Goal: Task Accomplishment & Management: Use online tool/utility

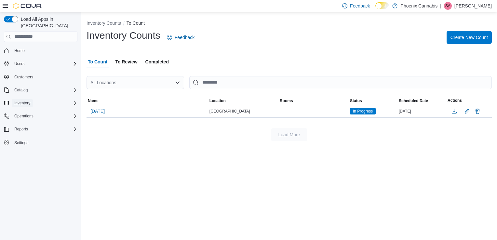
click at [21, 101] on span "Inventory" at bounding box center [22, 103] width 16 height 5
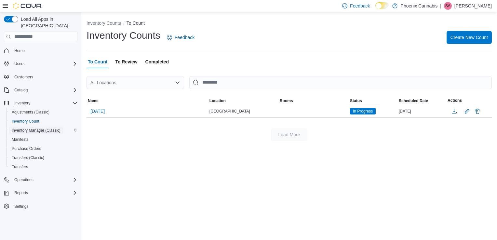
click at [31, 128] on span "Inventory Manager (Classic)" at bounding box center [36, 130] width 49 height 5
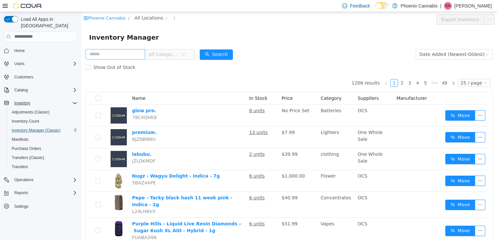
click at [133, 51] on input "text" at bounding box center [116, 54] width 60 height 10
type input "******"
click at [214, 51] on button "Search" at bounding box center [216, 54] width 33 height 10
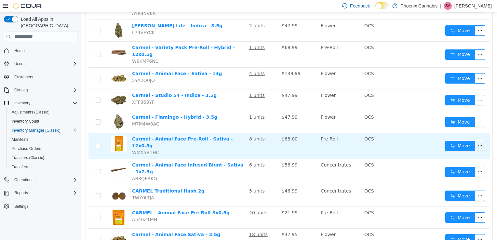
scroll to position [335, 0]
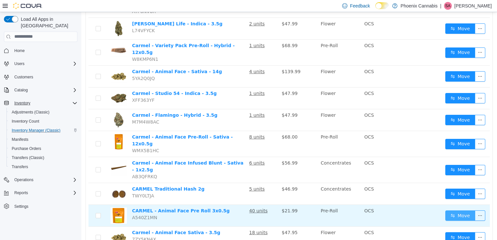
click at [457, 210] on button "Move" at bounding box center [461, 215] width 30 height 10
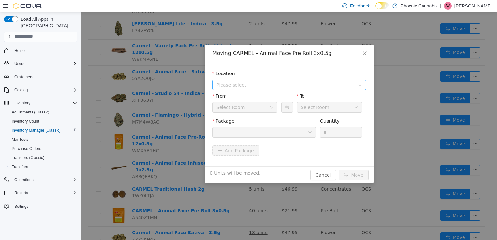
click at [309, 85] on span "Please select" at bounding box center [285, 84] width 139 height 7
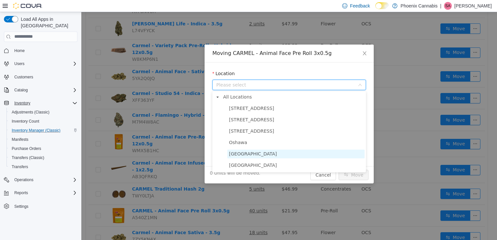
click at [268, 153] on span "University Shops Plaza" at bounding box center [253, 153] width 48 height 5
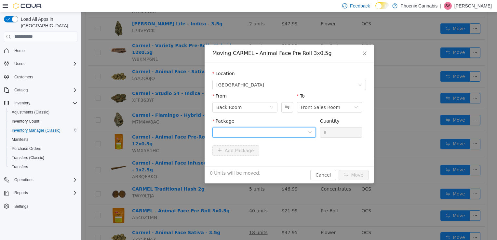
click at [280, 132] on div at bounding box center [261, 132] width 91 height 10
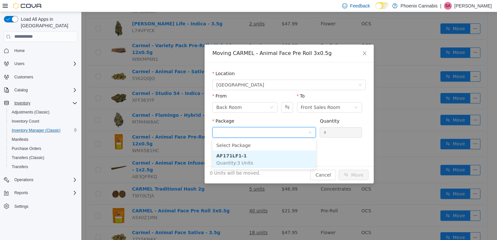
click at [270, 156] on li "AF171LF1-1 Quantity : 3 Units" at bounding box center [265, 159] width 104 height 18
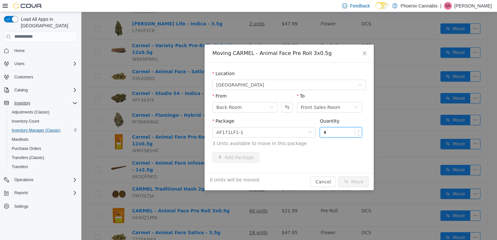
click at [339, 132] on input "*" at bounding box center [341, 132] width 42 height 10
type input "**"
click at [339, 176] on button "Move" at bounding box center [354, 181] width 30 height 10
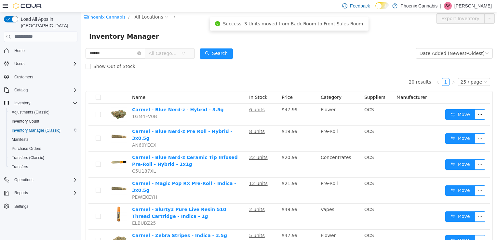
scroll to position [0, 0]
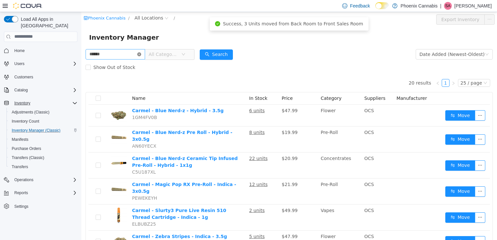
click at [141, 54] on icon "icon: close-circle" at bounding box center [139, 54] width 4 height 4
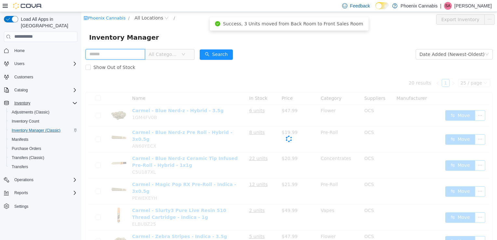
click at [129, 54] on input "text" at bounding box center [116, 54] width 60 height 10
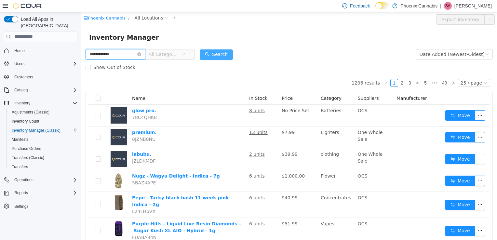
type input "**********"
click at [216, 52] on button "Search" at bounding box center [216, 54] width 33 height 10
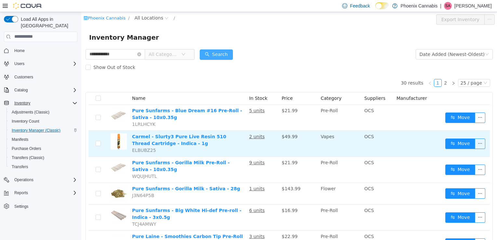
scroll to position [33, 0]
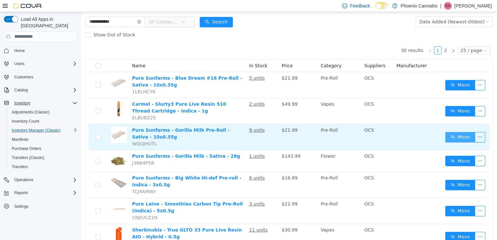
click at [457, 137] on button "Move" at bounding box center [461, 137] width 30 height 10
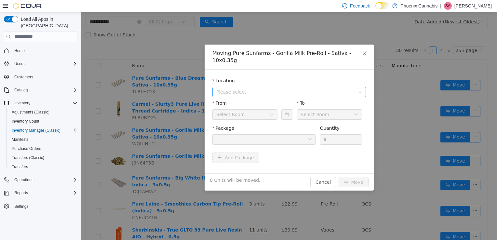
click at [258, 89] on span "Please select" at bounding box center [285, 92] width 139 height 7
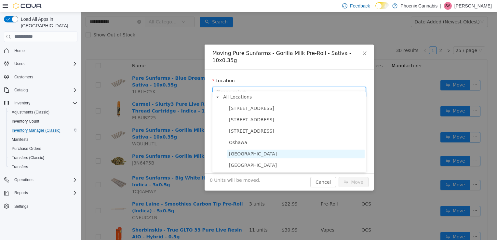
click at [252, 155] on span "University Shops Plaza" at bounding box center [253, 153] width 48 height 5
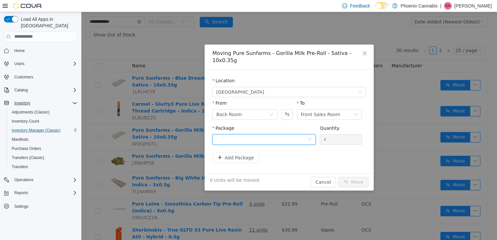
click at [273, 134] on div at bounding box center [261, 139] width 91 height 10
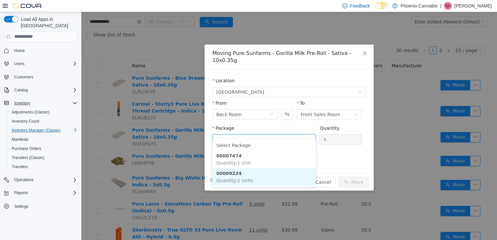
click at [254, 178] on li "00009224 Quantity : 2 Units" at bounding box center [265, 177] width 104 height 18
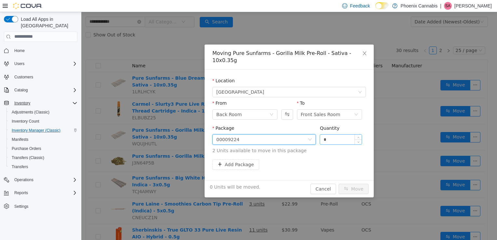
click at [331, 134] on input "*" at bounding box center [341, 139] width 42 height 10
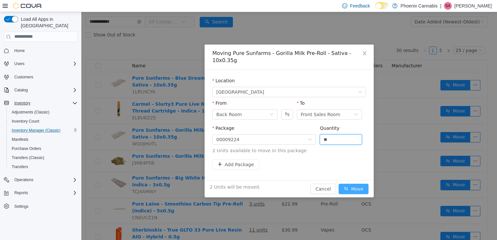
type input "*"
click at [362, 184] on button "Move" at bounding box center [354, 189] width 30 height 10
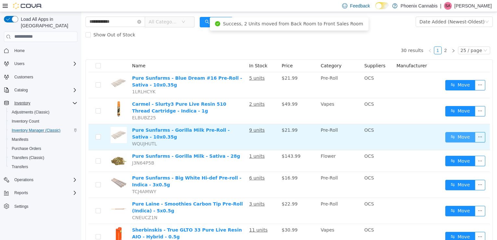
click at [451, 136] on button "Move" at bounding box center [461, 137] width 30 height 10
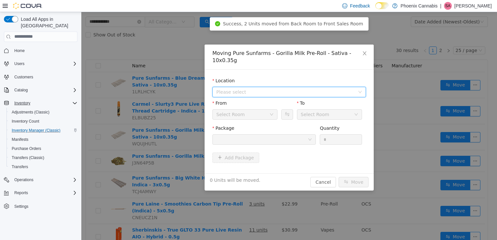
click at [269, 89] on span "Please select" at bounding box center [285, 92] width 139 height 7
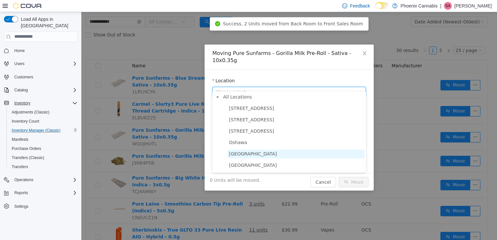
click at [256, 154] on span "University Shops Plaza" at bounding box center [253, 153] width 48 height 5
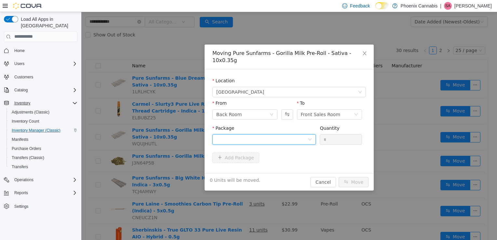
click at [264, 134] on div at bounding box center [261, 139] width 91 height 10
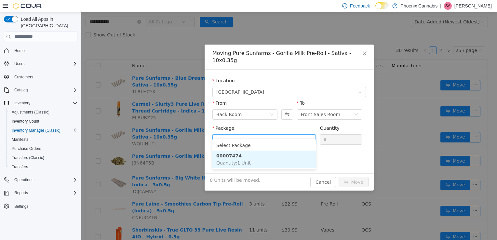
click at [253, 157] on li "00007474 Quantity : 1 Unit" at bounding box center [265, 159] width 104 height 18
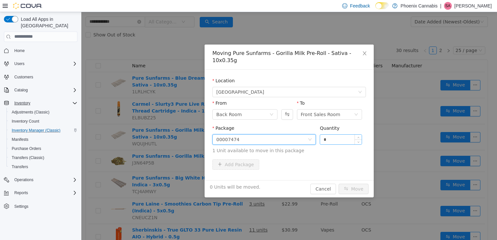
click at [339, 136] on input "*" at bounding box center [341, 139] width 42 height 10
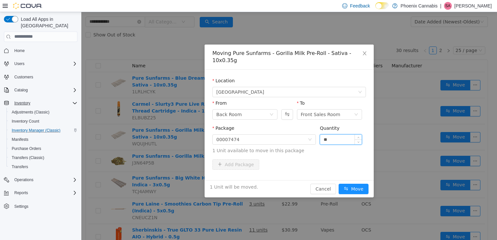
type input "**"
click at [339, 184] on button "Move" at bounding box center [354, 189] width 30 height 10
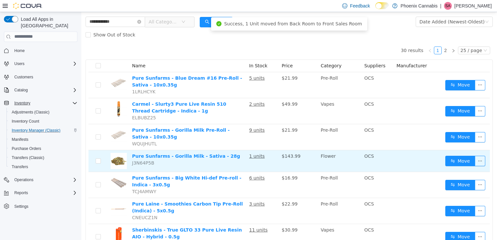
scroll to position [65, 0]
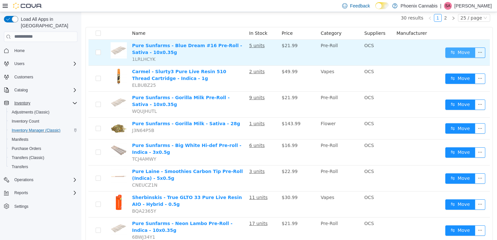
click at [461, 48] on button "Move" at bounding box center [461, 52] width 30 height 10
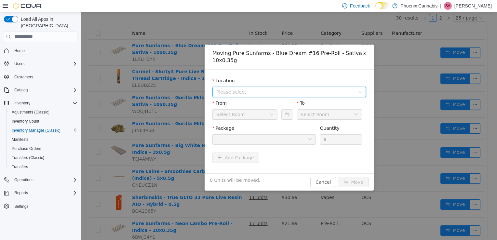
click at [289, 89] on span "Please select" at bounding box center [285, 92] width 139 height 7
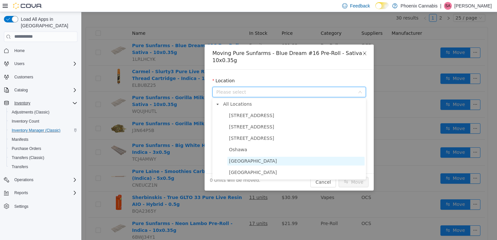
click at [265, 160] on span "University Shops Plaza" at bounding box center [253, 160] width 48 height 5
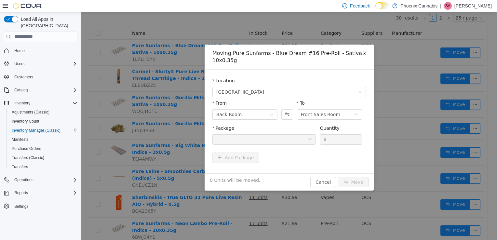
click at [286, 140] on div at bounding box center [261, 139] width 91 height 10
click at [290, 141] on div at bounding box center [261, 139] width 91 height 10
click at [313, 140] on div at bounding box center [265, 139] width 104 height 10
click at [363, 53] on icon "icon: close" at bounding box center [364, 52] width 5 height 5
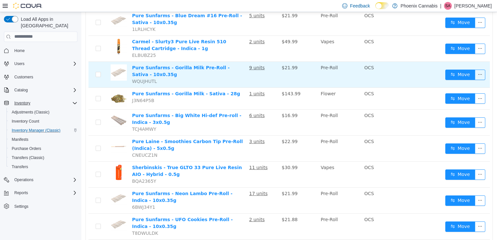
scroll to position [62, 0]
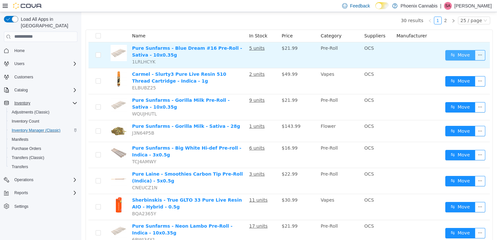
click at [455, 54] on button "Move" at bounding box center [461, 55] width 30 height 10
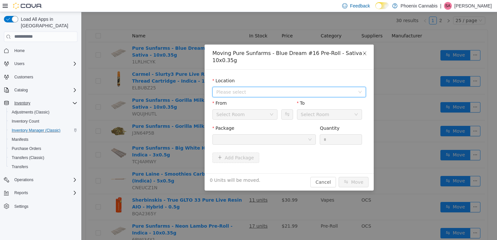
click at [305, 92] on span "Please select" at bounding box center [285, 92] width 139 height 7
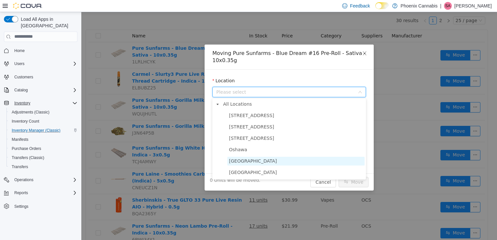
click at [268, 159] on span "University Shops Plaza" at bounding box center [253, 160] width 48 height 5
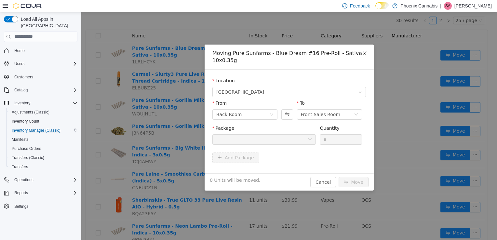
click at [271, 140] on div at bounding box center [261, 139] width 91 height 10
click at [363, 52] on icon "icon: close" at bounding box center [364, 52] width 5 height 5
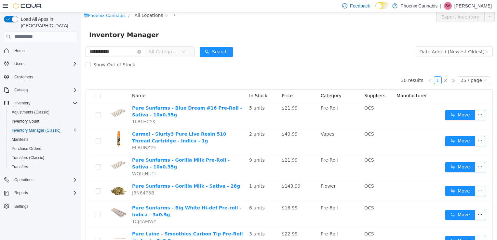
scroll to position [0, 0]
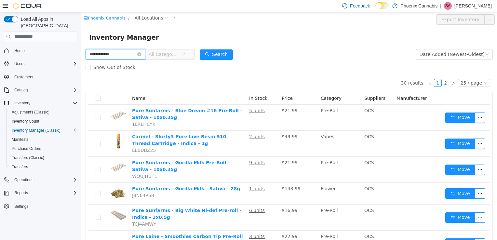
click at [121, 57] on input "**********" at bounding box center [116, 54] width 60 height 10
type input "**********"
click at [218, 50] on button "Search" at bounding box center [216, 54] width 33 height 10
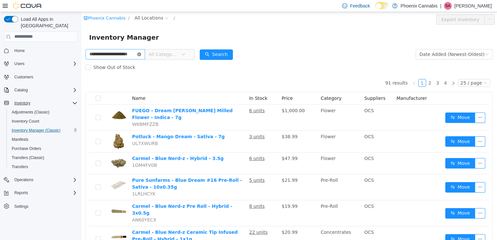
click at [141, 56] on icon "icon: close-circle" at bounding box center [139, 54] width 4 height 4
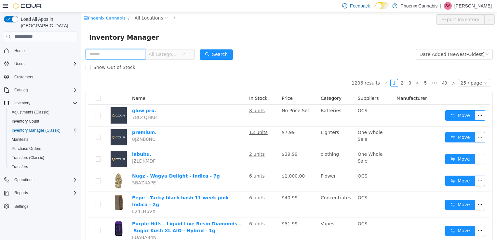
click at [132, 55] on input "text" at bounding box center [116, 54] width 60 height 10
type input "******"
click at [231, 56] on button "Search" at bounding box center [216, 54] width 33 height 10
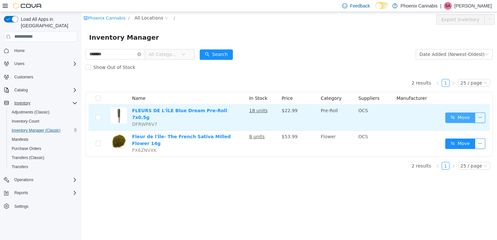
click at [464, 115] on button "Move" at bounding box center [461, 117] width 30 height 10
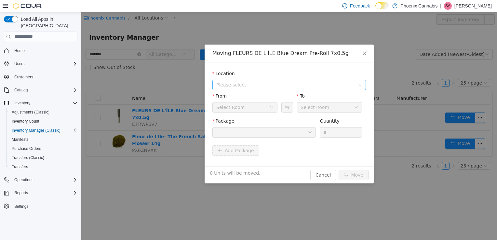
click at [308, 84] on span "Please select" at bounding box center [285, 84] width 139 height 7
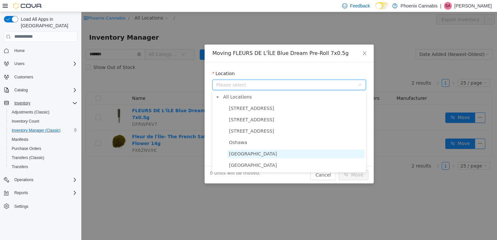
click at [263, 152] on span "University Shops Plaza" at bounding box center [253, 153] width 48 height 5
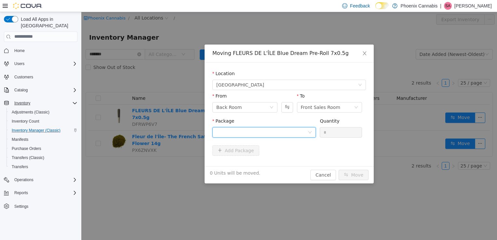
click at [270, 133] on div at bounding box center [261, 132] width 91 height 10
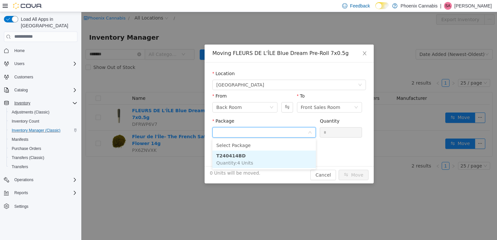
click at [251, 159] on li "T240414BD Quantity : 4 Units" at bounding box center [265, 159] width 104 height 18
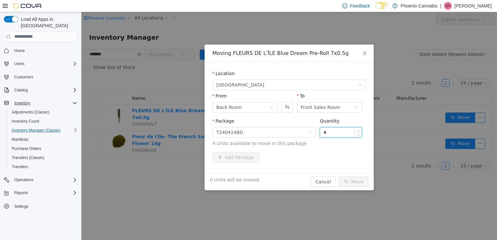
click at [341, 132] on input "*" at bounding box center [341, 132] width 42 height 10
type input "**"
click at [339, 176] on button "Move" at bounding box center [354, 181] width 30 height 10
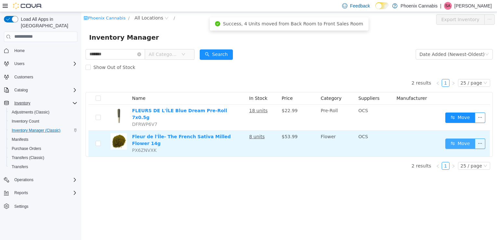
click at [459, 138] on button "Move" at bounding box center [461, 143] width 30 height 10
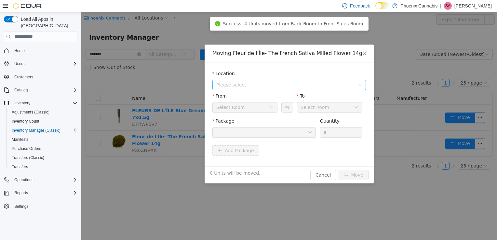
click at [320, 82] on span "Please select" at bounding box center [285, 84] width 139 height 7
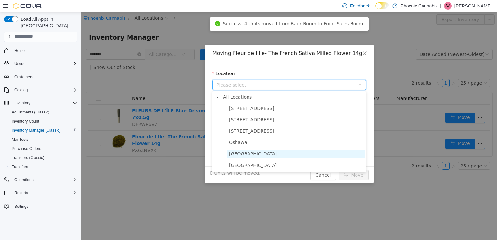
click at [269, 156] on span "University Shops Plaza" at bounding box center [253, 153] width 48 height 5
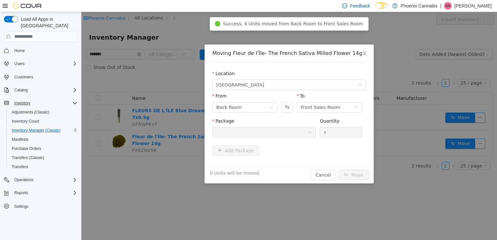
click at [280, 134] on div at bounding box center [261, 132] width 91 height 10
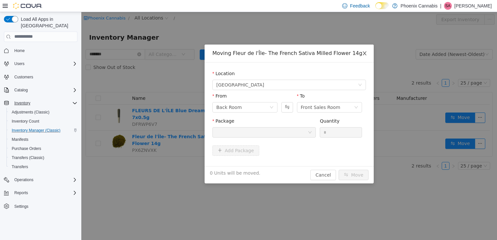
click at [365, 54] on icon "icon: close" at bounding box center [365, 53] width 4 height 4
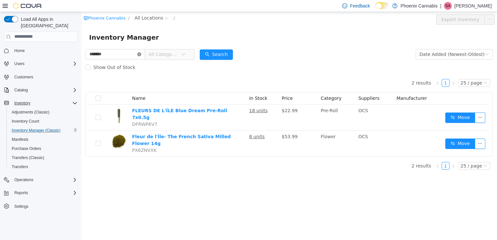
click at [141, 54] on icon "icon: close-circle" at bounding box center [139, 54] width 4 height 4
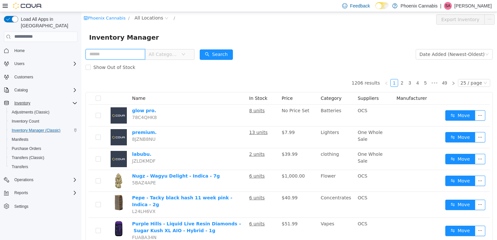
click at [135, 53] on input "text" at bounding box center [116, 54] width 60 height 10
type input "****"
click at [217, 55] on button "Search" at bounding box center [216, 54] width 33 height 10
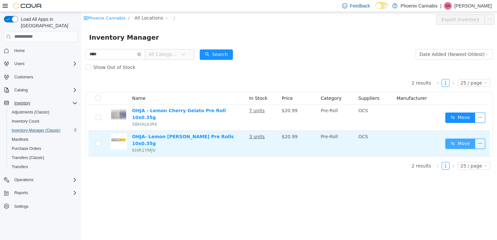
click at [458, 138] on button "Move" at bounding box center [461, 143] width 30 height 10
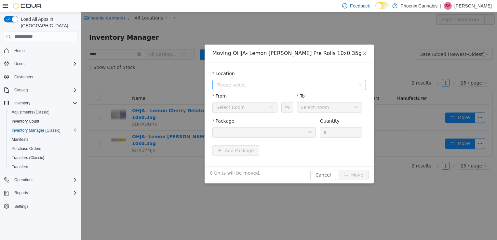
click at [323, 85] on span "Please select" at bounding box center [285, 84] width 139 height 7
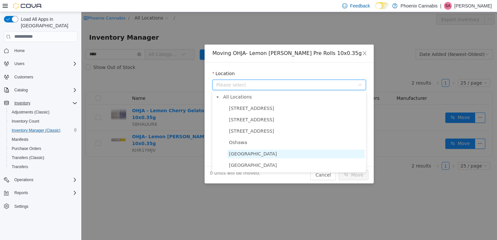
click at [274, 151] on span "University Shops Plaza" at bounding box center [296, 153] width 137 height 9
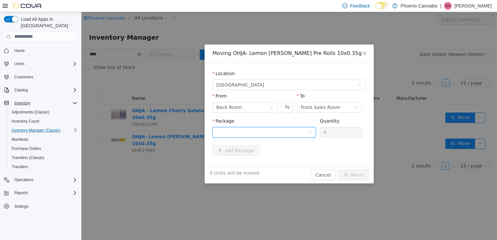
click at [278, 132] on div at bounding box center [261, 132] width 91 height 10
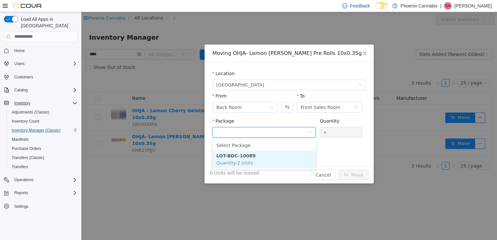
click at [259, 155] on li "LOT-BDC-10089 Quantity : 2 Units" at bounding box center [265, 159] width 104 height 18
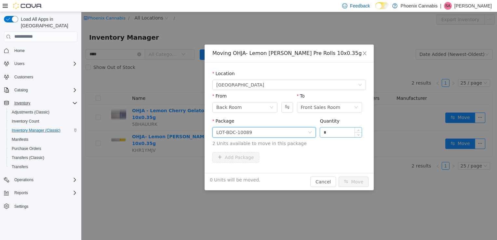
click at [334, 133] on input "*" at bounding box center [341, 132] width 42 height 10
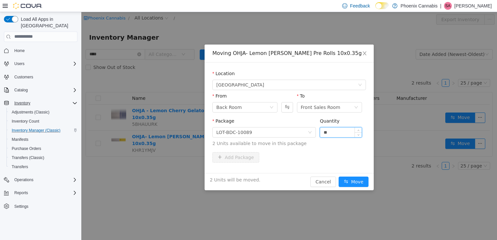
type input "**"
click at [339, 176] on button "Move" at bounding box center [354, 181] width 30 height 10
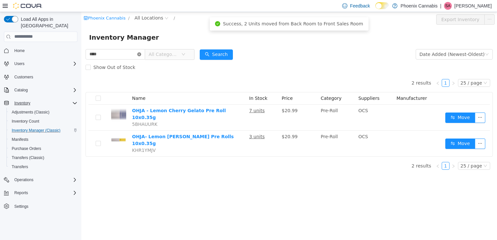
click at [141, 53] on icon "icon: close-circle" at bounding box center [139, 54] width 4 height 4
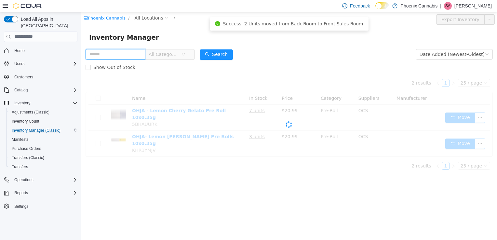
click at [136, 55] on input "text" at bounding box center [116, 54] width 60 height 10
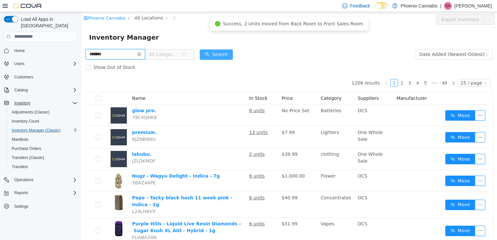
type input "*******"
click at [218, 51] on button "Search" at bounding box center [216, 54] width 33 height 10
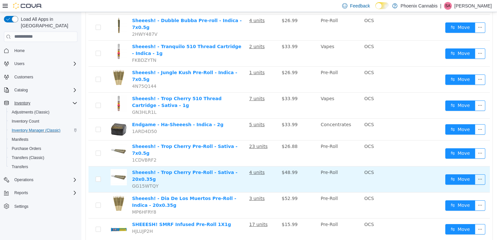
scroll to position [98, 0]
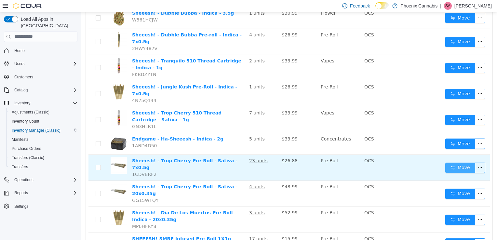
click at [458, 162] on button "Move" at bounding box center [461, 167] width 30 height 10
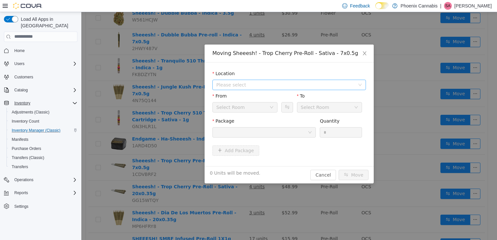
click at [316, 85] on span "Please select" at bounding box center [285, 84] width 139 height 7
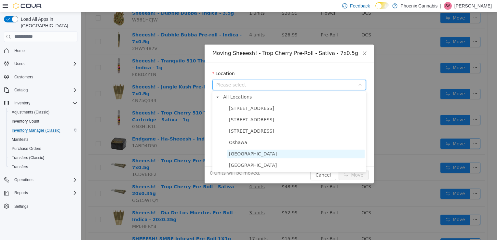
click at [269, 155] on span "University Shops Plaza" at bounding box center [253, 153] width 48 height 5
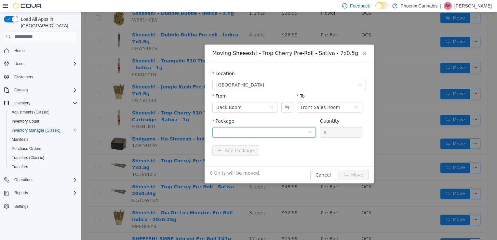
click at [272, 134] on div at bounding box center [261, 132] width 91 height 10
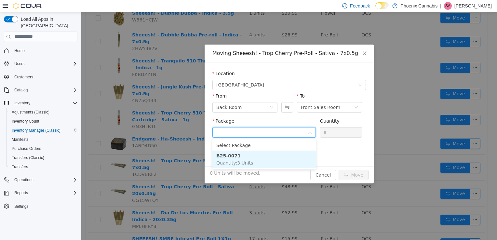
click at [257, 156] on li "B25-0071 Quantity : 3 Units" at bounding box center [265, 159] width 104 height 18
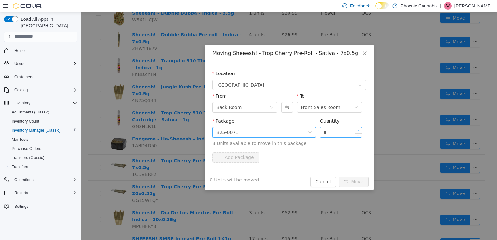
type input "*"
click at [362, 129] on span "Increase Value" at bounding box center [358, 130] width 7 height 6
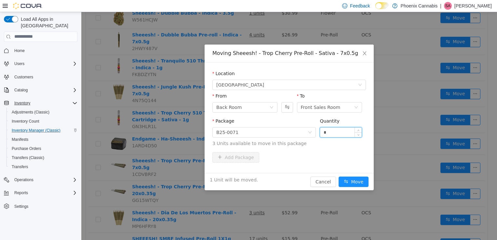
click at [344, 131] on input "*" at bounding box center [341, 132] width 42 height 10
type input "*"
click at [339, 176] on button "Move" at bounding box center [354, 181] width 30 height 10
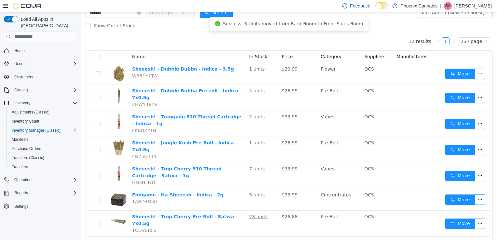
scroll to position [0, 0]
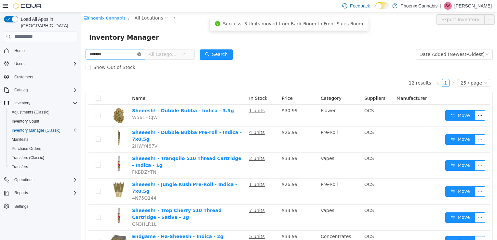
click at [141, 55] on icon "icon: close-circle" at bounding box center [139, 54] width 4 height 4
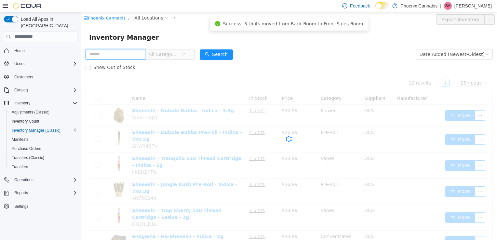
click at [121, 53] on input "text" at bounding box center [116, 54] width 60 height 10
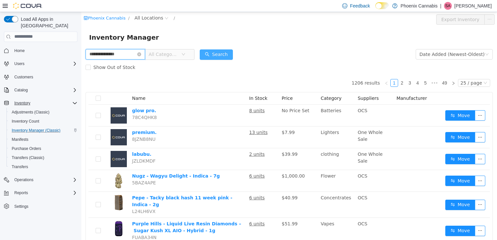
type input "**********"
click at [224, 55] on button "Search" at bounding box center [216, 54] width 33 height 10
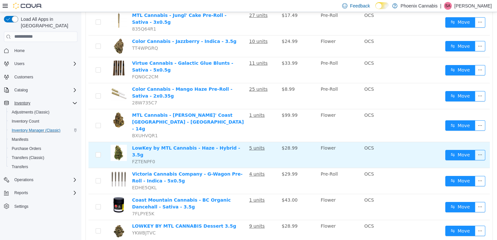
scroll to position [319, 0]
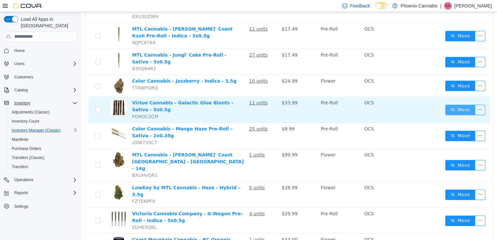
click at [461, 104] on button "Move" at bounding box center [461, 109] width 30 height 10
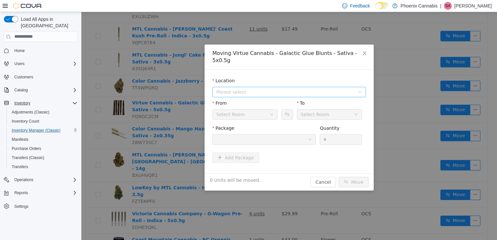
click at [291, 89] on span "Please select" at bounding box center [285, 92] width 139 height 7
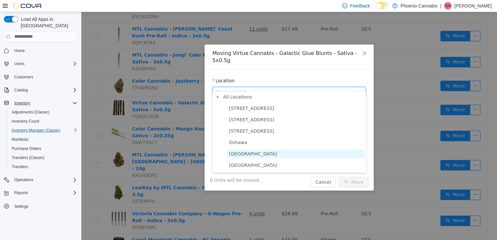
click at [270, 156] on span "University Shops Plaza" at bounding box center [253, 153] width 48 height 5
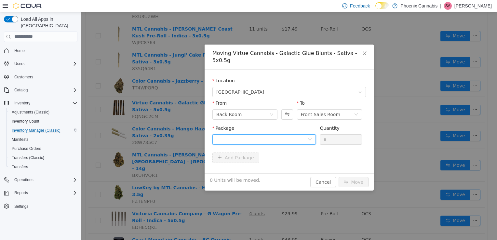
click at [272, 134] on div at bounding box center [261, 139] width 91 height 10
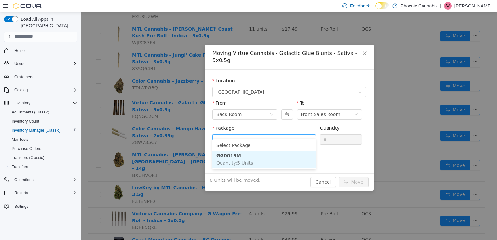
click at [247, 155] on li "GG0019M Quantity : 5 Units" at bounding box center [265, 159] width 104 height 18
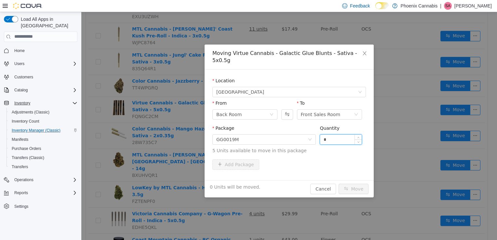
click at [327, 134] on input "*" at bounding box center [341, 139] width 42 height 10
type input "**"
click at [339, 184] on button "Move" at bounding box center [354, 189] width 30 height 10
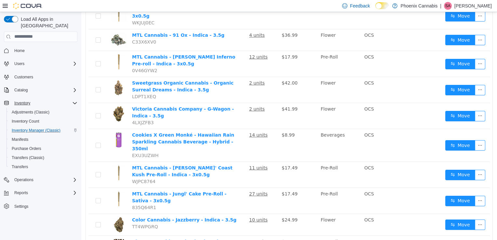
scroll to position [0, 0]
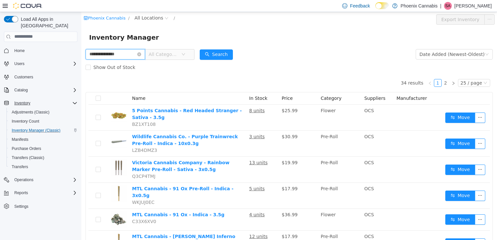
click at [145, 51] on input "**********" at bounding box center [116, 54] width 60 height 10
type input "*"
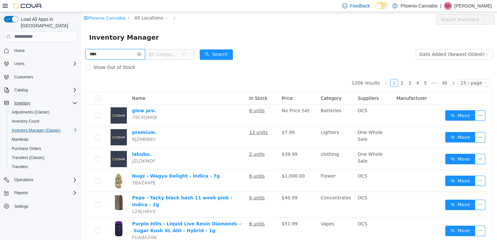
type input "****"
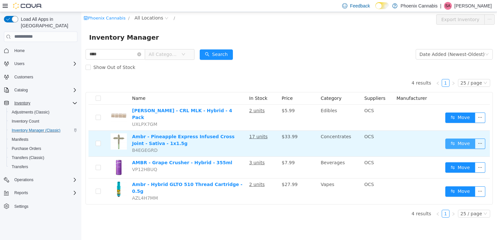
click at [457, 138] on button "Move" at bounding box center [461, 143] width 30 height 10
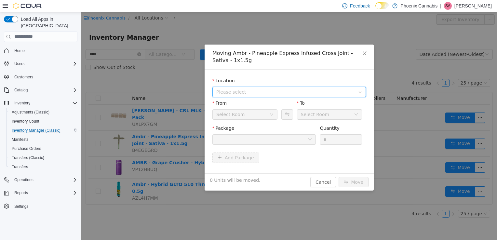
click at [339, 92] on span "Please select" at bounding box center [285, 92] width 139 height 7
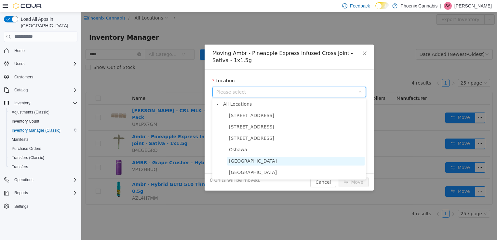
click at [272, 159] on span "University Shops Plaza" at bounding box center [253, 160] width 48 height 5
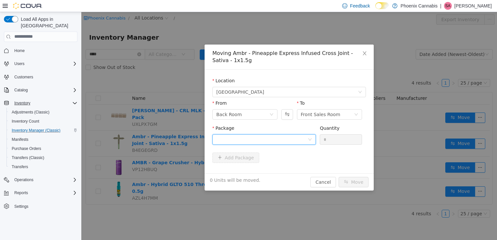
click at [282, 140] on div at bounding box center [261, 139] width 91 height 10
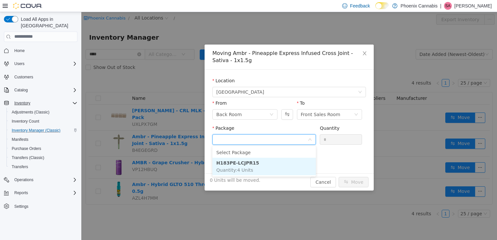
click at [255, 164] on li "H183PE-LCJPR15 Quantity : 4 Units" at bounding box center [265, 167] width 104 height 18
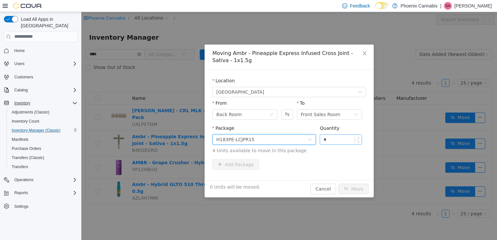
click at [338, 141] on input "*" at bounding box center [341, 139] width 42 height 10
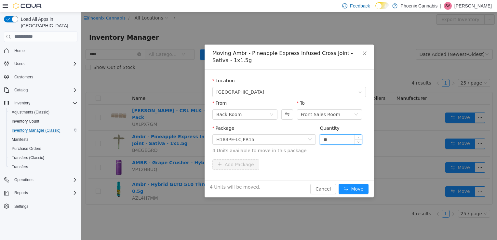
type input "**"
click at [339, 184] on button "Move" at bounding box center [354, 189] width 30 height 10
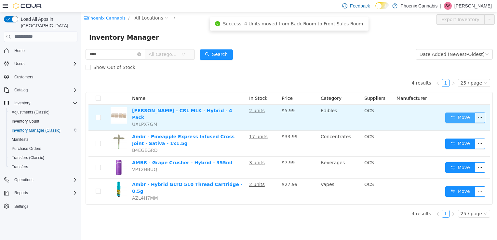
click at [463, 114] on button "Move" at bounding box center [461, 117] width 30 height 10
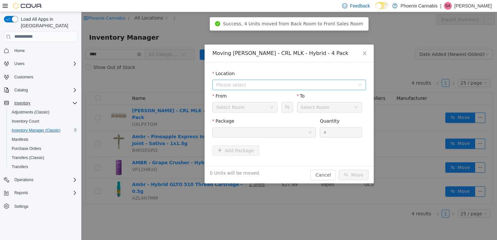
click at [312, 85] on span "Please select" at bounding box center [285, 84] width 139 height 7
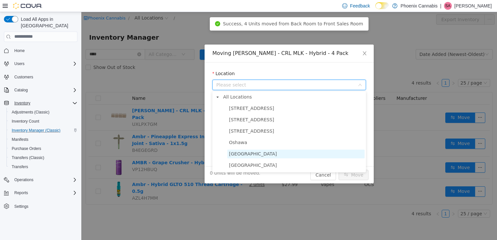
click at [273, 156] on span "University Shops Plaza" at bounding box center [253, 153] width 48 height 5
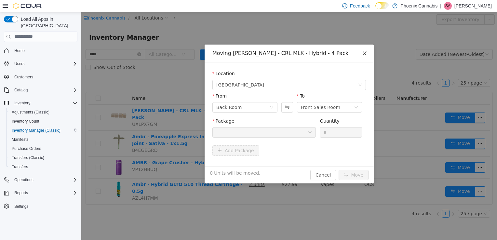
click at [365, 55] on icon "icon: close" at bounding box center [364, 52] width 5 height 5
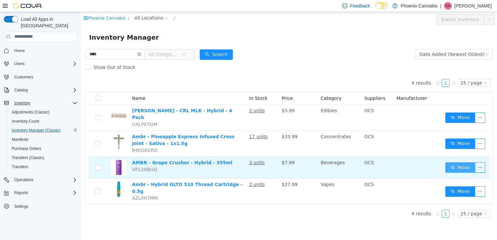
click at [460, 163] on button "Move" at bounding box center [461, 167] width 30 height 10
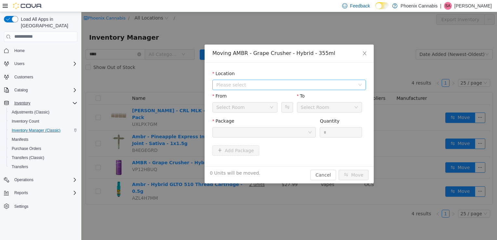
click at [346, 84] on span "Please select" at bounding box center [285, 84] width 139 height 7
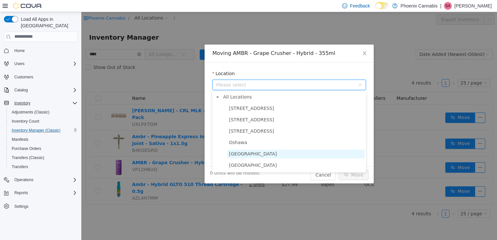
click at [304, 153] on span "University Shops Plaza" at bounding box center [296, 153] width 137 height 9
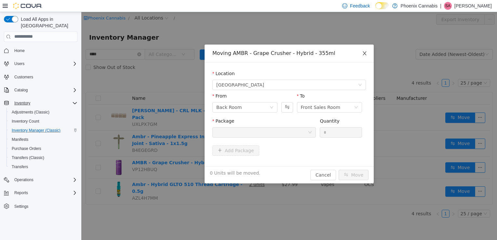
click at [364, 52] on icon "icon: close" at bounding box center [365, 53] width 4 height 4
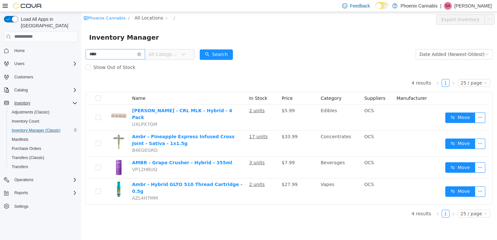
drag, startPoint x: 146, startPoint y: 54, endPoint x: 142, endPoint y: 53, distance: 4.1
click at [141, 54] on icon "icon: close-circle" at bounding box center [139, 54] width 4 height 4
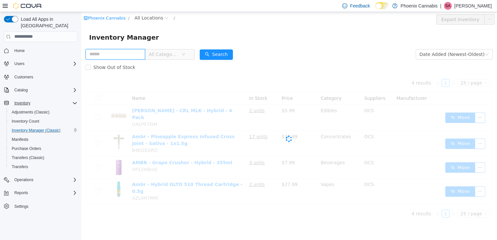
click at [136, 53] on input "text" at bounding box center [116, 54] width 60 height 10
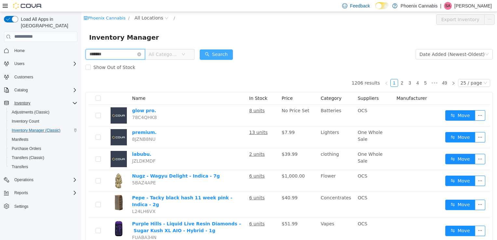
type input "******"
click at [215, 55] on button "Search" at bounding box center [216, 54] width 33 height 10
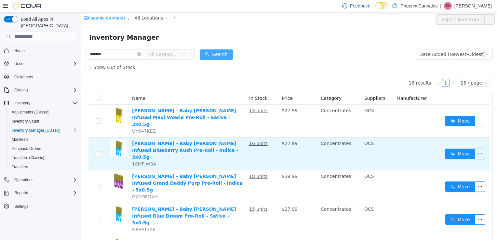
scroll to position [33, 0]
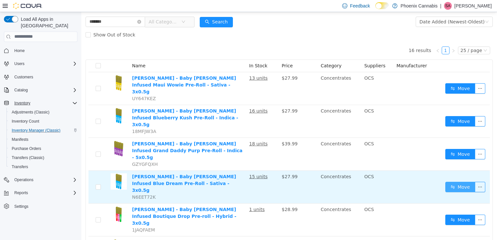
click at [459, 182] on button "Move" at bounding box center [461, 187] width 30 height 10
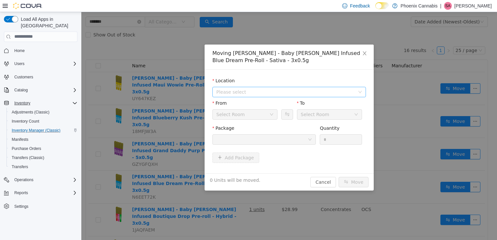
click at [279, 91] on span "Please select" at bounding box center [285, 92] width 139 height 7
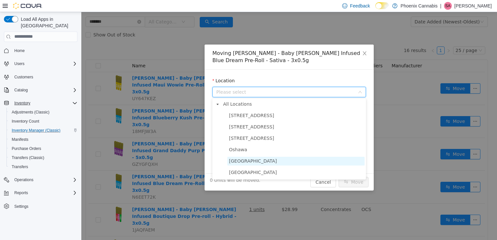
click at [266, 163] on span "University Shops Plaza" at bounding box center [253, 160] width 48 height 5
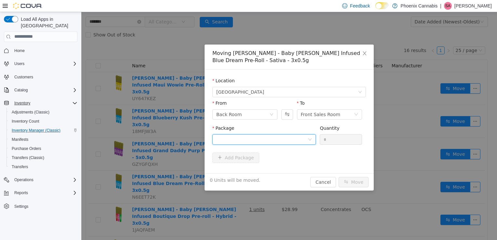
click at [264, 140] on div at bounding box center [261, 139] width 91 height 10
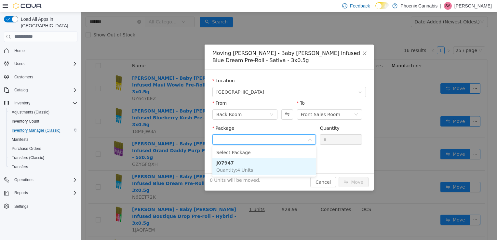
click at [255, 165] on li "J07947 Quantity : 4 Units" at bounding box center [265, 167] width 104 height 18
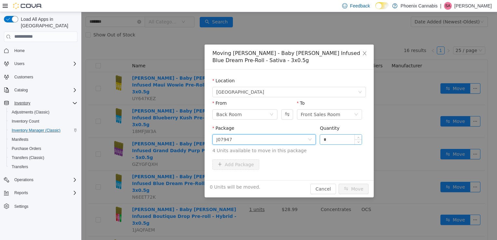
click at [328, 141] on input "*" at bounding box center [341, 139] width 42 height 10
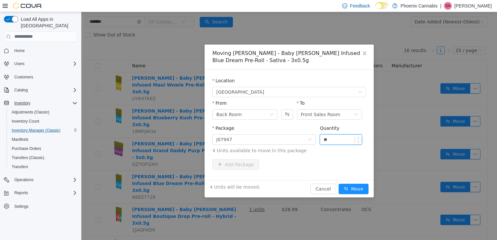
type input "**"
click at [339, 184] on button "Move" at bounding box center [354, 189] width 30 height 10
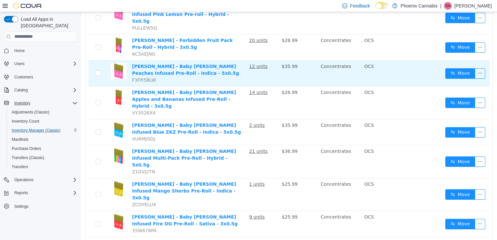
scroll to position [298, 0]
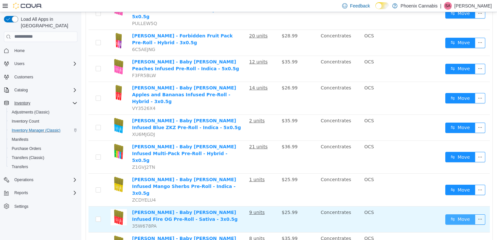
click at [464, 214] on button "Move" at bounding box center [461, 219] width 30 height 10
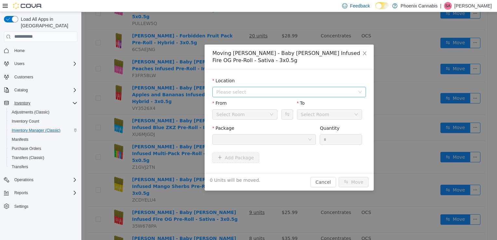
click at [324, 93] on span "Please select" at bounding box center [285, 92] width 139 height 7
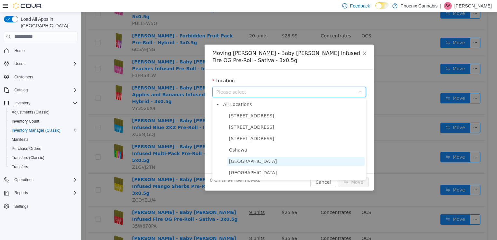
click at [262, 159] on span "University Shops Plaza" at bounding box center [253, 161] width 48 height 5
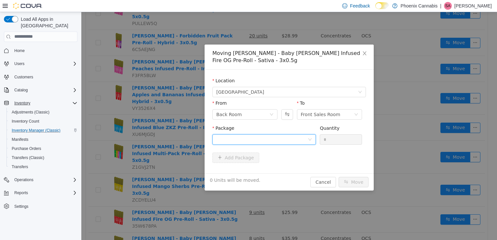
click at [277, 139] on div at bounding box center [261, 139] width 91 height 10
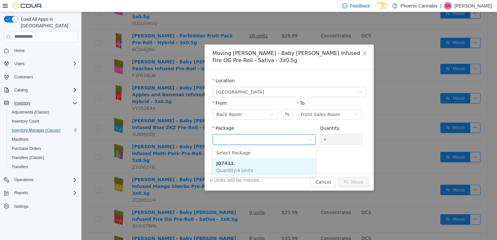
click at [253, 167] on li "J07411 Quantity : 4 Units" at bounding box center [265, 167] width 104 height 18
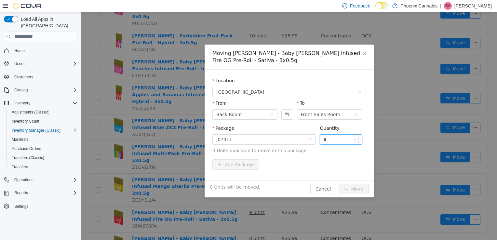
click at [340, 143] on input "*" at bounding box center [341, 139] width 42 height 10
type input "**"
click at [339, 184] on button "Move" at bounding box center [354, 189] width 30 height 10
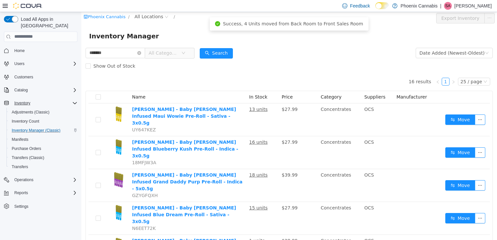
scroll to position [0, 0]
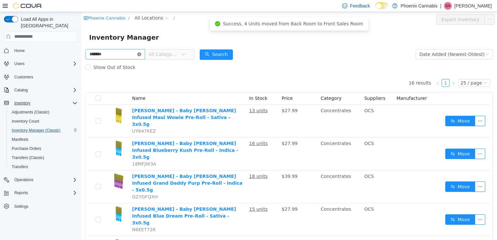
click at [141, 53] on icon "icon: close-circle" at bounding box center [139, 54] width 4 height 4
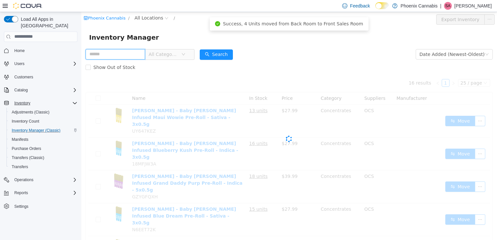
click at [138, 54] on input "text" at bounding box center [116, 54] width 60 height 10
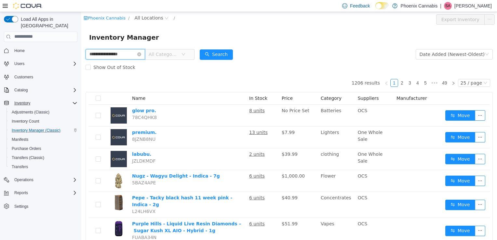
type input "**********"
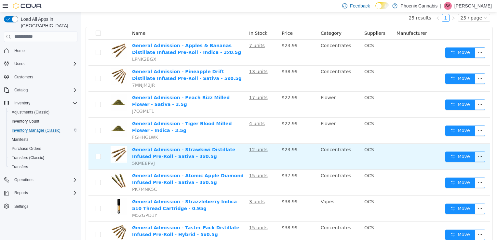
scroll to position [98, 0]
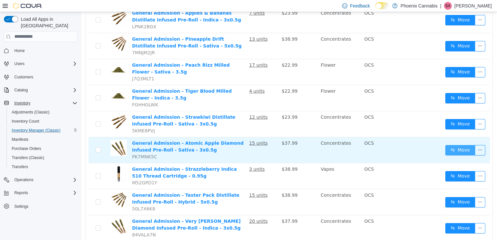
click at [448, 150] on button "Move" at bounding box center [461, 150] width 30 height 10
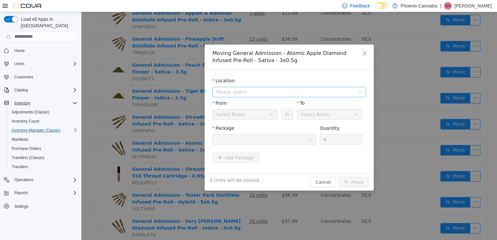
click at [288, 89] on span "Please select" at bounding box center [285, 92] width 139 height 7
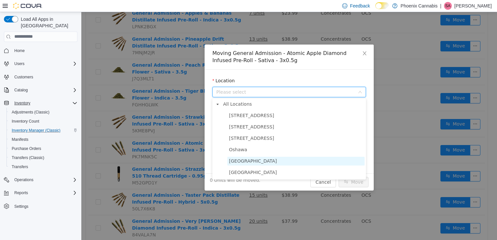
click at [270, 163] on span "University Shops Plaza" at bounding box center [253, 160] width 48 height 5
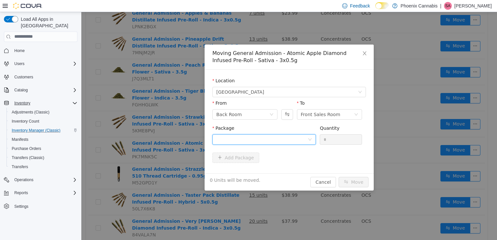
click at [276, 140] on div at bounding box center [261, 139] width 91 height 10
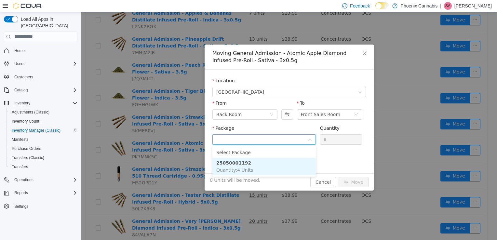
click at [256, 163] on li "25050001192 Quantity : 4 Units" at bounding box center [265, 167] width 104 height 18
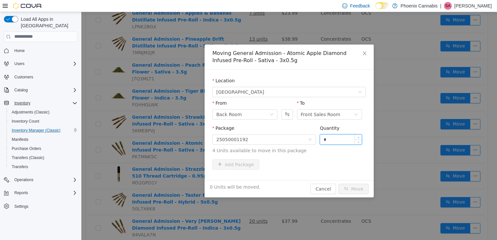
click at [336, 138] on input "*" at bounding box center [341, 139] width 42 height 10
type input "**"
click at [339, 184] on button "Move" at bounding box center [354, 189] width 30 height 10
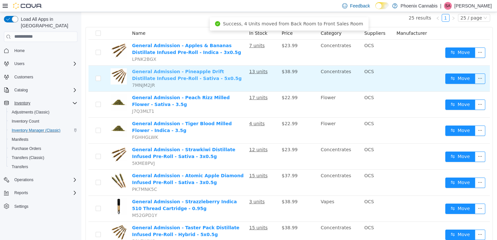
scroll to position [0, 0]
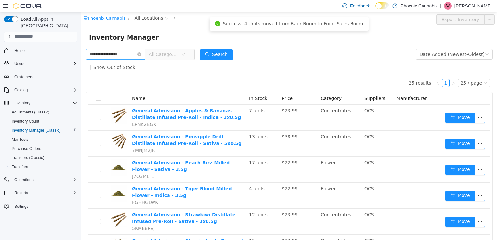
drag, startPoint x: 146, startPoint y: 53, endPoint x: 142, endPoint y: 52, distance: 4.1
click at [141, 53] on icon "icon: close-circle" at bounding box center [139, 54] width 4 height 4
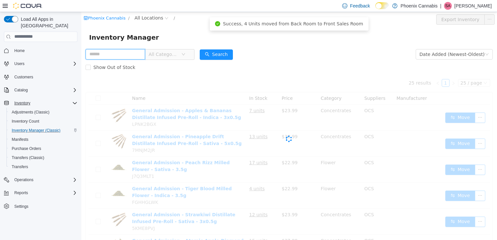
click at [139, 53] on input "text" at bounding box center [116, 54] width 60 height 10
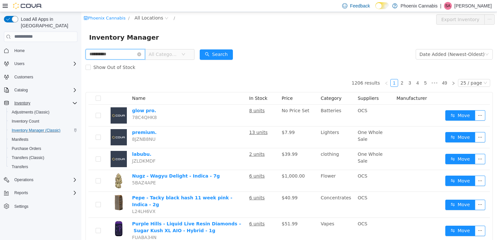
type input "**********"
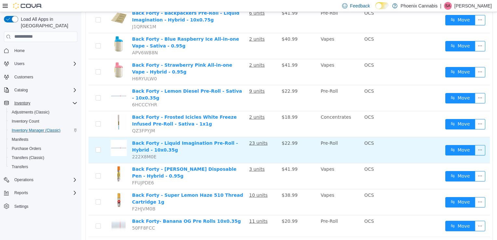
scroll to position [138, 0]
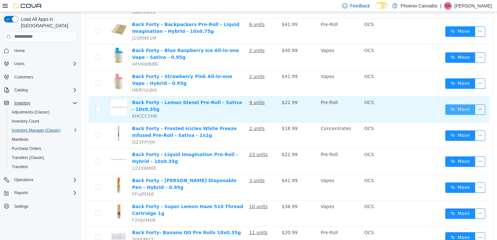
click at [452, 105] on button "Move" at bounding box center [461, 109] width 30 height 10
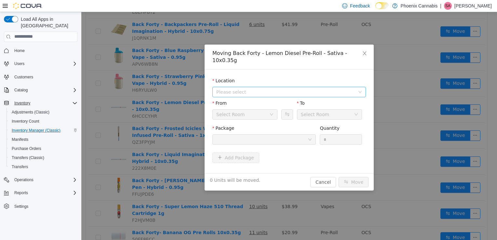
click at [279, 89] on span "Please select" at bounding box center [285, 92] width 139 height 7
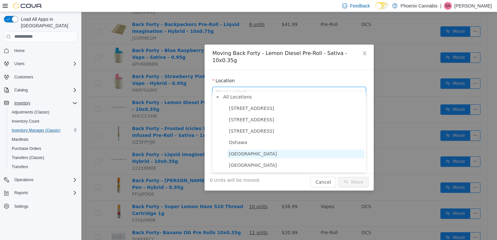
click at [249, 155] on span "University Shops Plaza" at bounding box center [253, 153] width 48 height 5
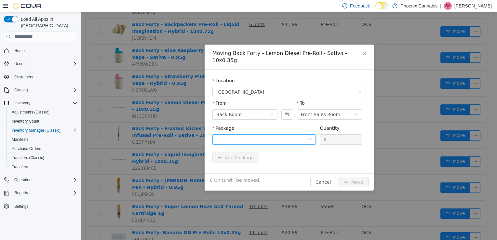
click at [259, 134] on div at bounding box center [261, 139] width 91 height 10
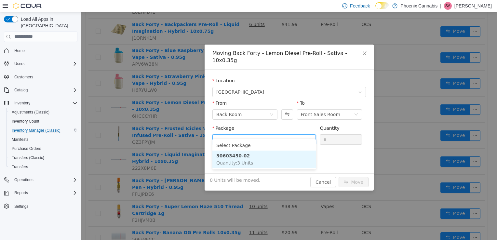
click at [238, 160] on span "Quantity : 3 Units" at bounding box center [234, 162] width 37 height 5
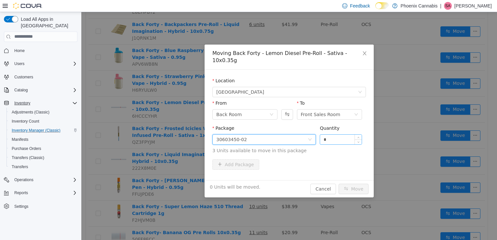
click at [338, 134] on input "*" at bounding box center [341, 139] width 42 height 10
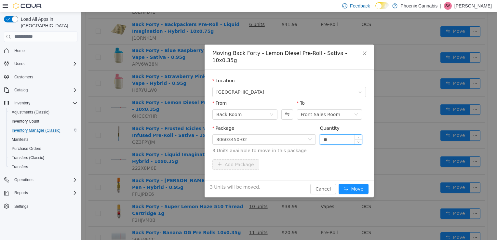
type input "**"
click at [339, 184] on button "Move" at bounding box center [354, 189] width 30 height 10
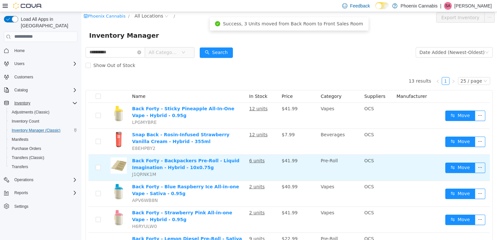
scroll to position [0, 0]
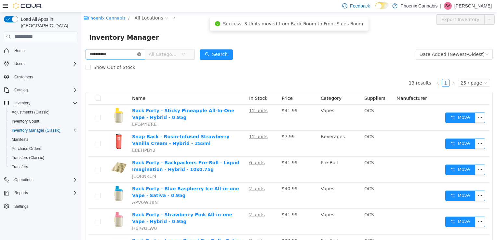
click at [141, 55] on icon "icon: close-circle" at bounding box center [139, 54] width 4 height 4
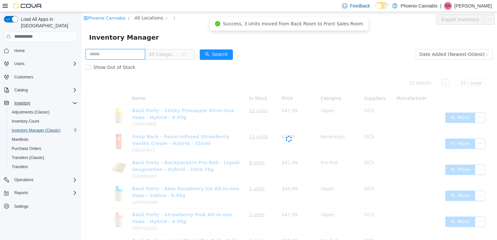
click at [133, 55] on input "text" at bounding box center [116, 54] width 60 height 10
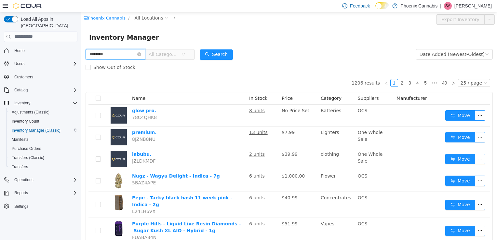
type input "********"
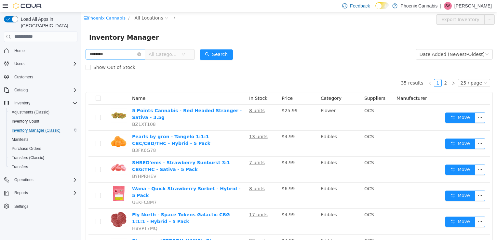
click at [141, 53] on icon "icon: close-circle" at bounding box center [139, 54] width 4 height 4
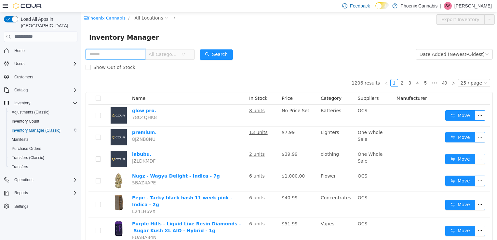
click at [136, 55] on input "text" at bounding box center [116, 54] width 60 height 10
type input "*"
type input "******"
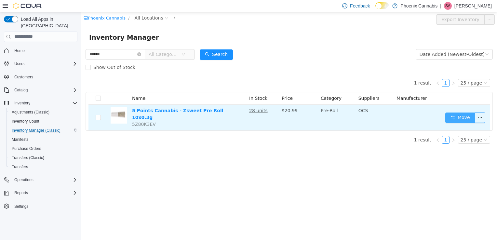
click at [457, 117] on button "Move" at bounding box center [461, 117] width 30 height 10
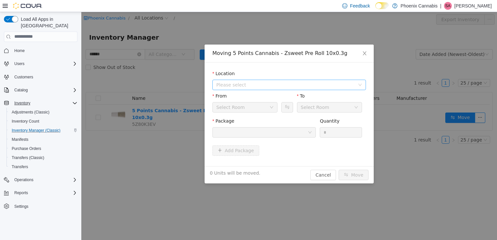
click at [282, 84] on span "Please select" at bounding box center [285, 84] width 139 height 7
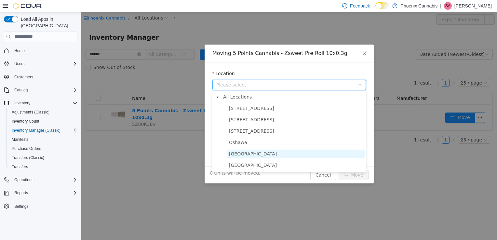
click at [262, 155] on span "University Shops Plaza" at bounding box center [253, 153] width 48 height 5
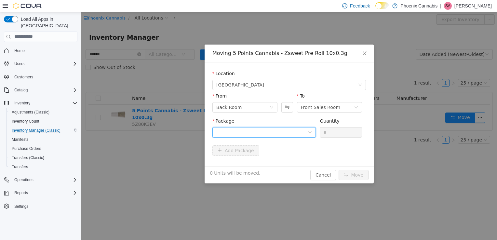
click at [270, 133] on div at bounding box center [261, 132] width 91 height 10
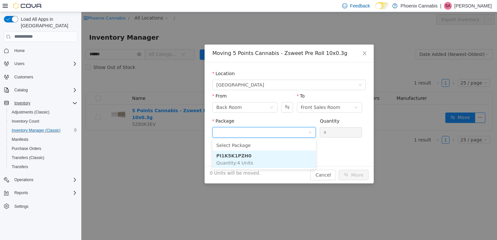
click at [250, 157] on li "PI1K5K1PZH0 Quantity : 4 Units" at bounding box center [265, 159] width 104 height 18
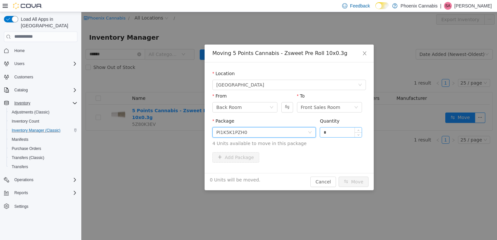
click at [332, 133] on input "*" at bounding box center [341, 132] width 42 height 10
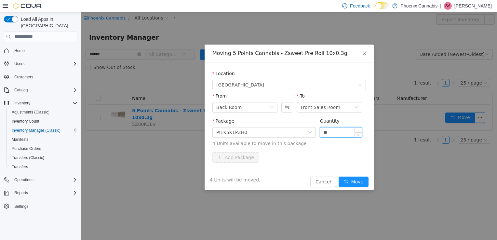
type input "**"
click at [339, 176] on button "Move" at bounding box center [354, 181] width 30 height 10
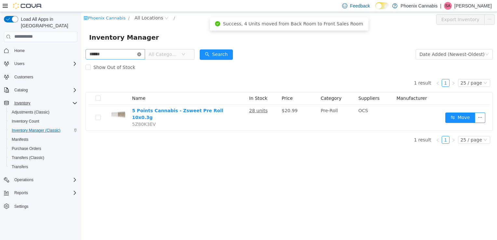
click at [141, 53] on icon "icon: close-circle" at bounding box center [139, 54] width 4 height 4
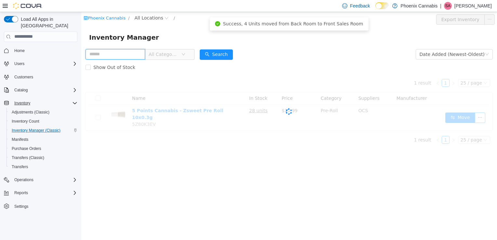
click at [134, 53] on input "text" at bounding box center [116, 54] width 60 height 10
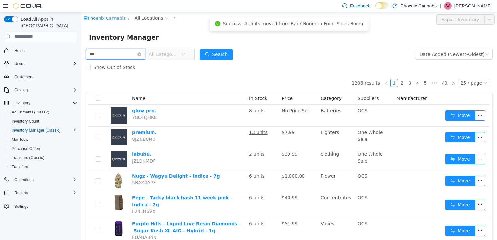
type input "***"
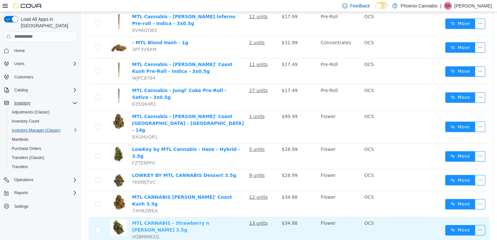
scroll to position [152, 0]
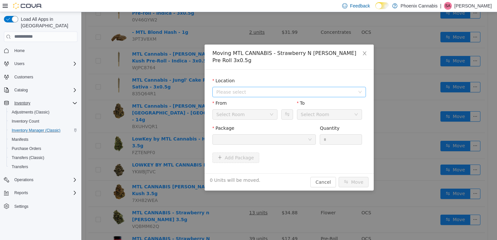
click at [297, 89] on span "Please select" at bounding box center [285, 92] width 139 height 7
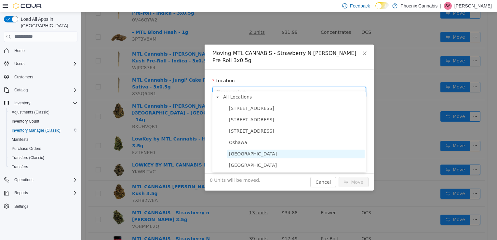
click at [252, 154] on span "University Shops Plaza" at bounding box center [253, 153] width 48 height 5
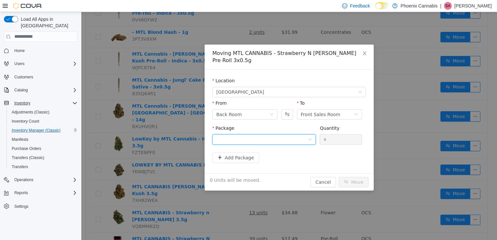
click at [265, 134] on div at bounding box center [261, 139] width 91 height 10
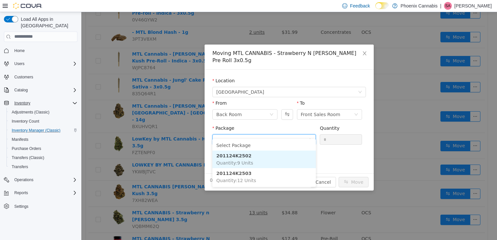
click at [247, 161] on span "Quantity : 9 Units" at bounding box center [234, 162] width 37 height 5
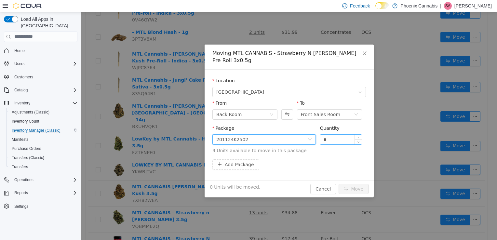
click at [338, 134] on input "*" at bounding box center [341, 139] width 42 height 10
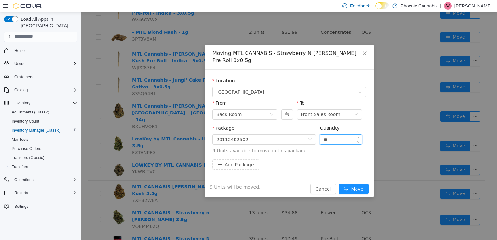
type input "**"
click at [339, 184] on button "Move" at bounding box center [354, 189] width 30 height 10
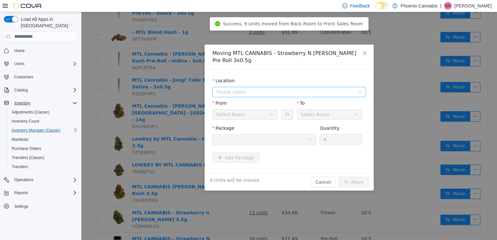
click at [293, 89] on span "Please select" at bounding box center [285, 92] width 139 height 7
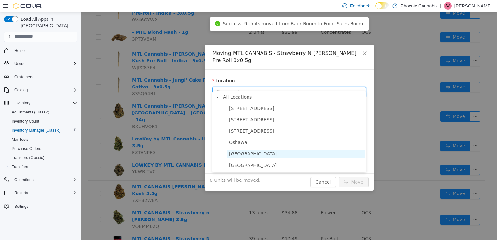
click at [262, 153] on span "University Shops Plaza" at bounding box center [253, 153] width 48 height 5
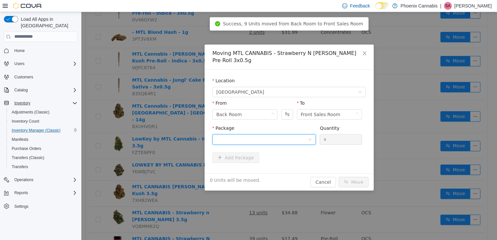
click at [280, 134] on div at bounding box center [261, 139] width 91 height 10
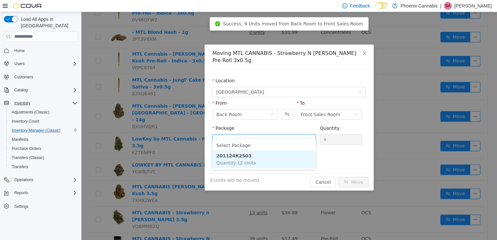
click at [261, 164] on li "201124K2503 Quantity : 12 Units" at bounding box center [265, 159] width 104 height 18
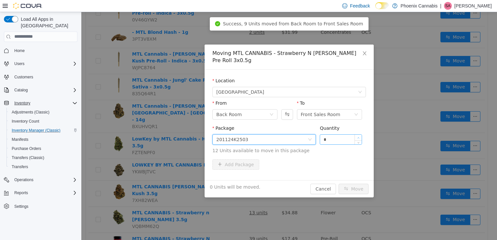
click at [356, 134] on span "Increase Value" at bounding box center [358, 137] width 7 height 6
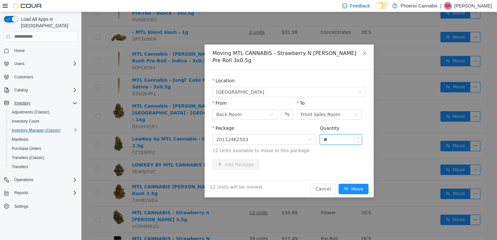
type input "**"
click at [339, 184] on button "Move" at bounding box center [354, 189] width 30 height 10
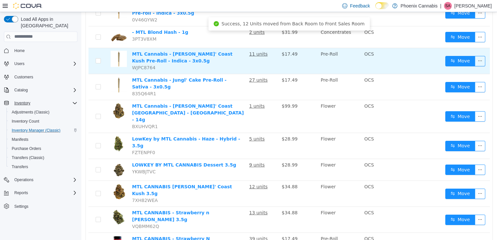
scroll to position [0, 0]
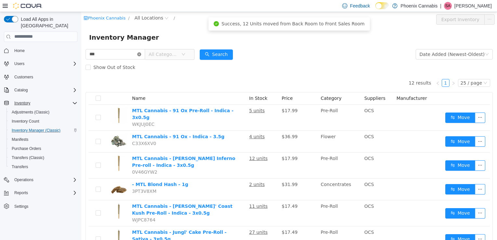
drag, startPoint x: 145, startPoint y: 54, endPoint x: 140, endPoint y: 52, distance: 5.9
click at [141, 53] on icon "icon: close-circle" at bounding box center [139, 54] width 4 height 4
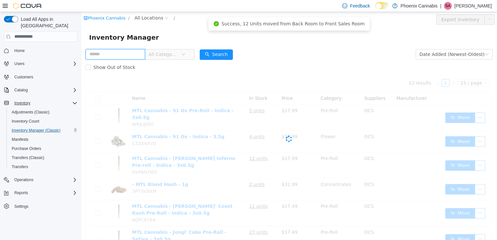
click at [134, 52] on input "text" at bounding box center [116, 54] width 60 height 10
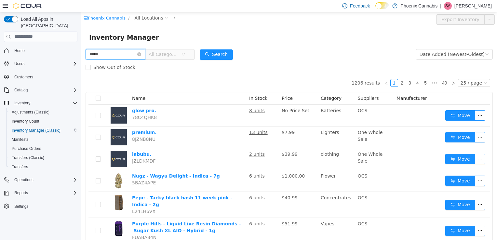
type input "*****"
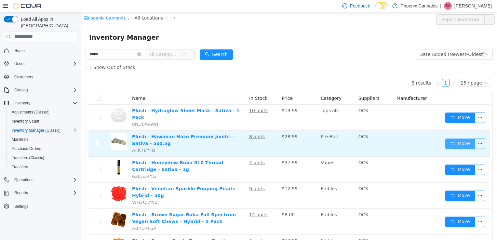
click at [452, 140] on button "Move" at bounding box center [461, 143] width 30 height 10
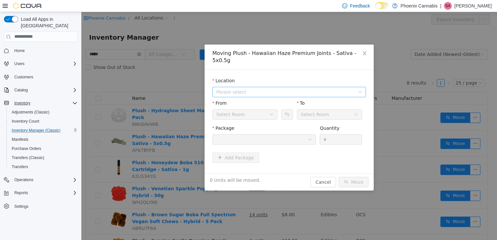
click at [310, 89] on span "Please select" at bounding box center [285, 92] width 139 height 7
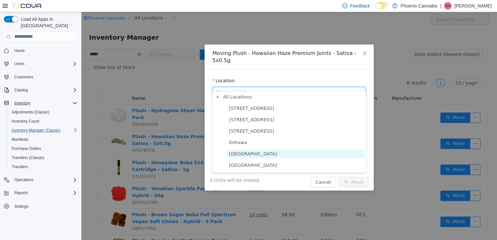
click at [265, 154] on span "University Shops Plaza" at bounding box center [253, 153] width 48 height 5
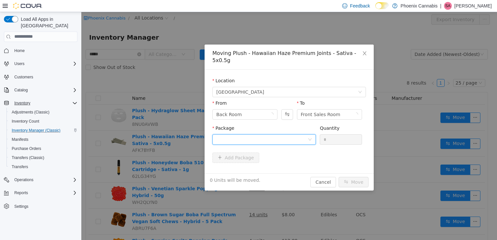
click at [275, 134] on div at bounding box center [261, 139] width 91 height 10
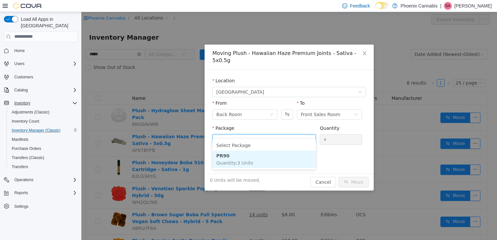
click at [258, 156] on li "PR90 Quantity : 3 Units" at bounding box center [265, 159] width 104 height 18
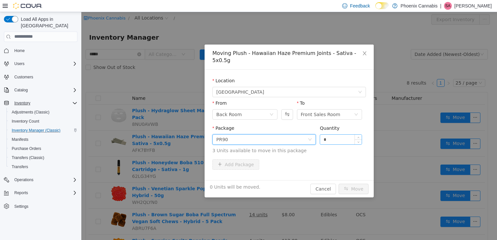
click at [337, 134] on input "*" at bounding box center [341, 139] width 42 height 10
type input "**"
click at [339, 184] on button "Move" at bounding box center [354, 189] width 30 height 10
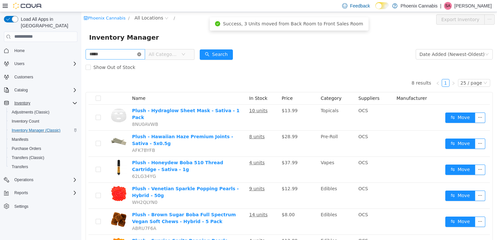
drag, startPoint x: 145, startPoint y: 55, endPoint x: 133, endPoint y: 54, distance: 12.1
click at [141, 55] on icon "icon: close-circle" at bounding box center [139, 54] width 4 height 4
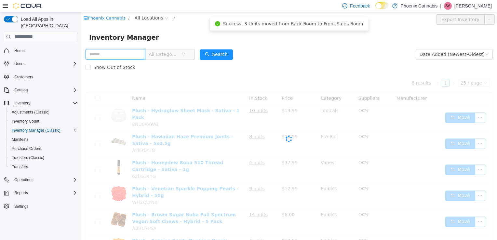
click at [132, 54] on input "text" at bounding box center [116, 54] width 60 height 10
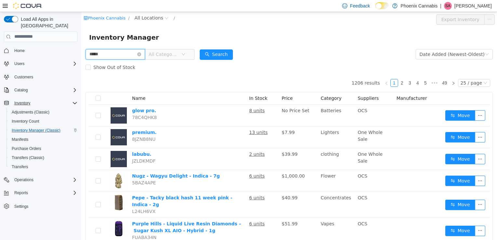
type input "*****"
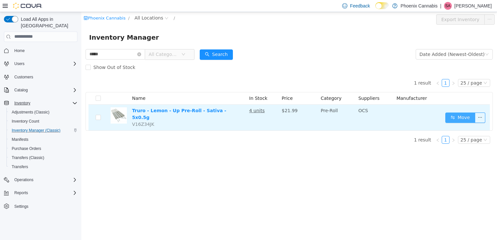
click at [454, 117] on button "Move" at bounding box center [461, 117] width 30 height 10
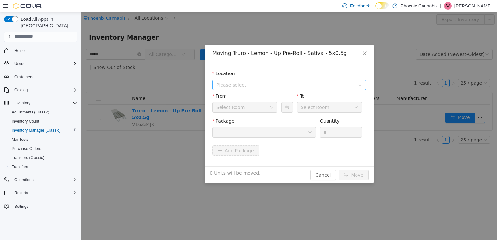
click at [343, 83] on span "Please select" at bounding box center [285, 84] width 139 height 7
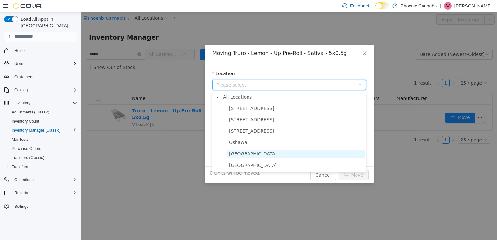
click at [291, 154] on span "University Shops Plaza" at bounding box center [296, 153] width 137 height 9
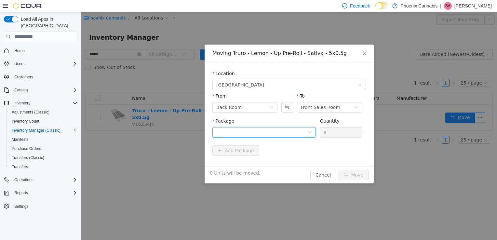
click at [300, 131] on div at bounding box center [261, 132] width 91 height 10
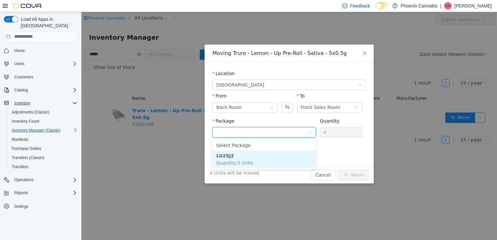
click at [275, 157] on li "LU25J2 Quantity : 3 Units" at bounding box center [265, 159] width 104 height 18
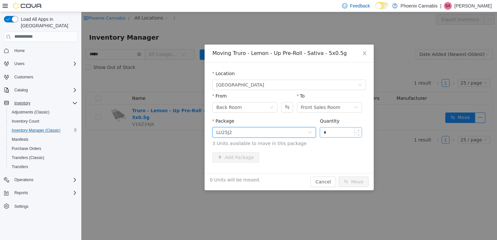
click at [337, 134] on input "*" at bounding box center [341, 132] width 42 height 10
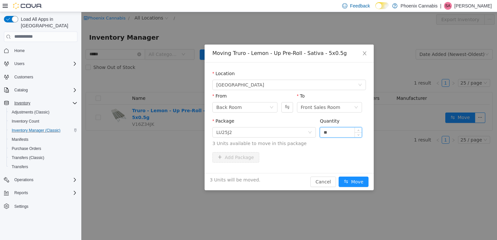
type input "**"
click at [339, 176] on button "Move" at bounding box center [354, 181] width 30 height 10
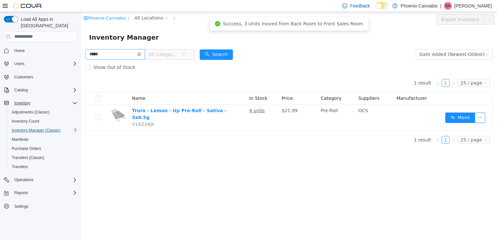
drag, startPoint x: 145, startPoint y: 54, endPoint x: 134, endPoint y: 53, distance: 10.5
click at [141, 54] on icon "icon: close-circle" at bounding box center [139, 54] width 4 height 4
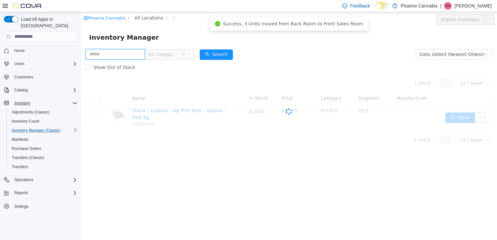
click at [131, 52] on input "text" at bounding box center [116, 54] width 60 height 10
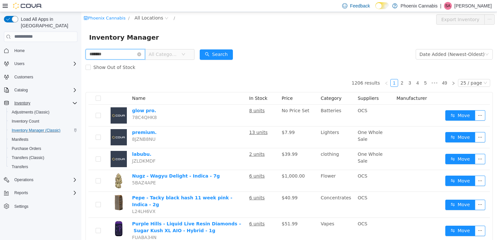
type input "*******"
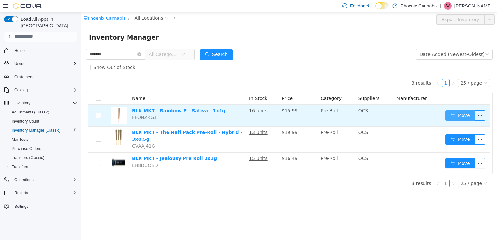
click at [461, 116] on button "Move" at bounding box center [461, 115] width 30 height 10
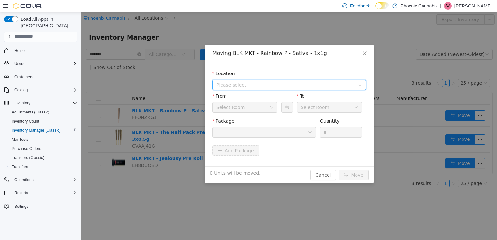
click at [335, 84] on span "Please select" at bounding box center [285, 84] width 139 height 7
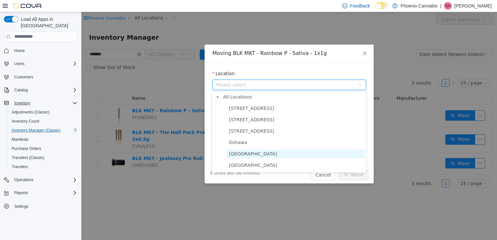
click at [280, 153] on span "University Shops Plaza" at bounding box center [296, 153] width 137 height 9
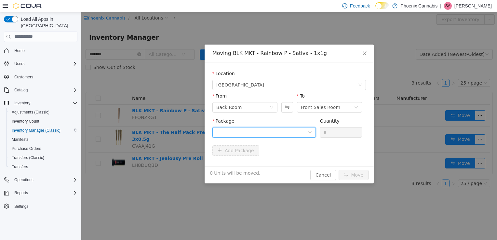
click at [289, 132] on div at bounding box center [261, 132] width 91 height 10
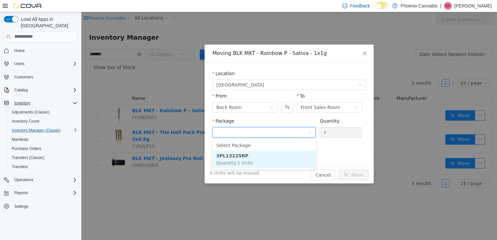
click at [264, 156] on li "3PL13225RP Quantity : 2 Units" at bounding box center [265, 159] width 104 height 18
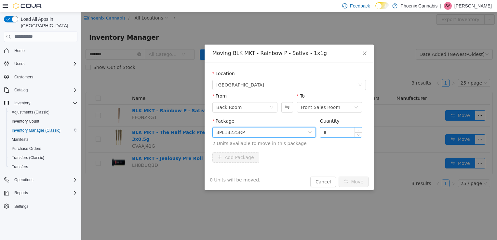
click at [347, 131] on input "*" at bounding box center [341, 132] width 42 height 10
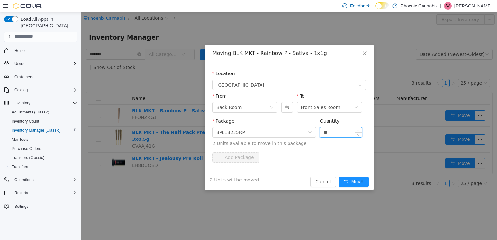
type input "**"
click at [339, 176] on button "Move" at bounding box center [354, 181] width 30 height 10
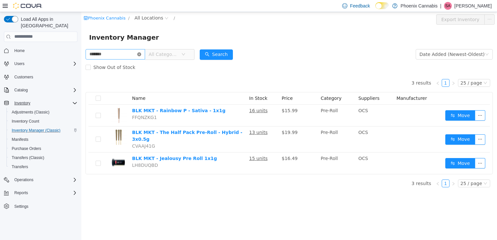
click at [141, 54] on icon "icon: close-circle" at bounding box center [139, 54] width 4 height 4
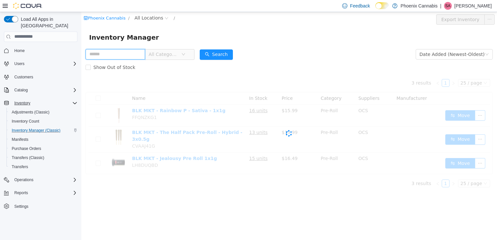
click at [131, 54] on input "text" at bounding box center [116, 54] width 60 height 10
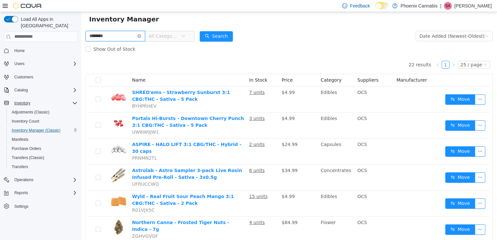
scroll to position [9, 0]
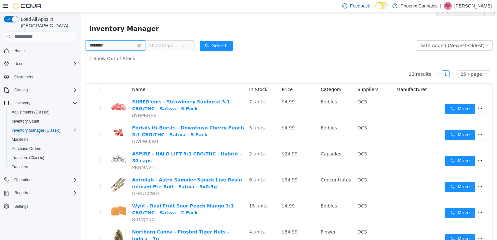
click at [92, 45] on input "********" at bounding box center [116, 45] width 60 height 10
type input "*******"
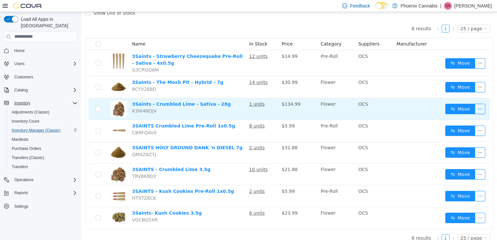
scroll to position [61, 0]
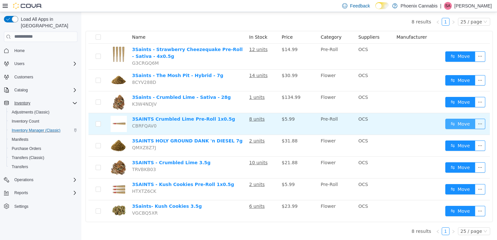
click at [449, 122] on button "Move" at bounding box center [461, 123] width 30 height 10
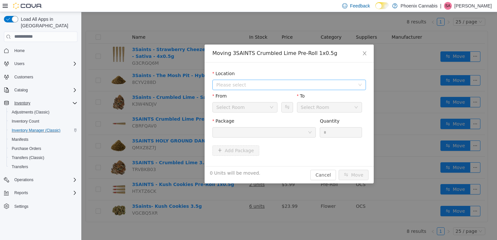
click at [276, 82] on span "Please select" at bounding box center [285, 84] width 139 height 7
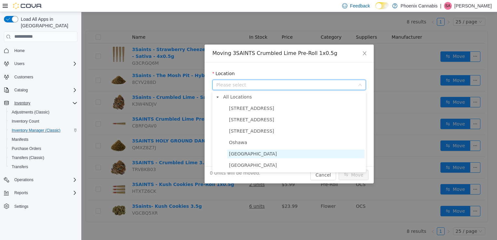
click at [254, 153] on span "University Shops Plaza" at bounding box center [253, 153] width 48 height 5
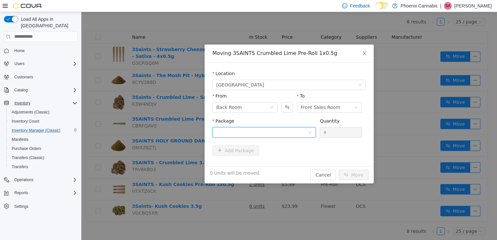
click at [264, 132] on div at bounding box center [261, 132] width 91 height 10
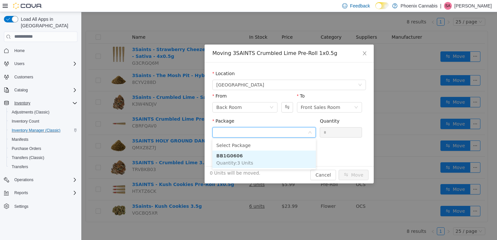
click at [251, 156] on li "BB1G0606 Quantity : 3 Units" at bounding box center [265, 159] width 104 height 18
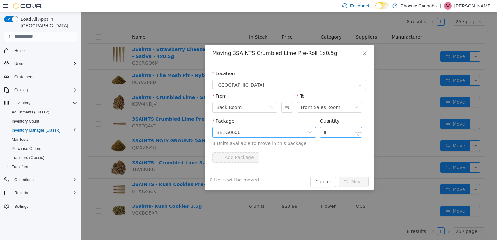
click at [338, 134] on input "*" at bounding box center [341, 132] width 42 height 10
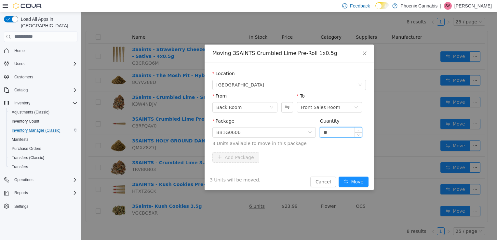
type input "**"
click at [339, 176] on button "Move" at bounding box center [354, 181] width 30 height 10
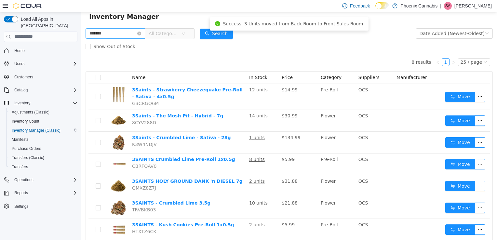
scroll to position [0, 0]
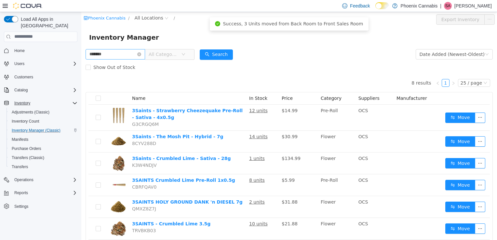
drag, startPoint x: 145, startPoint y: 55, endPoint x: 139, endPoint y: 54, distance: 5.6
click at [141, 55] on icon "icon: close-circle" at bounding box center [139, 54] width 4 height 4
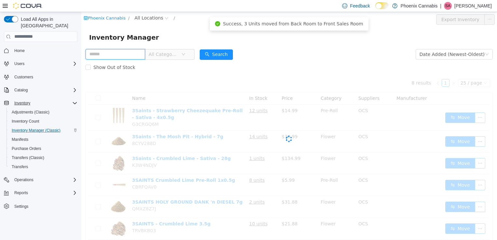
click at [135, 55] on input "text" at bounding box center [116, 54] width 60 height 10
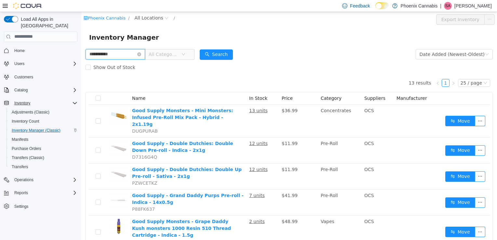
click at [122, 55] on input "**********" at bounding box center [116, 54] width 60 height 10
type input "**********"
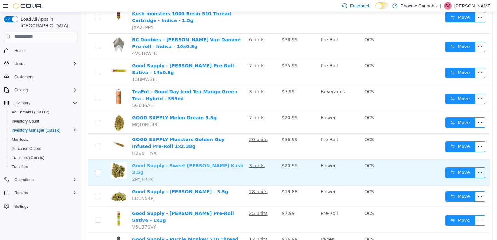
scroll to position [225, 0]
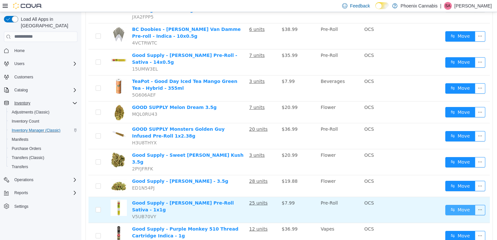
click at [446, 205] on button "Move" at bounding box center [461, 210] width 30 height 10
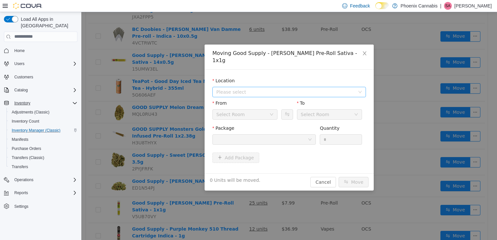
click at [286, 89] on span "Please select" at bounding box center [285, 92] width 139 height 7
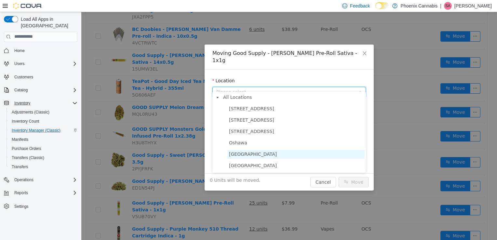
click at [256, 154] on span "University Shops Plaza" at bounding box center [253, 153] width 48 height 5
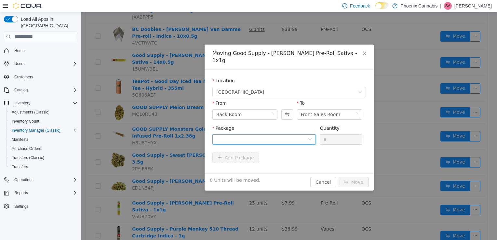
click at [263, 135] on div at bounding box center [261, 139] width 91 height 10
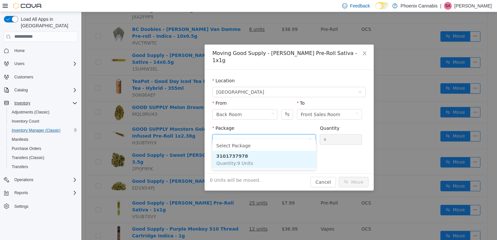
click at [256, 162] on li "3101737978 Quantity : 9 Units" at bounding box center [265, 160] width 104 height 18
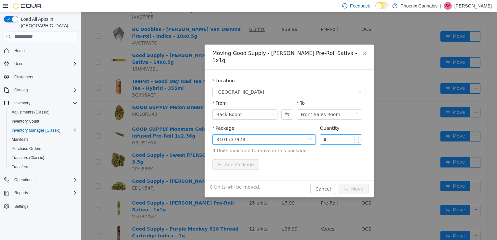
click at [337, 134] on input "*" at bounding box center [341, 139] width 42 height 10
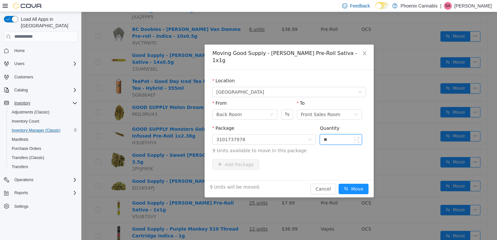
type input "**"
click at [339, 184] on button "Move" at bounding box center [354, 189] width 30 height 10
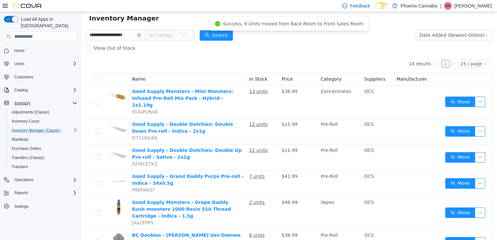
scroll to position [0, 0]
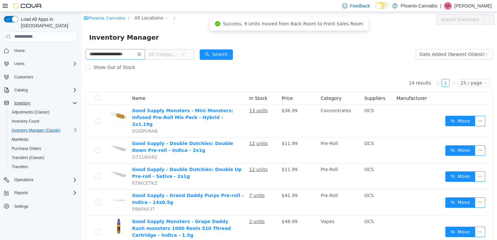
click at [141, 54] on icon "icon: close-circle" at bounding box center [139, 54] width 4 height 4
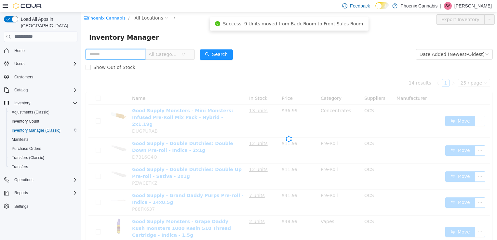
click at [133, 52] on input "text" at bounding box center [116, 54] width 60 height 10
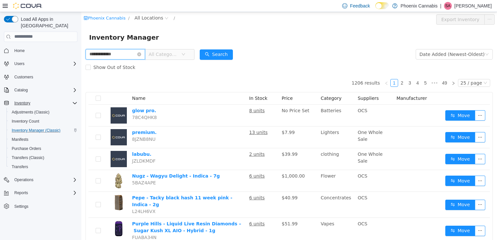
type input "**********"
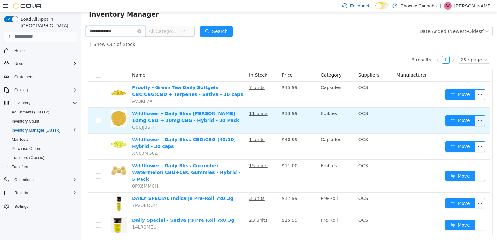
scroll to position [30, 0]
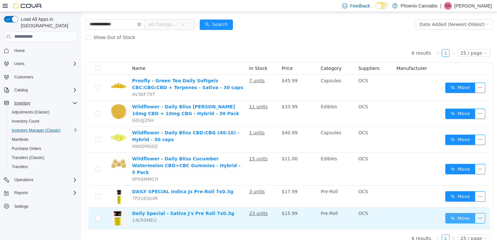
click at [460, 213] on button "Move" at bounding box center [461, 218] width 30 height 10
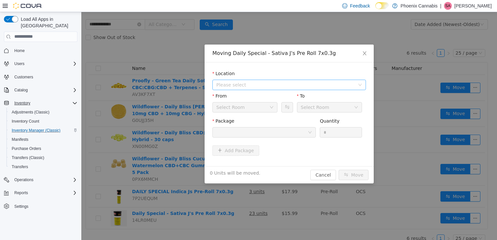
click at [323, 83] on span "Please select" at bounding box center [285, 84] width 139 height 7
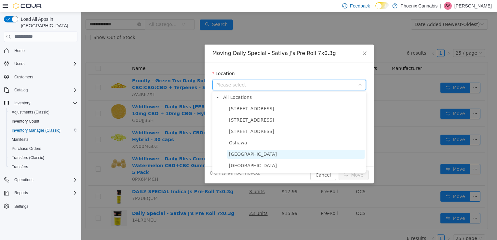
click at [271, 154] on span "University Shops Plaza" at bounding box center [253, 153] width 48 height 5
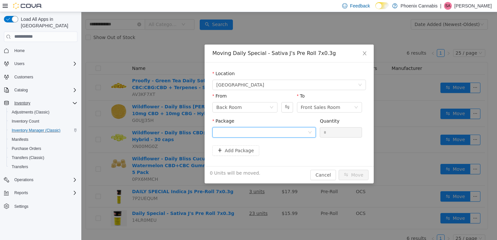
click at [283, 130] on div at bounding box center [261, 132] width 91 height 10
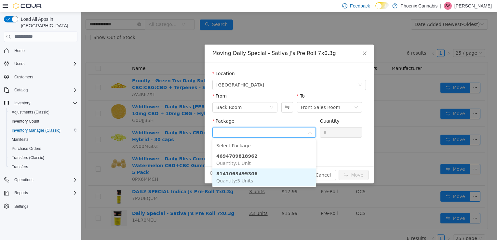
click at [248, 177] on li "8141063499306 Quantity : 5 Units" at bounding box center [265, 177] width 104 height 18
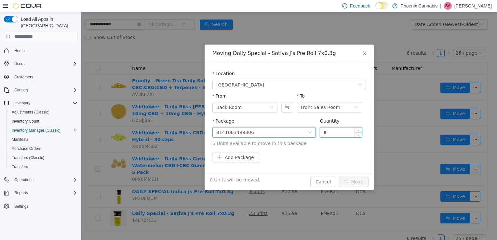
click at [348, 128] on input "*" at bounding box center [341, 132] width 42 height 10
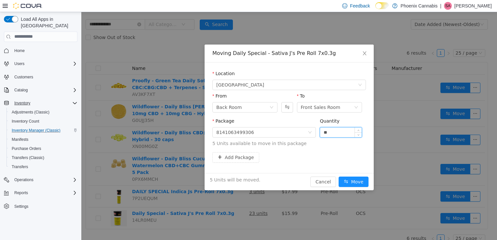
type input "**"
click at [339, 176] on button "Move" at bounding box center [354, 181] width 30 height 10
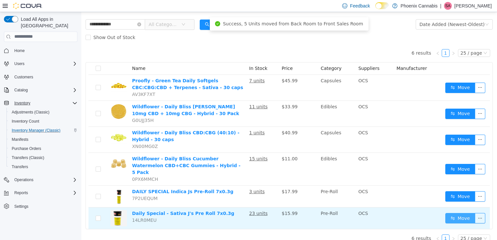
click at [462, 213] on button "Move" at bounding box center [461, 218] width 30 height 10
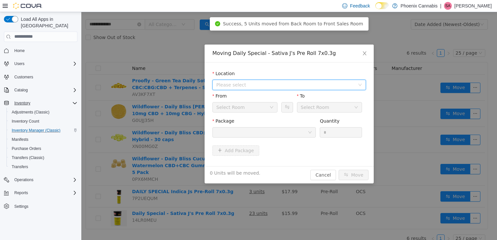
click at [298, 84] on span "Please select" at bounding box center [285, 84] width 139 height 7
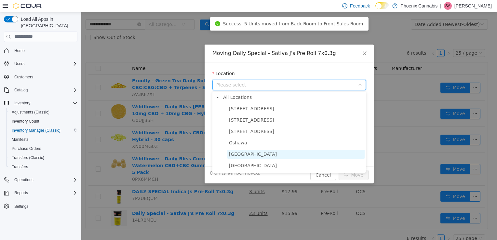
click at [250, 157] on span "University Shops Plaza" at bounding box center [253, 153] width 48 height 5
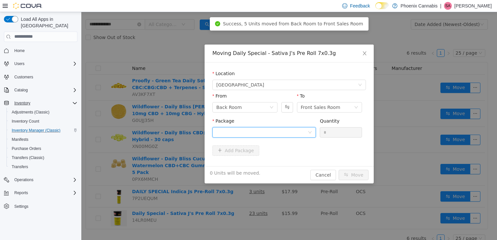
click at [268, 131] on div at bounding box center [261, 132] width 91 height 10
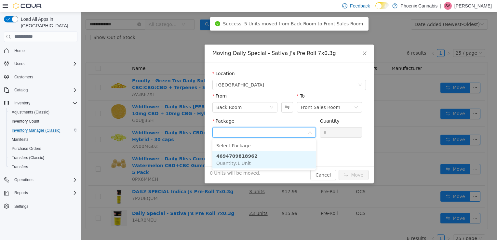
click at [248, 159] on li "4694709818962 Quantity : 1 Unit" at bounding box center [265, 160] width 104 height 18
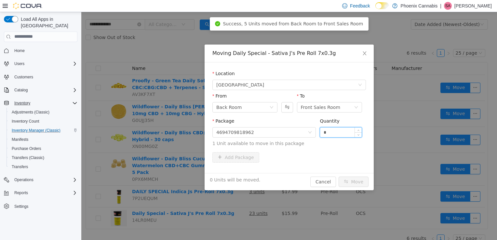
click at [337, 133] on input "*" at bounding box center [341, 132] width 42 height 10
type input "**"
click at [339, 176] on button "Move" at bounding box center [354, 181] width 30 height 10
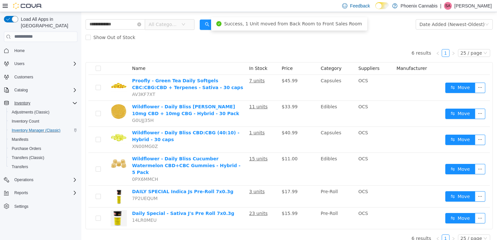
scroll to position [0, 0]
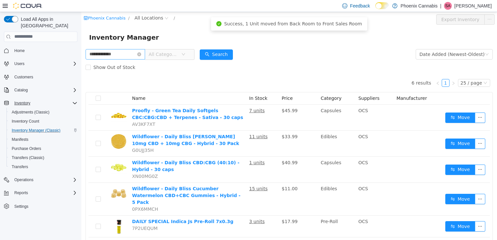
click at [141, 54] on icon "icon: close-circle" at bounding box center [139, 54] width 4 height 4
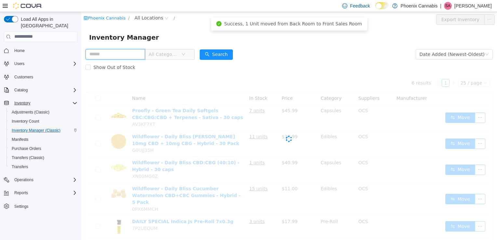
click at [140, 53] on input "text" at bounding box center [116, 54] width 60 height 10
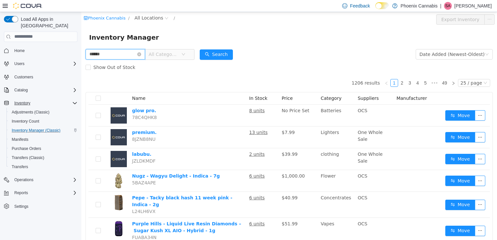
type input "******"
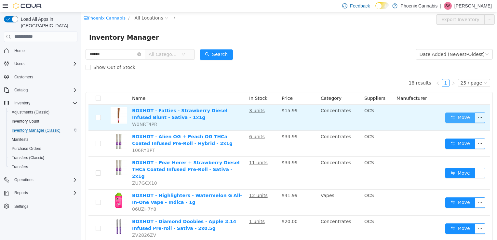
click at [452, 116] on button "Move" at bounding box center [461, 117] width 30 height 10
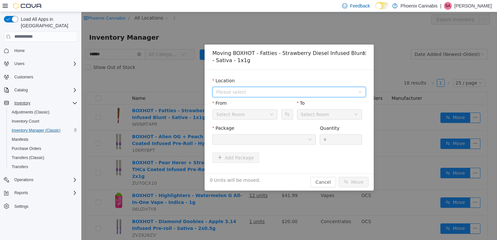
click at [328, 92] on span "Please select" at bounding box center [285, 92] width 139 height 7
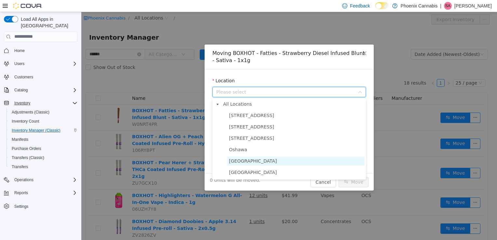
click at [276, 160] on span "University Shops Plaza" at bounding box center [296, 161] width 137 height 9
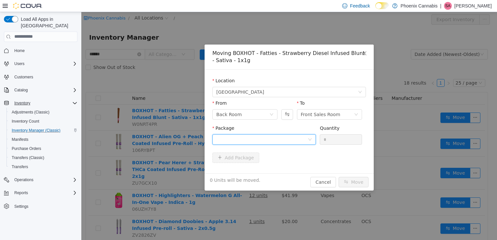
click at [291, 140] on div at bounding box center [261, 139] width 91 height 10
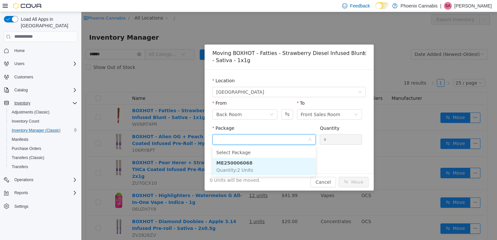
click at [265, 164] on li "ME250006068 Quantity : 2 Units" at bounding box center [265, 167] width 104 height 18
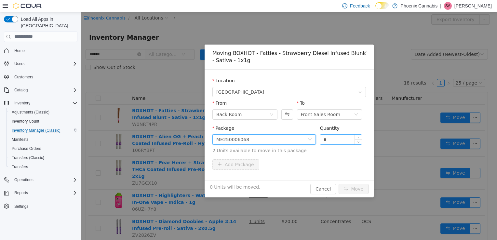
click at [336, 141] on input "*" at bounding box center [341, 139] width 42 height 10
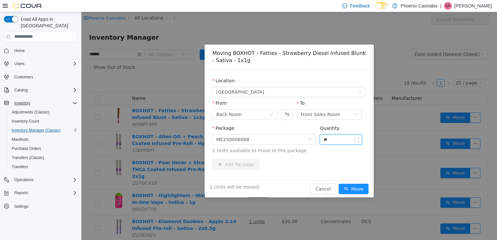
type input "**"
click at [339, 184] on button "Move" at bounding box center [354, 189] width 30 height 10
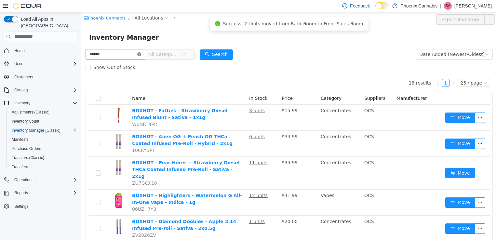
click at [141, 55] on icon "icon: close-circle" at bounding box center [139, 54] width 4 height 4
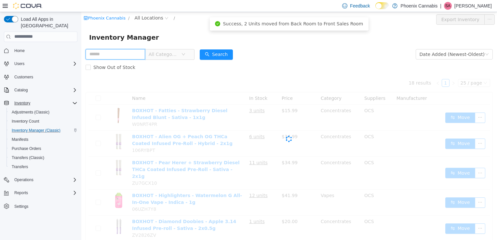
click at [135, 55] on input "text" at bounding box center [116, 54] width 60 height 10
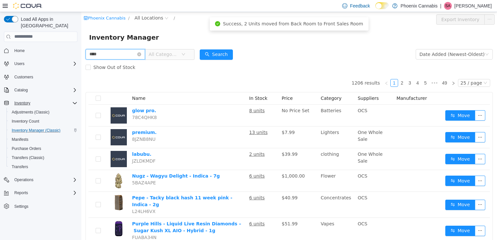
type input "****"
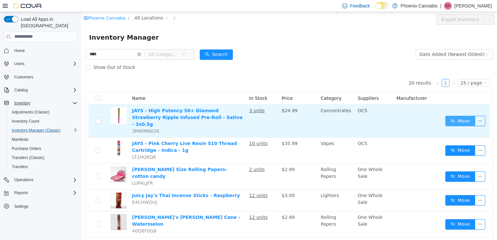
click at [446, 117] on button "Move" at bounding box center [461, 121] width 30 height 10
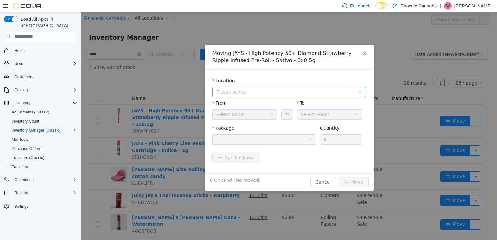
click at [339, 89] on span "Please select" at bounding box center [285, 92] width 139 height 7
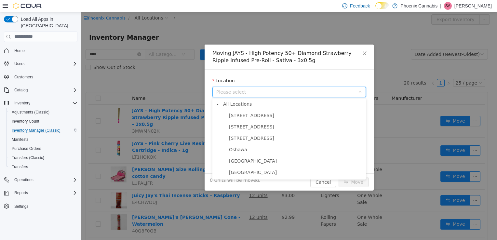
drag, startPoint x: 270, startPoint y: 162, endPoint x: 271, endPoint y: 156, distance: 6.2
click at [270, 162] on span "University Shops Plaza" at bounding box center [253, 160] width 48 height 5
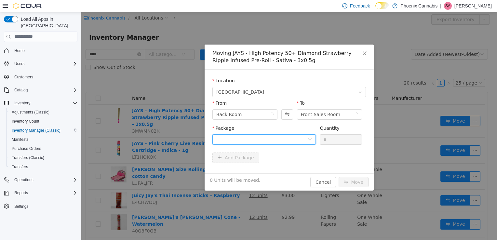
click at [273, 137] on div at bounding box center [261, 139] width 91 height 10
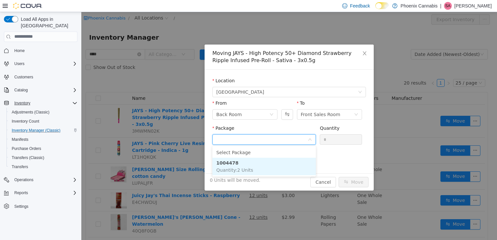
click at [251, 164] on li "1004478 Quantity : 2 Units" at bounding box center [265, 167] width 104 height 18
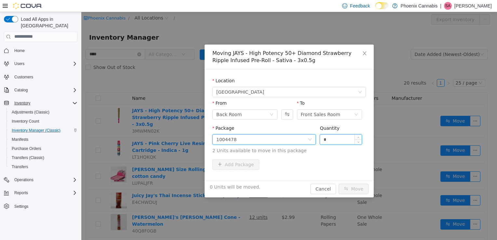
click at [339, 141] on input "*" at bounding box center [341, 139] width 42 height 10
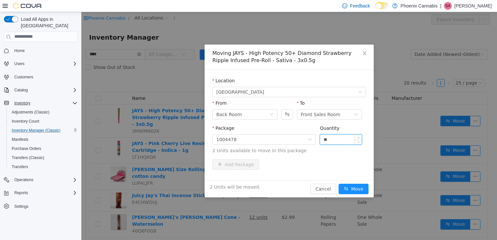
type input "**"
click at [339, 184] on button "Move" at bounding box center [354, 189] width 30 height 10
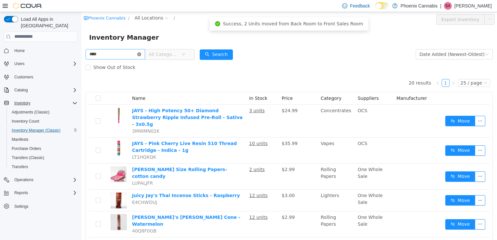
drag, startPoint x: 146, startPoint y: 52, endPoint x: 143, endPoint y: 52, distance: 3.3
click at [141, 52] on icon "icon: close-circle" at bounding box center [139, 54] width 4 height 4
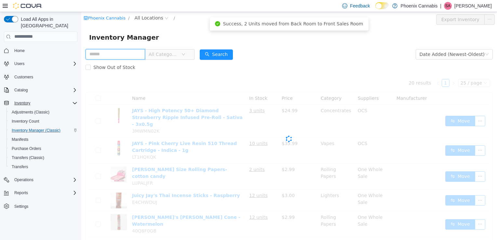
click at [132, 54] on input "text" at bounding box center [116, 54] width 60 height 10
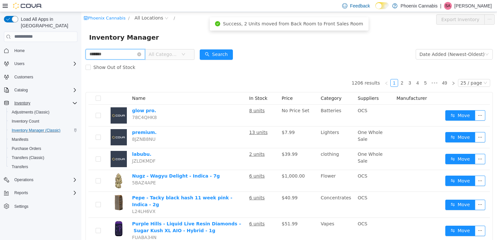
type input "*******"
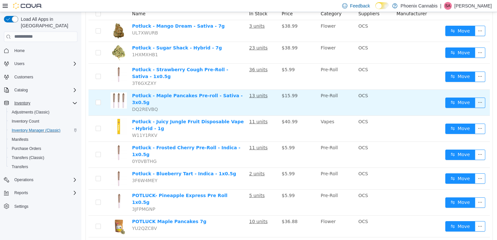
scroll to position [98, 0]
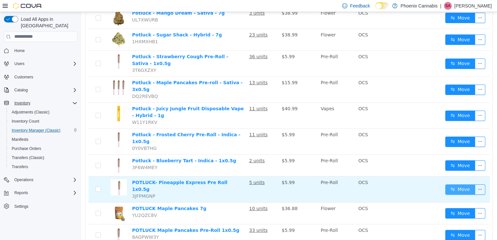
click at [461, 184] on button "Move" at bounding box center [461, 189] width 30 height 10
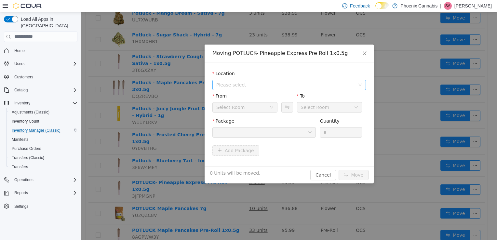
click at [324, 83] on span "Please select" at bounding box center [285, 84] width 139 height 7
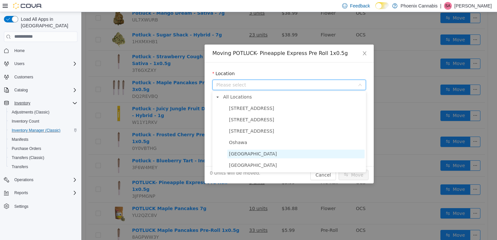
click at [258, 154] on span "University Shops Plaza" at bounding box center [253, 153] width 48 height 5
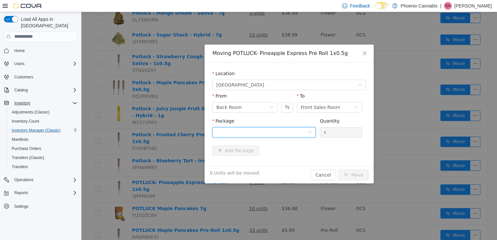
click at [268, 131] on div at bounding box center [261, 132] width 91 height 10
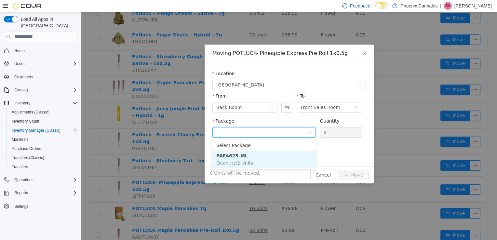
click at [253, 155] on li "PAE4625-ML Quantity : 2 Units" at bounding box center [265, 159] width 104 height 18
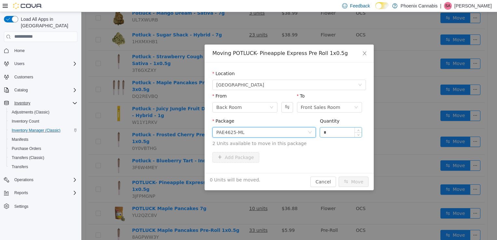
click at [331, 130] on input "*" at bounding box center [341, 132] width 42 height 10
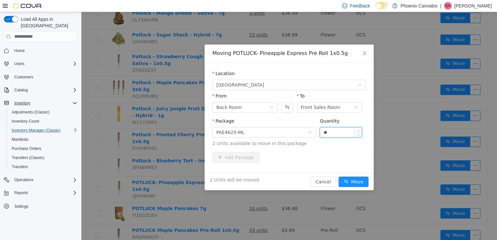
type input "**"
click at [339, 176] on button "Move" at bounding box center [354, 181] width 30 height 10
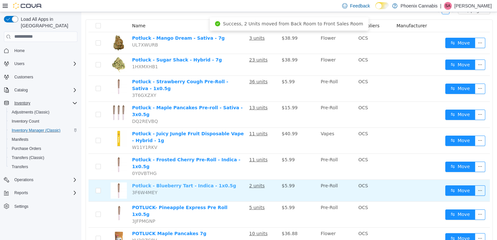
scroll to position [61, 0]
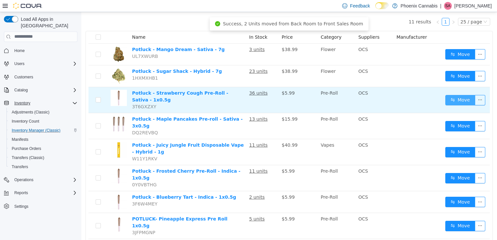
click at [447, 95] on button "Move" at bounding box center [461, 100] width 30 height 10
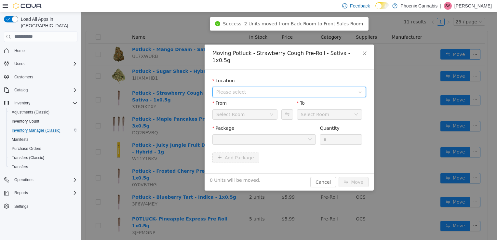
click at [328, 89] on span "Please select" at bounding box center [285, 92] width 139 height 7
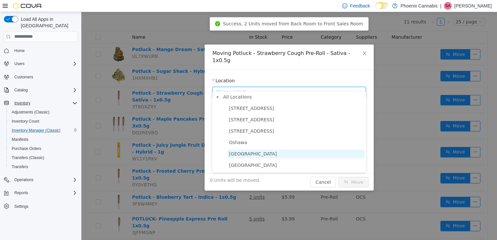
click at [277, 152] on span "University Shops Plaza" at bounding box center [296, 153] width 137 height 9
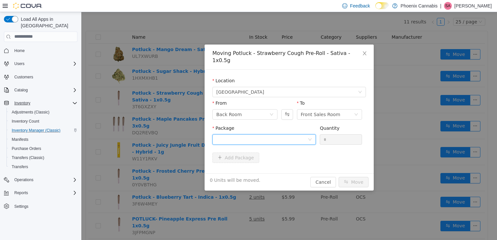
click at [275, 134] on div at bounding box center [261, 139] width 91 height 10
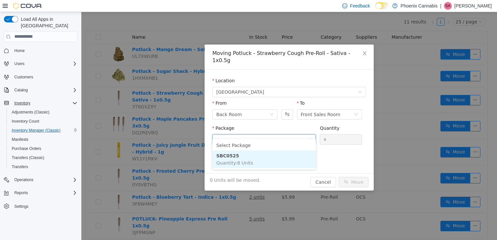
click at [254, 156] on li "SBC0525 Quantity : 8 Units" at bounding box center [265, 159] width 104 height 18
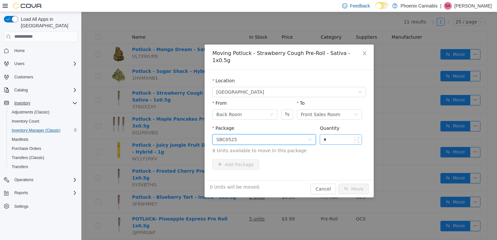
click at [346, 134] on input "*" at bounding box center [341, 139] width 42 height 10
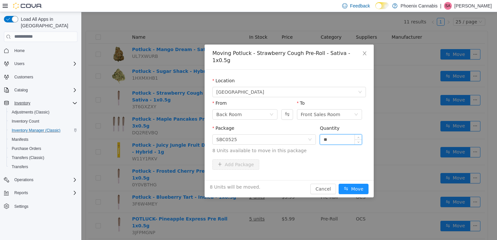
type input "**"
click at [339, 184] on button "Move" at bounding box center [354, 189] width 30 height 10
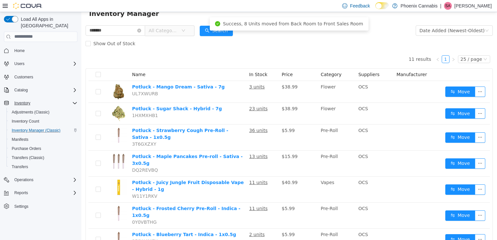
scroll to position [0, 0]
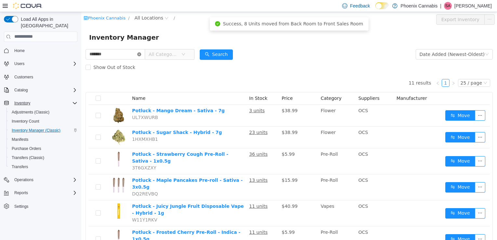
click at [141, 54] on icon "icon: close-circle" at bounding box center [139, 54] width 4 height 4
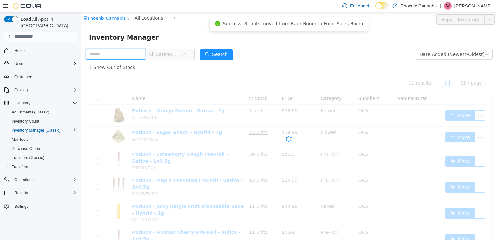
click at [130, 56] on input "text" at bounding box center [116, 54] width 60 height 10
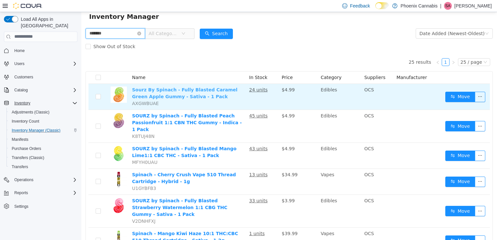
scroll to position [33, 0]
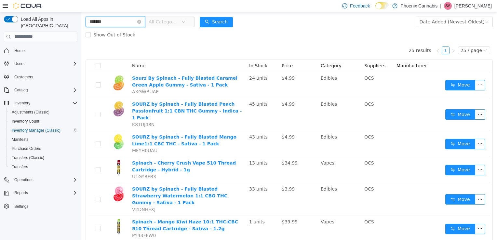
click at [119, 18] on input "*******" at bounding box center [116, 21] width 60 height 10
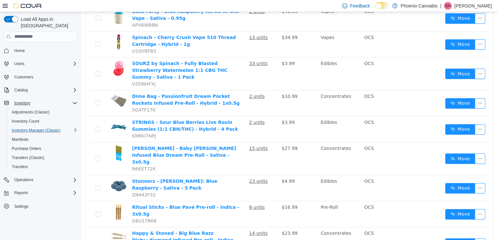
scroll to position [391, 0]
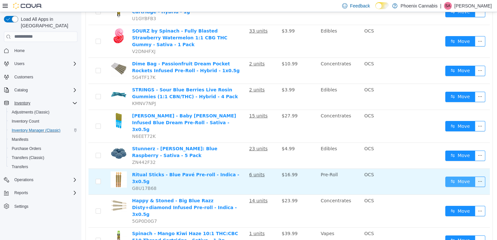
click at [456, 176] on button "Move" at bounding box center [461, 181] width 30 height 10
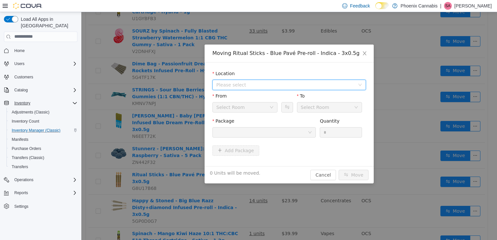
click at [337, 85] on span "Please select" at bounding box center [285, 84] width 139 height 7
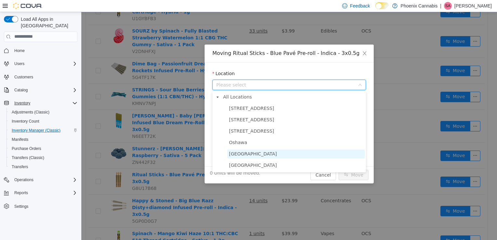
click at [284, 153] on span "University Shops Plaza" at bounding box center [296, 153] width 137 height 9
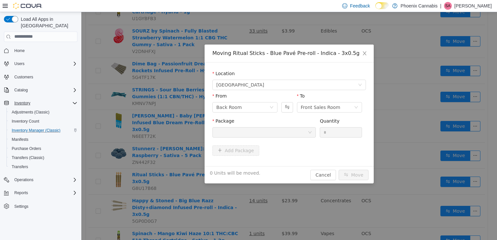
click at [299, 129] on div at bounding box center [261, 132] width 91 height 10
click at [299, 132] on div at bounding box center [261, 132] width 91 height 10
click at [366, 52] on icon "icon: close" at bounding box center [365, 53] width 4 height 4
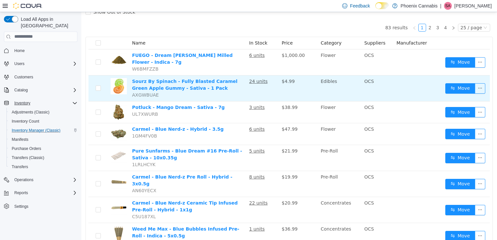
scroll to position [23, 0]
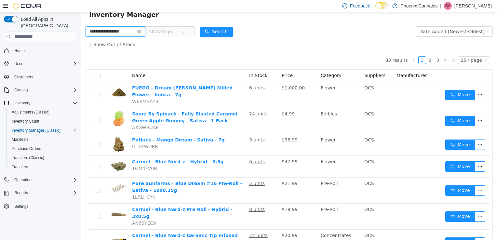
click at [105, 31] on input "**********" at bounding box center [116, 31] width 60 height 10
type input "**********"
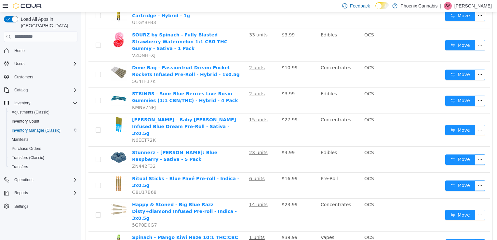
scroll to position [413, 0]
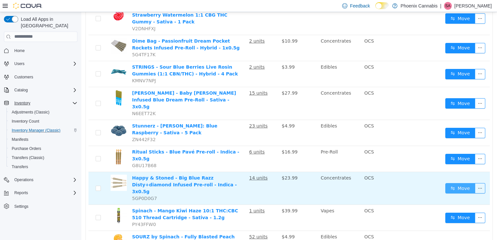
click at [456, 183] on button "Move" at bounding box center [461, 188] width 30 height 10
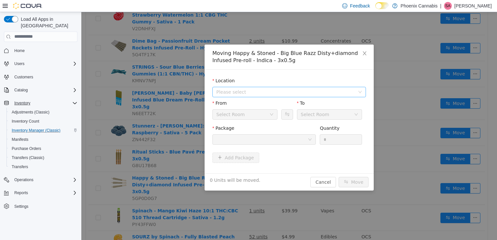
click at [337, 90] on span "Please select" at bounding box center [285, 92] width 139 height 7
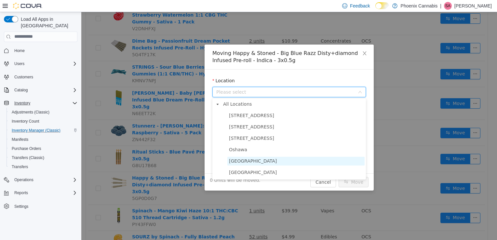
click at [273, 161] on span "University Shops Plaza" at bounding box center [253, 160] width 48 height 5
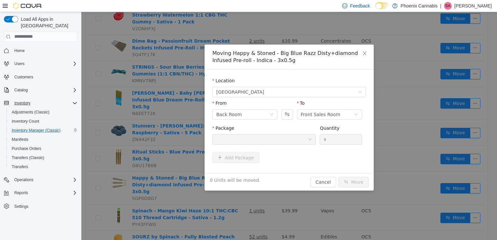
click at [286, 140] on div at bounding box center [261, 139] width 91 height 10
click at [366, 52] on icon "icon: close" at bounding box center [365, 53] width 4 height 4
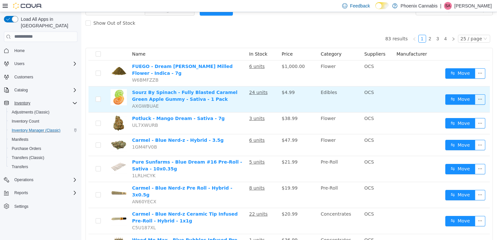
scroll to position [0, 0]
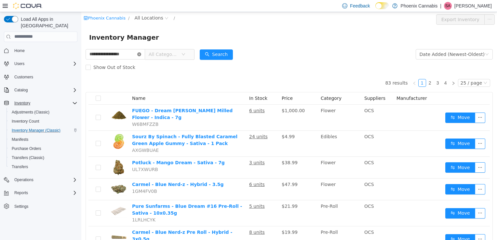
click at [141, 53] on icon "icon: close-circle" at bounding box center [139, 54] width 4 height 4
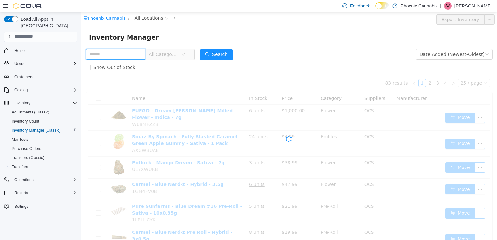
click at [134, 53] on input "text" at bounding box center [116, 54] width 60 height 10
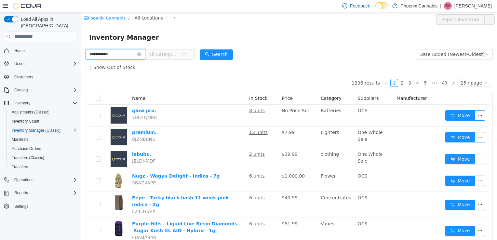
type input "**********"
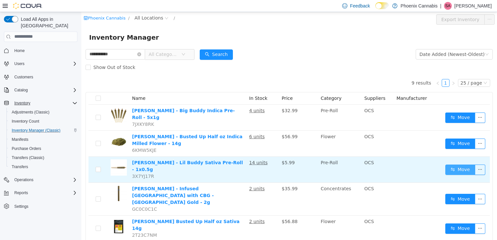
click at [450, 164] on button "Move" at bounding box center [461, 169] width 30 height 10
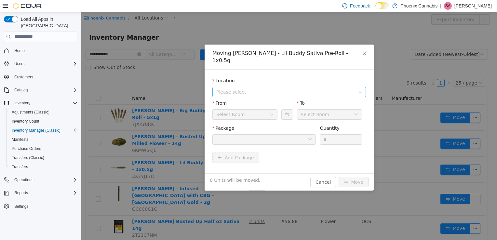
click at [344, 89] on span "Please select" at bounding box center [285, 92] width 139 height 7
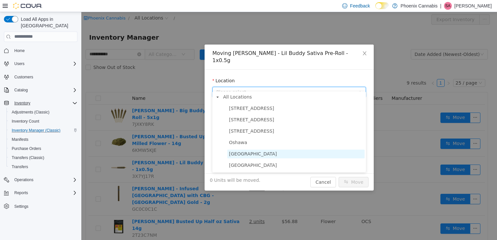
click at [281, 153] on span "University Shops Plaza" at bounding box center [296, 153] width 137 height 9
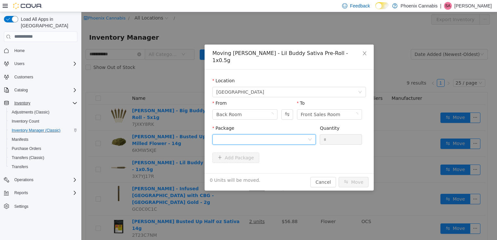
click at [289, 134] on div at bounding box center [261, 139] width 91 height 10
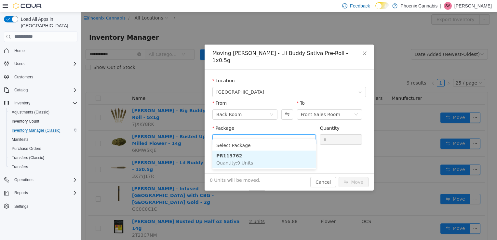
click at [269, 159] on li "PR113762 Quantity : 9 Units" at bounding box center [265, 159] width 104 height 18
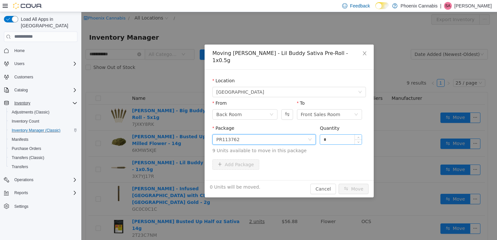
click at [331, 135] on input "*" at bounding box center [341, 139] width 42 height 10
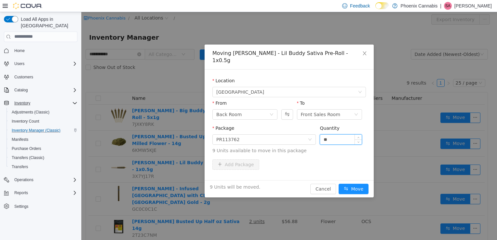
type input "**"
click at [339, 184] on button "Move" at bounding box center [354, 189] width 30 height 10
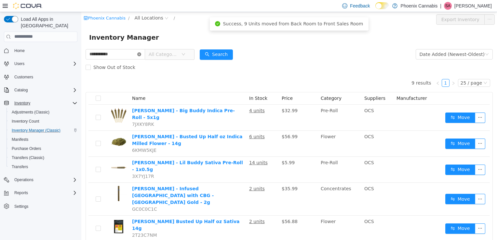
click at [141, 53] on icon "icon: close-circle" at bounding box center [139, 54] width 4 height 4
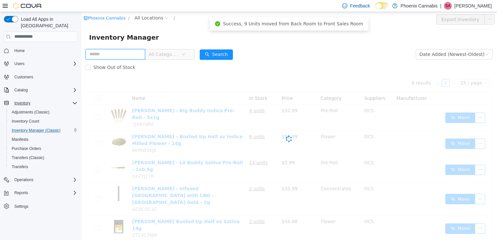
click at [136, 53] on input "text" at bounding box center [116, 54] width 60 height 10
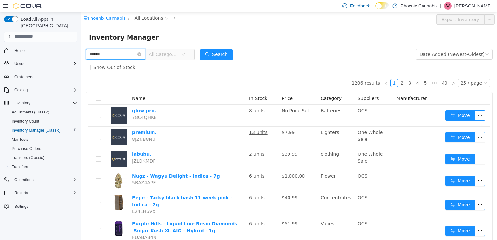
type input "******"
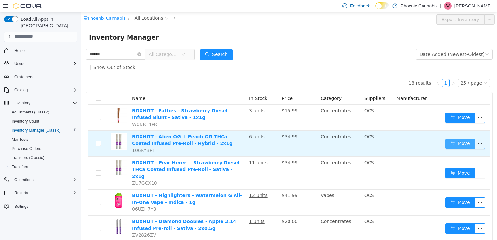
click at [451, 142] on button "Move" at bounding box center [461, 143] width 30 height 10
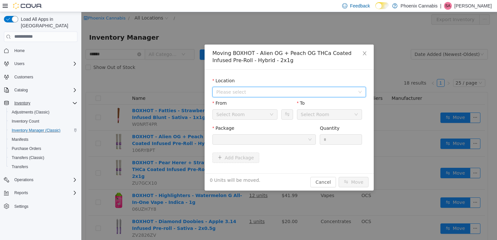
click at [312, 95] on span "Please select" at bounding box center [285, 92] width 139 height 7
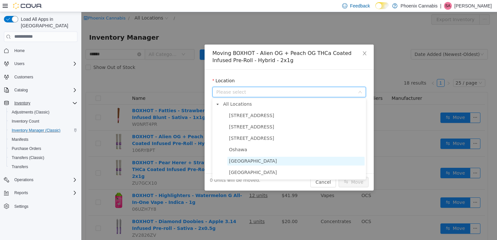
click at [254, 160] on span "University Shops Plaza" at bounding box center [253, 160] width 48 height 5
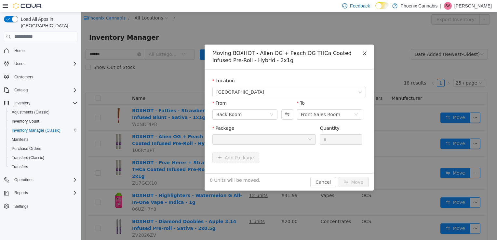
click at [365, 55] on icon "icon: close" at bounding box center [364, 52] width 5 height 5
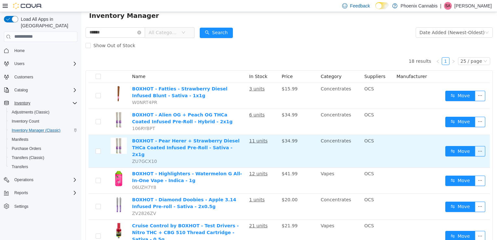
scroll to position [33, 0]
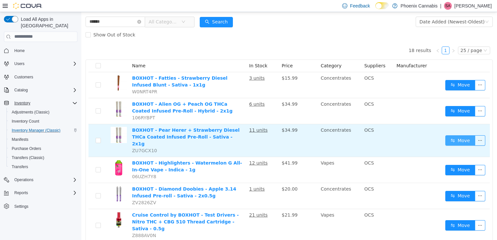
click at [451, 138] on button "Move" at bounding box center [461, 140] width 30 height 10
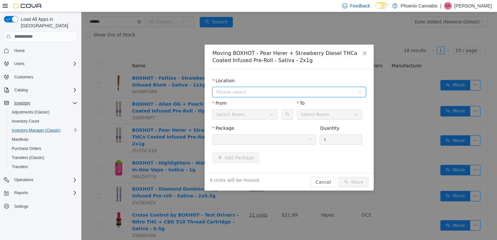
click at [298, 90] on span "Please select" at bounding box center [285, 92] width 139 height 7
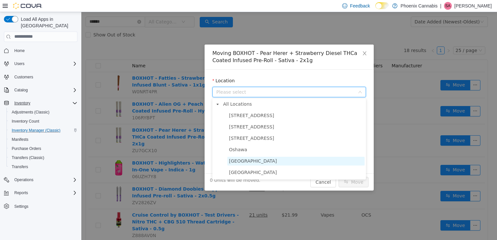
click at [267, 162] on span "University Shops Plaza" at bounding box center [253, 160] width 48 height 5
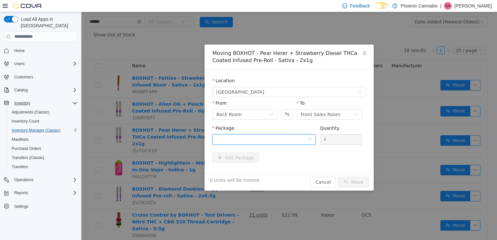
click at [277, 139] on div at bounding box center [261, 139] width 91 height 10
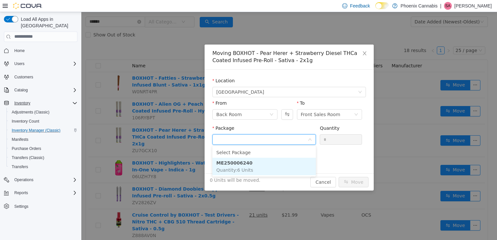
click at [258, 164] on li "ME250006240 Quantity : 6 Units" at bounding box center [265, 167] width 104 height 18
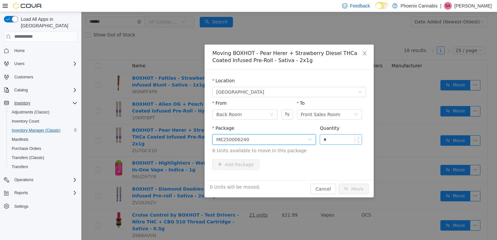
click at [335, 140] on input "*" at bounding box center [341, 139] width 42 height 10
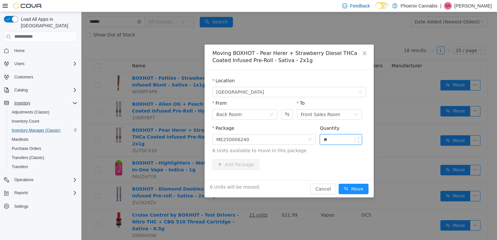
type input "**"
click at [339, 184] on button "Move" at bounding box center [354, 189] width 30 height 10
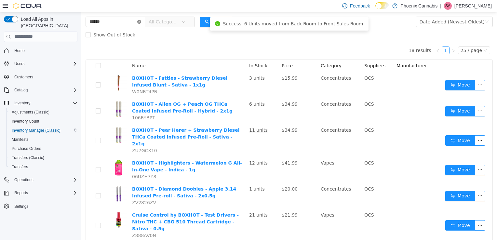
click at [141, 21] on icon "icon: close-circle" at bounding box center [139, 22] width 4 height 4
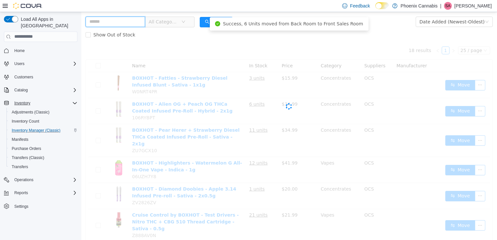
click at [129, 21] on input "text" at bounding box center [116, 21] width 60 height 10
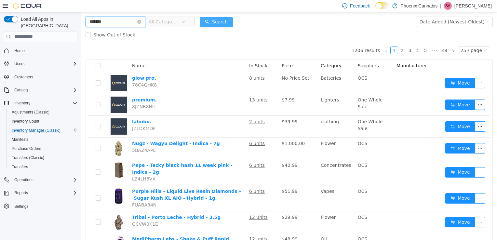
type input "*******"
click at [230, 21] on button "Search" at bounding box center [216, 22] width 33 height 10
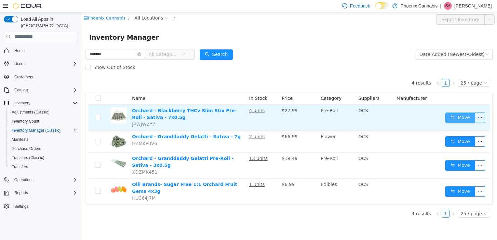
click at [464, 117] on button "Move" at bounding box center [461, 117] width 30 height 10
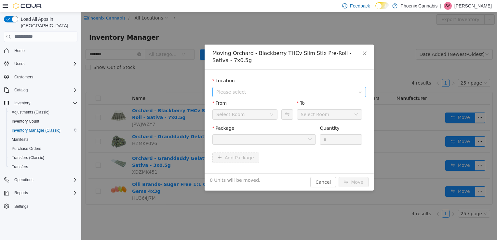
click at [343, 91] on span "Please select" at bounding box center [285, 92] width 139 height 7
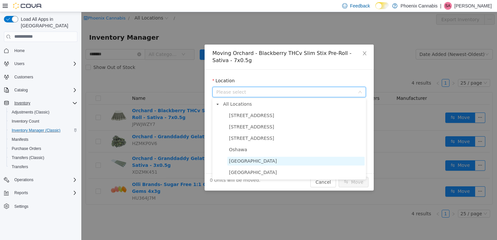
click at [274, 159] on span "University Shops Plaza" at bounding box center [296, 161] width 137 height 9
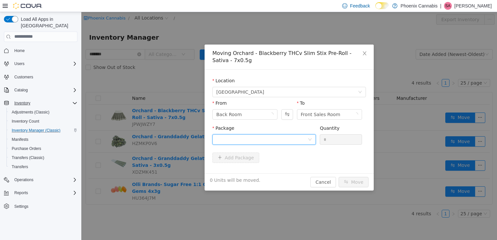
click at [281, 138] on div at bounding box center [261, 139] width 91 height 10
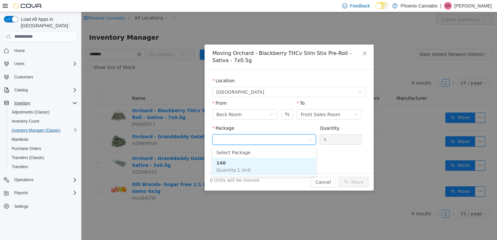
click at [252, 165] on li "140 Quantity : 1 Unit" at bounding box center [265, 167] width 104 height 18
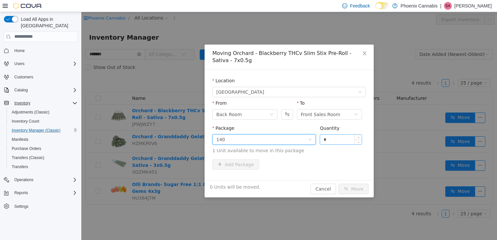
click at [347, 139] on input "*" at bounding box center [341, 139] width 42 height 10
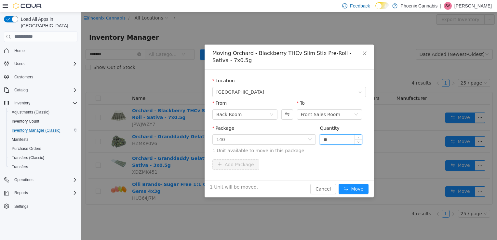
type input "**"
click at [339, 184] on button "Move" at bounding box center [354, 189] width 30 height 10
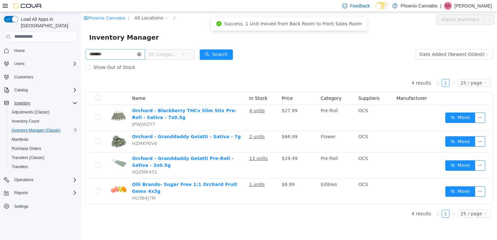
click at [141, 54] on icon "icon: close-circle" at bounding box center [139, 54] width 4 height 4
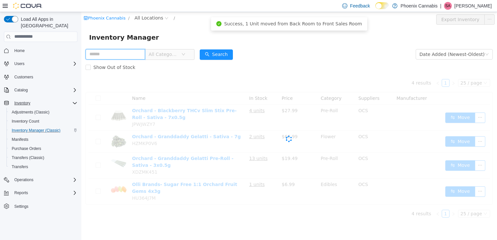
click at [134, 54] on input "text" at bounding box center [116, 54] width 60 height 10
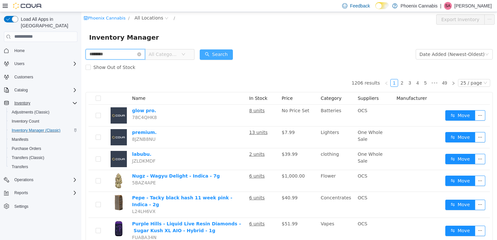
type input "********"
click at [229, 54] on button "Search" at bounding box center [216, 54] width 33 height 10
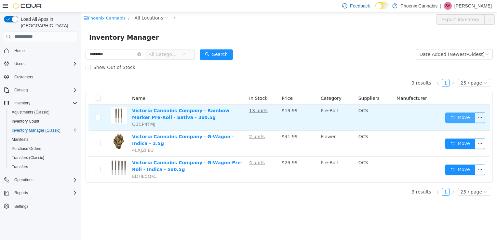
click at [467, 115] on button "Move" at bounding box center [461, 117] width 30 height 10
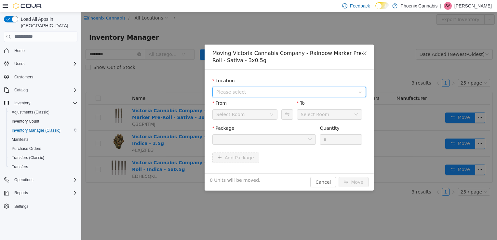
click at [336, 92] on span "Please select" at bounding box center [285, 92] width 139 height 7
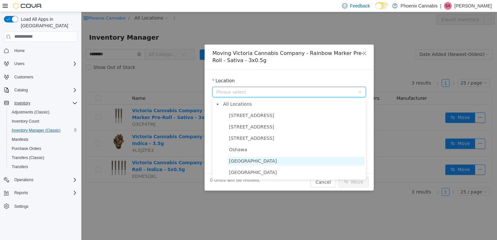
click at [282, 160] on span "University Shops Plaza" at bounding box center [296, 161] width 137 height 9
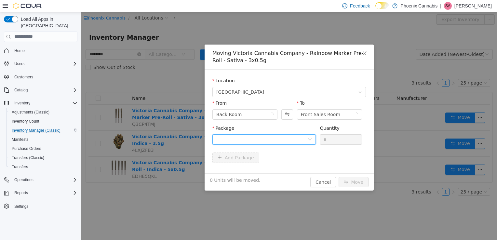
click at [294, 140] on div at bounding box center [261, 139] width 91 height 10
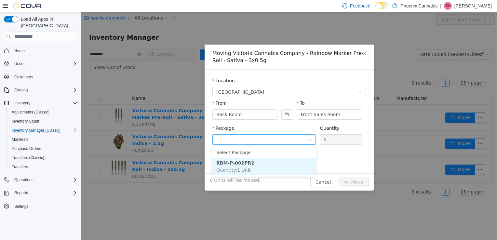
click at [265, 165] on li "RBM-P-002PR2 Quantity : 1 Unit" at bounding box center [265, 167] width 104 height 18
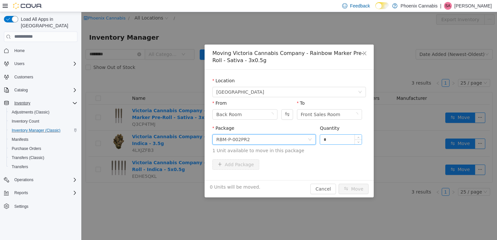
click at [331, 142] on input "*" at bounding box center [341, 139] width 42 height 10
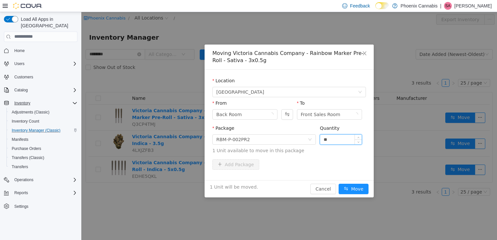
type input "**"
click at [339, 184] on button "Move" at bounding box center [354, 189] width 30 height 10
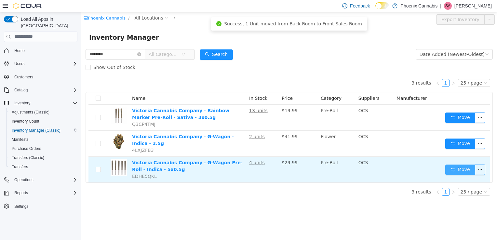
click at [455, 166] on button "Move" at bounding box center [461, 169] width 30 height 10
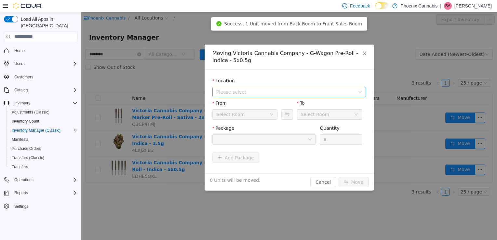
click at [313, 93] on span "Please select" at bounding box center [285, 92] width 139 height 7
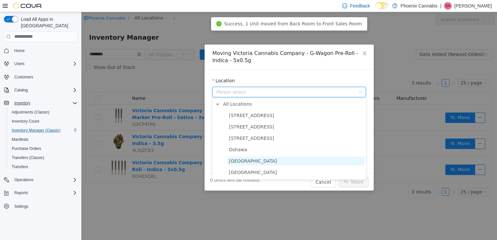
click at [273, 159] on span "University Shops Plaza" at bounding box center [253, 160] width 48 height 5
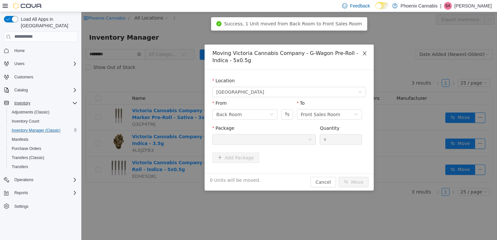
click at [365, 52] on icon "icon: close" at bounding box center [364, 52] width 5 height 5
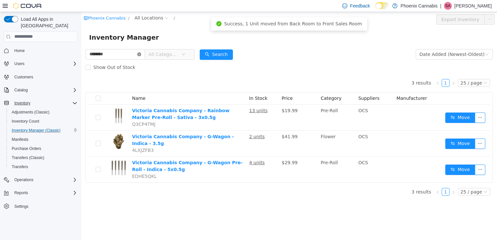
drag, startPoint x: 146, startPoint y: 53, endPoint x: 132, endPoint y: 54, distance: 13.7
click at [141, 53] on icon "icon: close-circle" at bounding box center [139, 54] width 4 height 4
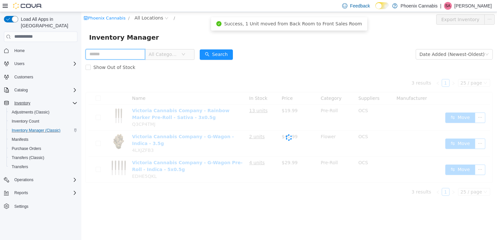
click at [132, 54] on input "text" at bounding box center [116, 54] width 60 height 10
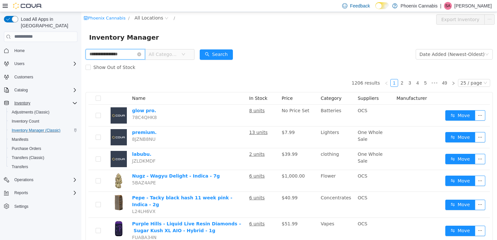
type input "**********"
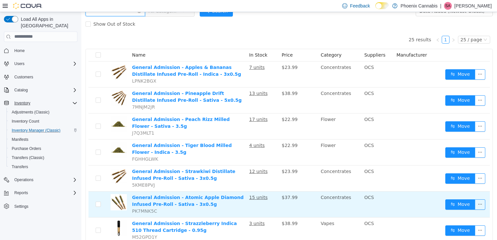
scroll to position [33, 0]
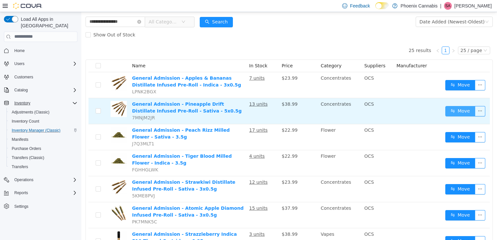
click at [451, 110] on button "Move" at bounding box center [461, 111] width 30 height 10
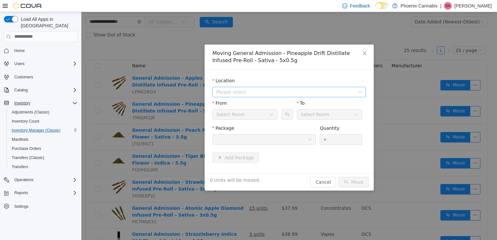
click at [324, 91] on span "Please select" at bounding box center [285, 92] width 139 height 7
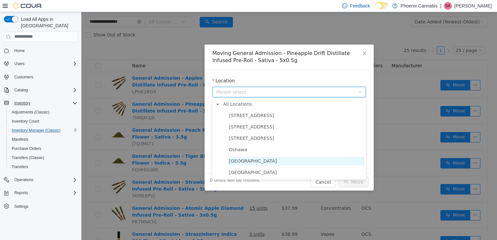
click at [279, 159] on span "University Shops Plaza" at bounding box center [296, 161] width 137 height 9
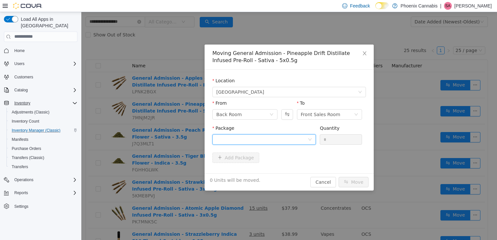
click at [286, 140] on div at bounding box center [261, 139] width 91 height 10
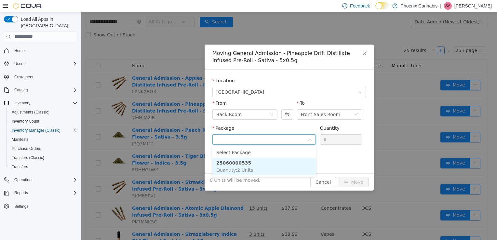
click at [257, 168] on li "25060000535 Quantity : 2 Units" at bounding box center [265, 167] width 104 height 18
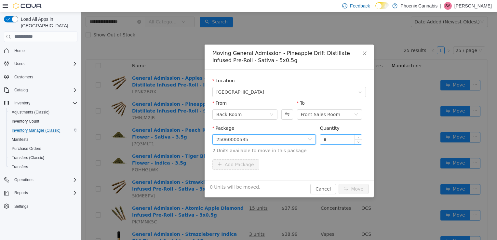
click at [330, 141] on input "*" at bounding box center [341, 139] width 42 height 10
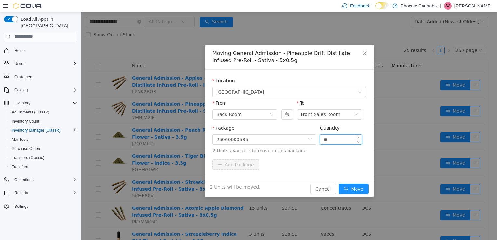
type input "**"
click at [339, 184] on button "Move" at bounding box center [354, 189] width 30 height 10
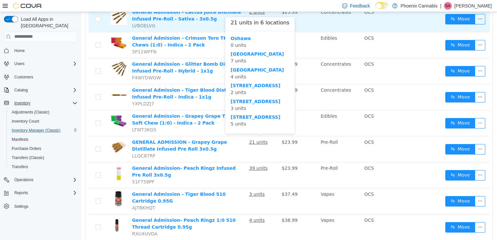
scroll to position [456, 0]
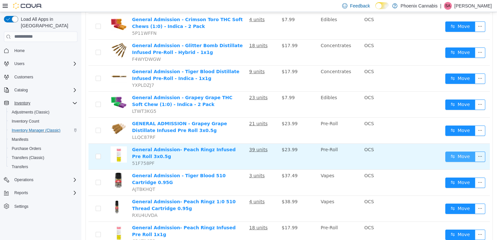
click at [448, 155] on button "Move" at bounding box center [461, 156] width 30 height 10
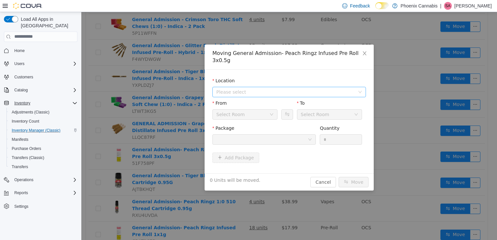
click at [342, 89] on span "Please select" at bounding box center [285, 92] width 139 height 7
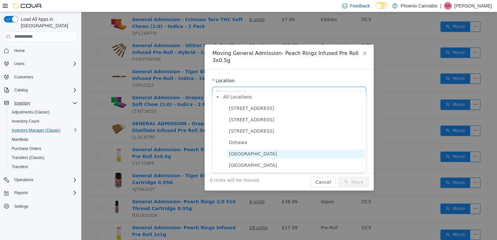
click at [281, 154] on span "University Shops Plaza" at bounding box center [296, 153] width 137 height 9
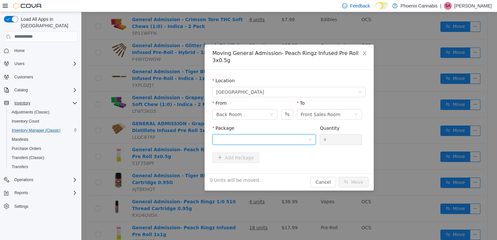
click at [295, 134] on div at bounding box center [261, 139] width 91 height 10
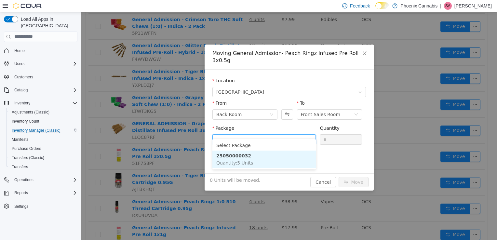
click at [266, 160] on li "25050000032 Quantity : 5 Units" at bounding box center [265, 159] width 104 height 18
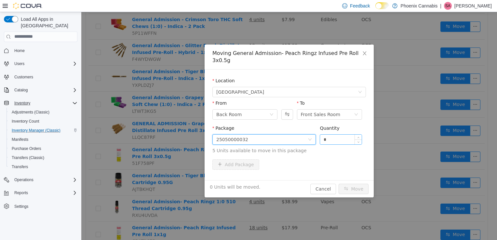
click at [342, 134] on input "*" at bounding box center [341, 139] width 42 height 10
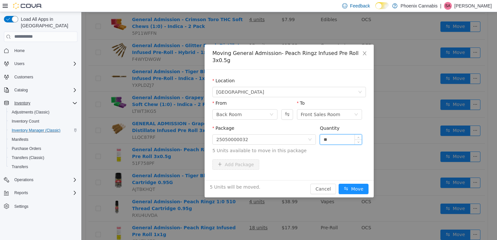
type input "**"
click at [339, 184] on button "Move" at bounding box center [354, 189] width 30 height 10
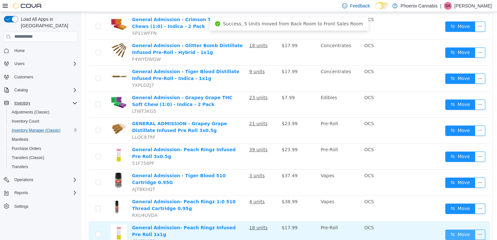
click at [453, 229] on button "Move" at bounding box center [461, 234] width 30 height 10
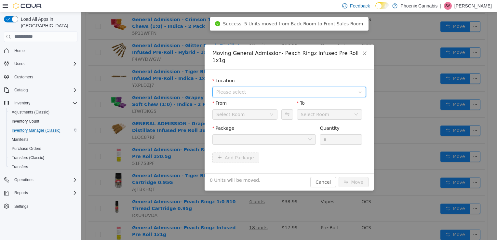
click at [321, 89] on span "Please select" at bounding box center [285, 92] width 139 height 7
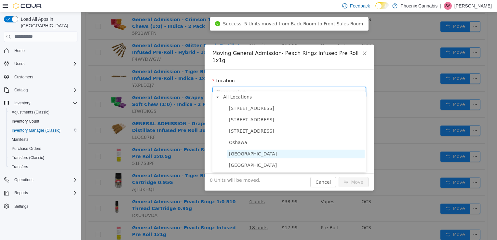
click at [266, 153] on span "University Shops Plaza" at bounding box center [253, 153] width 48 height 5
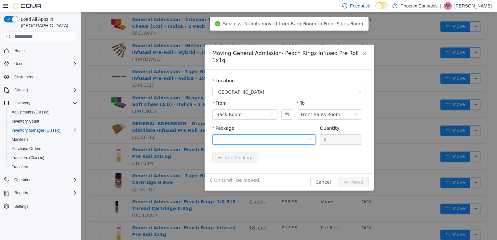
click at [269, 134] on div at bounding box center [261, 139] width 91 height 10
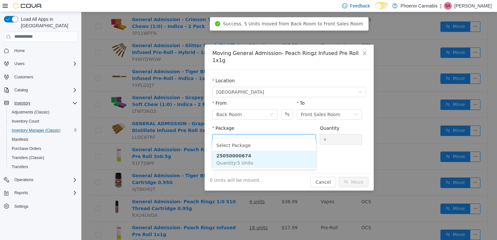
click at [252, 163] on li "25050000674 Quantity : 5 Units" at bounding box center [265, 159] width 104 height 18
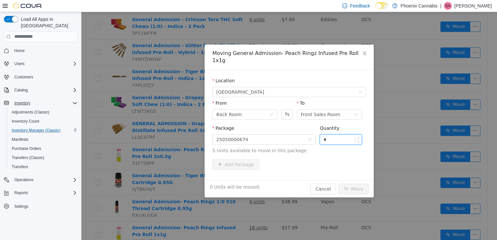
click at [336, 134] on input "*" at bounding box center [341, 139] width 42 height 10
type input "**"
click at [339, 184] on button "Move" at bounding box center [354, 189] width 30 height 10
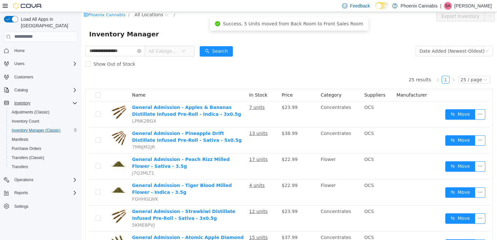
scroll to position [0, 0]
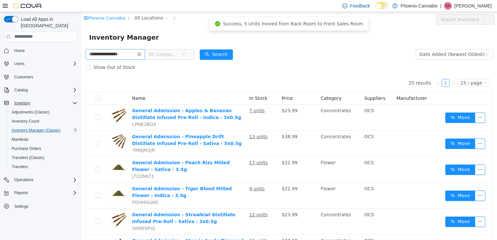
click at [141, 54] on icon "icon: close-circle" at bounding box center [139, 54] width 4 height 4
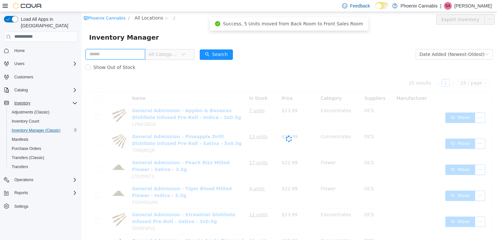
click at [137, 54] on input "text" at bounding box center [116, 54] width 60 height 10
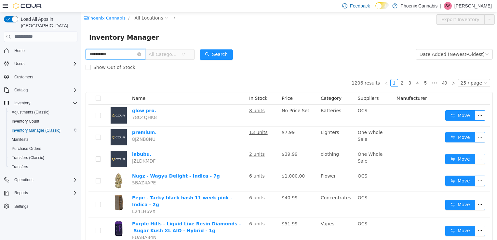
type input "**********"
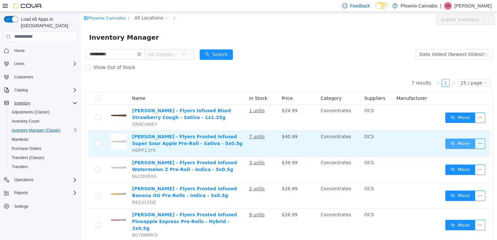
click at [452, 142] on button "Move" at bounding box center [461, 143] width 30 height 10
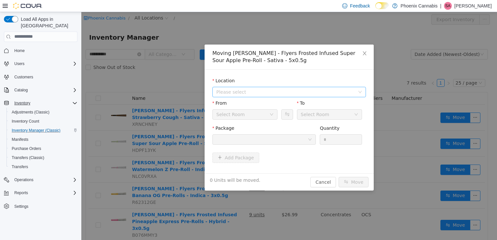
click at [316, 92] on span "Please select" at bounding box center [285, 92] width 139 height 7
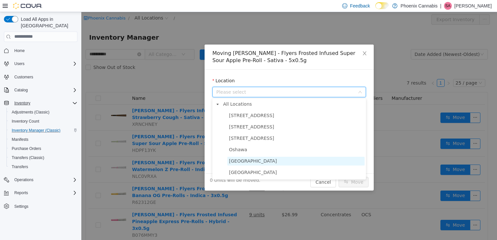
click at [254, 161] on span "University Shops Plaza" at bounding box center [253, 160] width 48 height 5
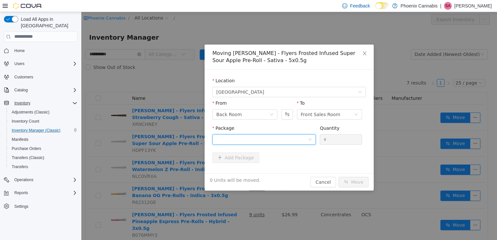
click at [252, 140] on div at bounding box center [261, 139] width 91 height 10
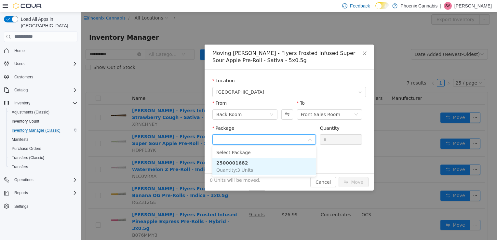
click at [240, 166] on li "2500001682 Quantity : 3 Units" at bounding box center [265, 167] width 104 height 18
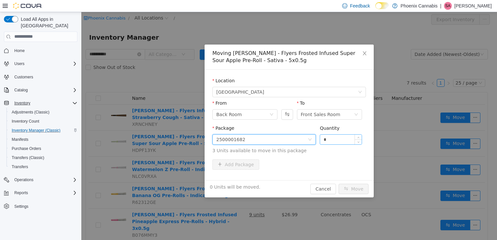
click at [335, 141] on input "*" at bounding box center [341, 139] width 42 height 10
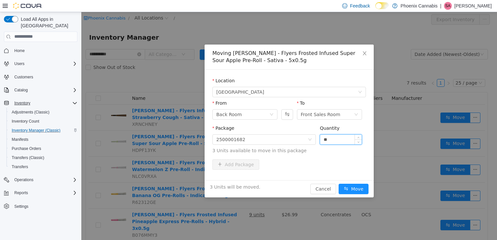
type input "**"
click at [339, 184] on button "Move" at bounding box center [354, 189] width 30 height 10
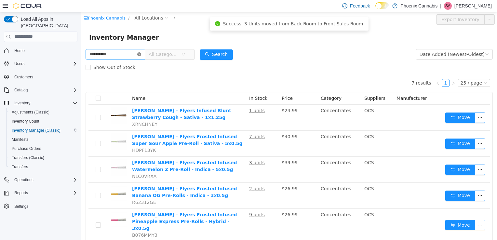
click at [141, 53] on icon "icon: close-circle" at bounding box center [139, 54] width 4 height 4
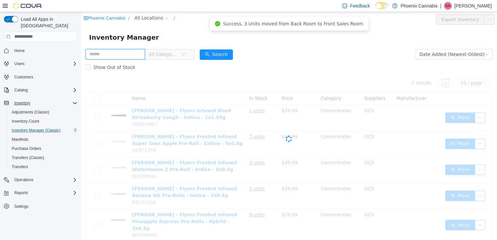
click at [131, 56] on input "text" at bounding box center [116, 54] width 60 height 10
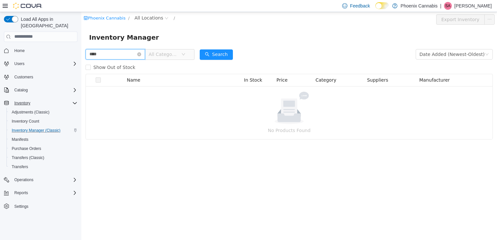
type input "****"
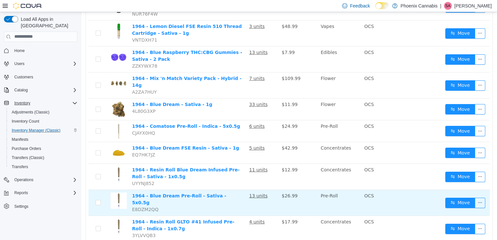
scroll to position [130, 0]
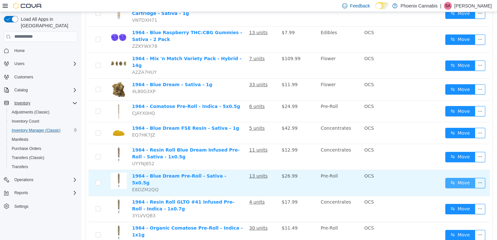
click at [452, 178] on button "Move" at bounding box center [461, 183] width 30 height 10
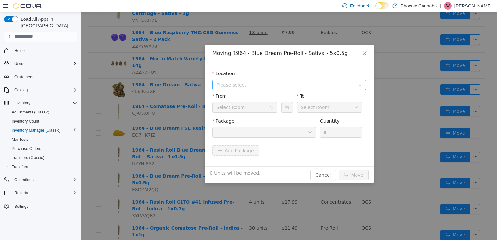
click at [301, 84] on span "Please select" at bounding box center [285, 84] width 139 height 7
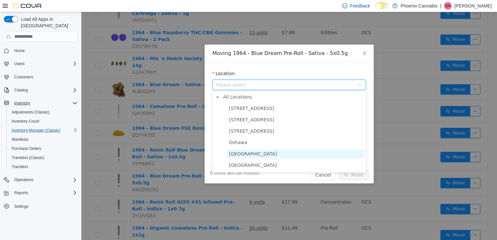
click at [265, 153] on span "University Shops Plaza" at bounding box center [253, 153] width 48 height 5
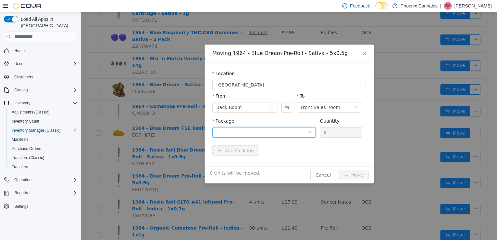
click at [272, 130] on div at bounding box center [261, 132] width 91 height 10
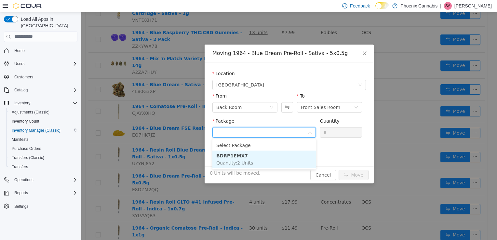
click at [246, 163] on span "Quantity : 2 Units" at bounding box center [234, 162] width 37 height 5
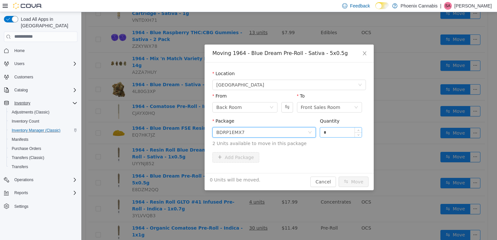
click at [332, 133] on input "*" at bounding box center [341, 132] width 42 height 10
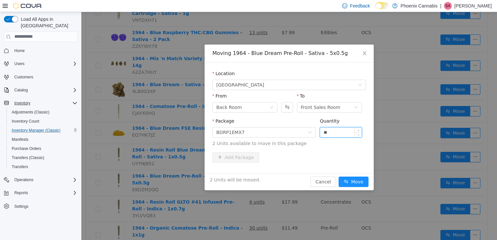
type input "**"
click at [339, 176] on button "Move" at bounding box center [354, 181] width 30 height 10
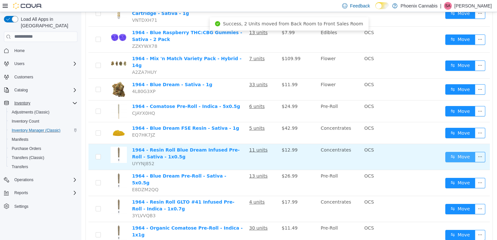
click at [459, 152] on button "Move" at bounding box center [461, 157] width 30 height 10
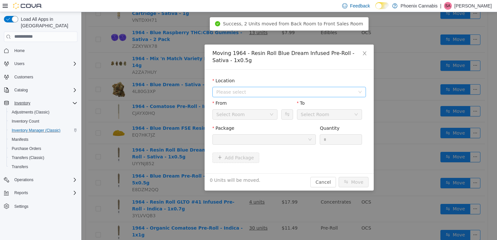
click at [318, 89] on span "Please select" at bounding box center [285, 92] width 139 height 7
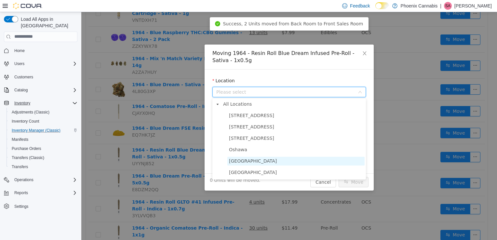
click at [259, 161] on span "University Shops Plaza" at bounding box center [253, 160] width 48 height 5
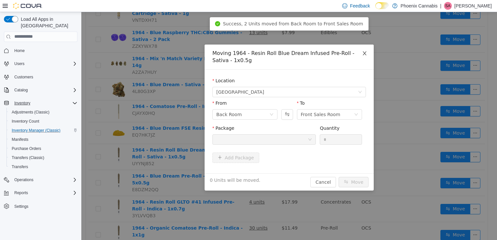
click at [363, 55] on icon "icon: close" at bounding box center [364, 52] width 5 height 5
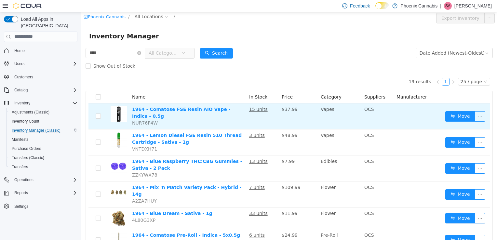
scroll to position [0, 0]
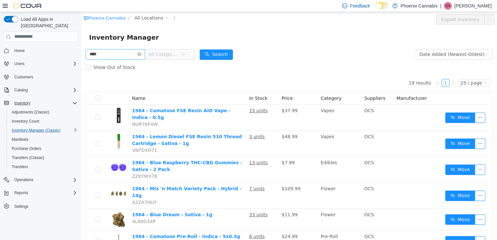
click at [141, 55] on icon "icon: close-circle" at bounding box center [139, 54] width 4 height 4
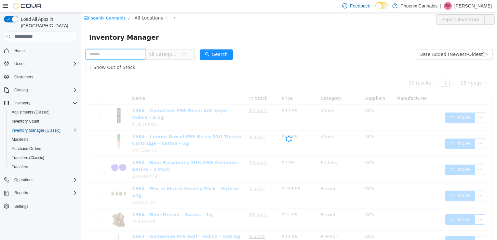
click at [122, 57] on input "text" at bounding box center [116, 54] width 60 height 10
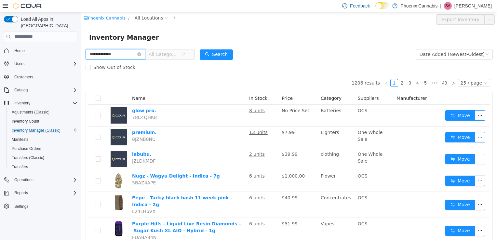
type input "**********"
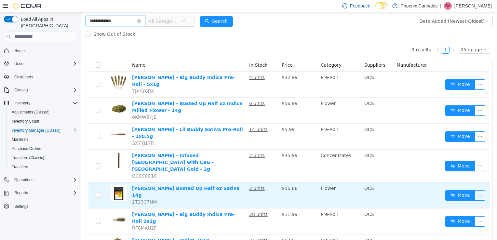
scroll to position [22, 0]
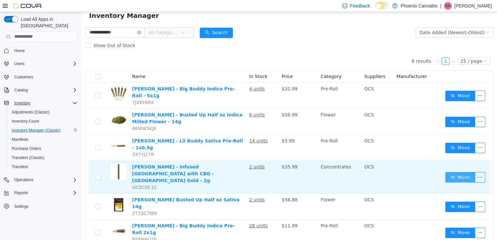
click at [446, 172] on button "Move" at bounding box center [461, 177] width 30 height 10
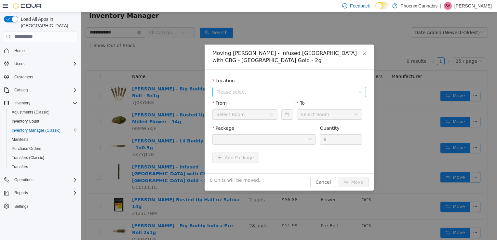
click at [276, 93] on span "Please select" at bounding box center [285, 92] width 139 height 7
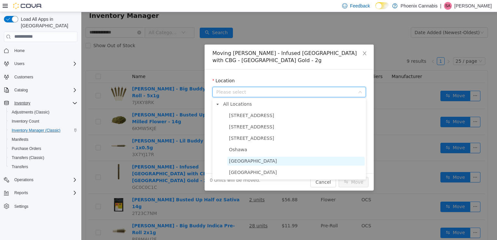
click at [266, 159] on span "University Shops Plaza" at bounding box center [253, 160] width 48 height 5
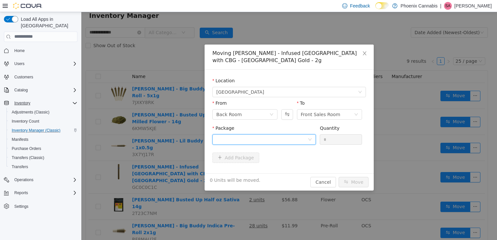
click at [272, 141] on div at bounding box center [261, 139] width 91 height 10
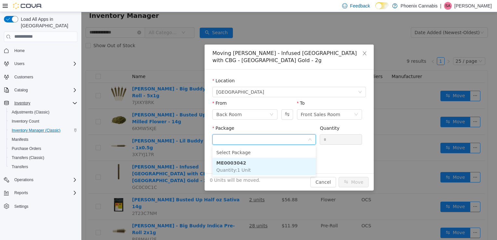
click at [263, 161] on li "ME0003042 Quantity : 1 Unit" at bounding box center [265, 167] width 104 height 18
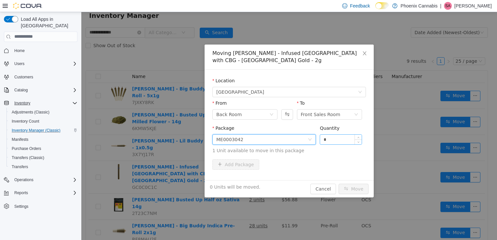
click at [333, 138] on input "*" at bounding box center [341, 139] width 42 height 10
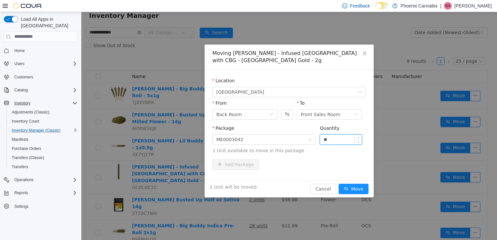
type input "**"
click at [339, 184] on button "Move" at bounding box center [354, 189] width 30 height 10
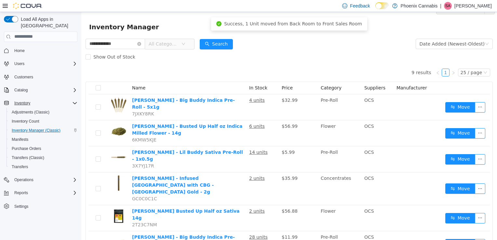
scroll to position [0, 0]
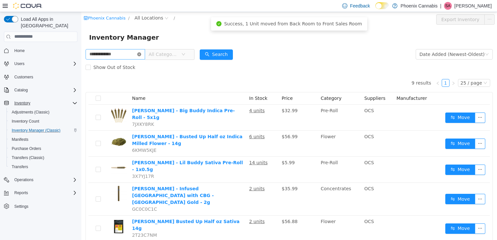
click at [141, 54] on icon "icon: close-circle" at bounding box center [139, 54] width 4 height 4
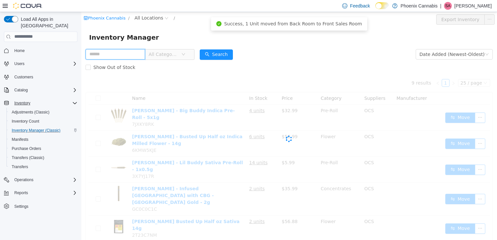
click at [139, 54] on input "text" at bounding box center [116, 54] width 60 height 10
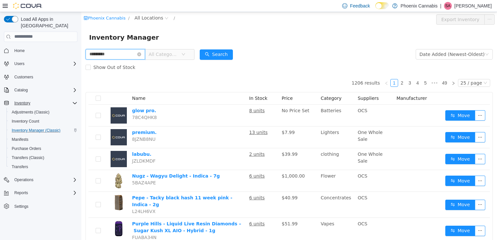
type input "*********"
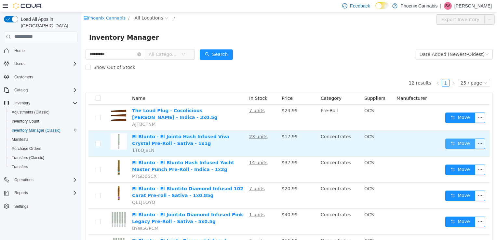
click at [449, 142] on button "Move" at bounding box center [461, 143] width 30 height 10
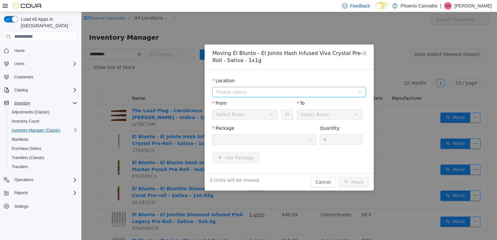
click at [330, 91] on span "Please select" at bounding box center [285, 92] width 139 height 7
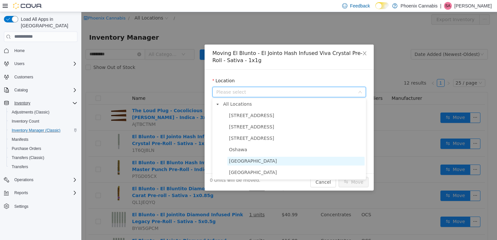
click at [267, 161] on span "University Shops Plaza" at bounding box center [253, 160] width 48 height 5
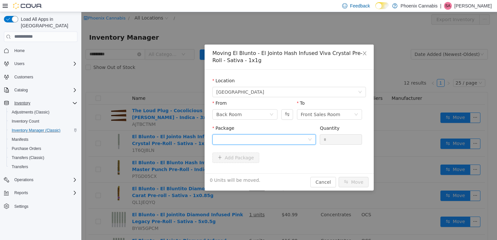
click at [284, 140] on div at bounding box center [261, 139] width 91 height 10
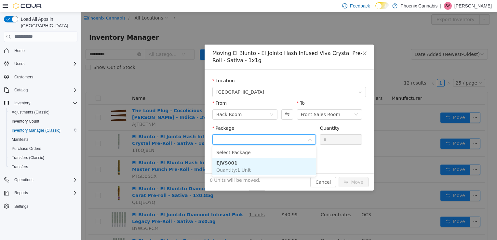
click at [262, 165] on li "EJVS001 Quantity : 1 Unit" at bounding box center [265, 167] width 104 height 18
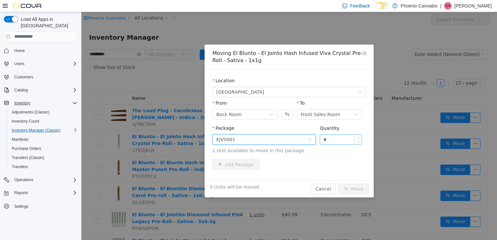
click at [329, 139] on input "*" at bounding box center [341, 139] width 42 height 10
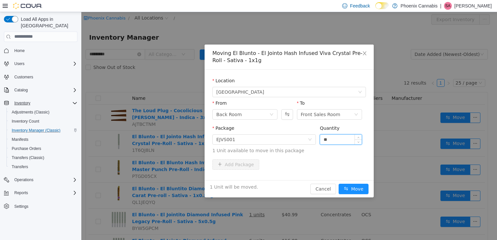
type input "**"
click at [339, 184] on button "Move" at bounding box center [354, 189] width 30 height 10
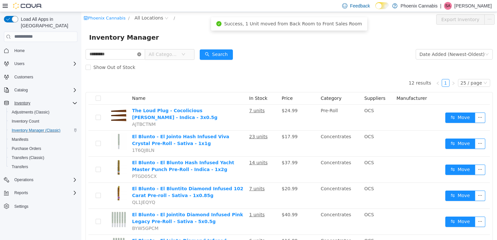
click at [141, 53] on icon "icon: close-circle" at bounding box center [139, 54] width 4 height 4
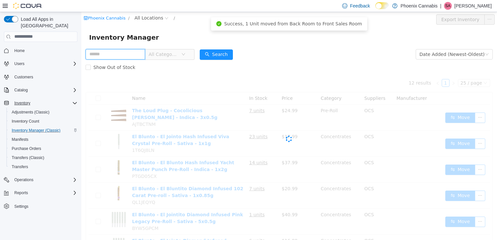
click at [130, 55] on input "text" at bounding box center [116, 54] width 60 height 10
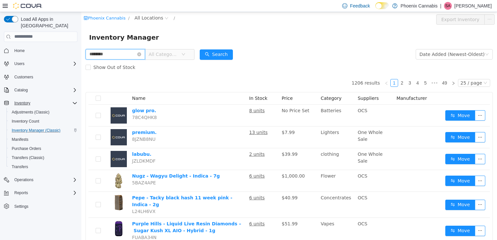
type input "********"
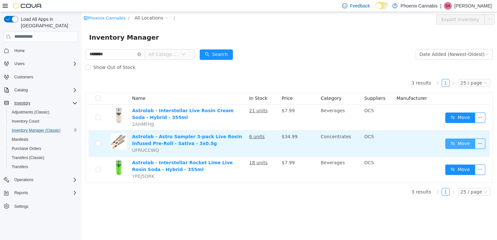
click at [456, 143] on button "Move" at bounding box center [461, 143] width 30 height 10
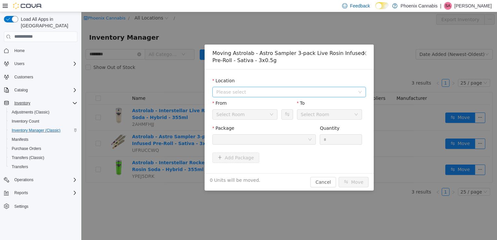
click at [320, 90] on span "Please select" at bounding box center [285, 92] width 139 height 7
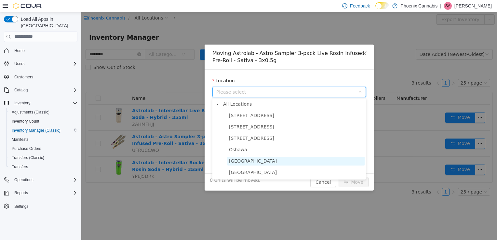
click at [273, 163] on span "University Shops Plaza" at bounding box center [253, 160] width 48 height 5
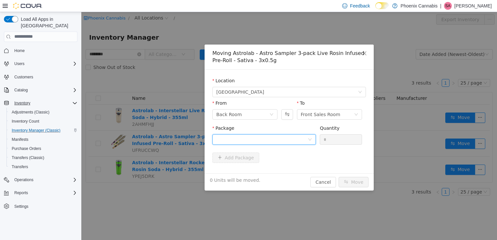
click at [287, 137] on div at bounding box center [261, 139] width 91 height 10
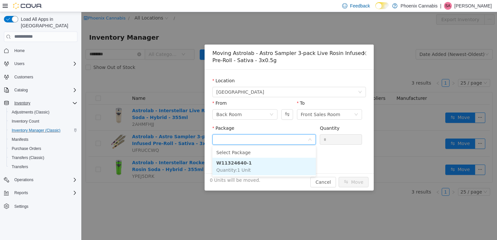
click at [267, 162] on li "W11324640-1 Quantity : 1 Unit" at bounding box center [265, 167] width 104 height 18
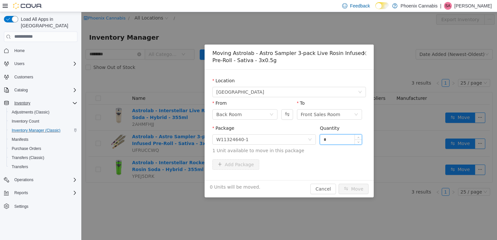
click at [339, 141] on input "*" at bounding box center [341, 139] width 42 height 10
type input "**"
click at [339, 184] on button "Move" at bounding box center [354, 189] width 30 height 10
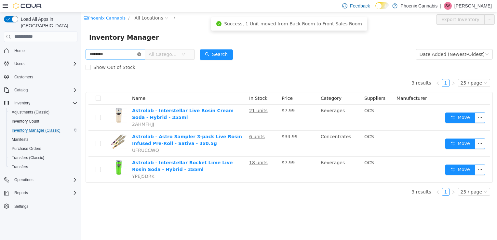
click at [141, 54] on icon "icon: close-circle" at bounding box center [139, 54] width 4 height 4
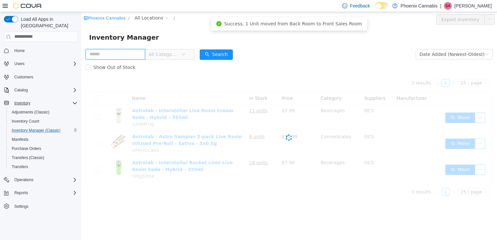
click at [125, 55] on input "text" at bounding box center [116, 54] width 60 height 10
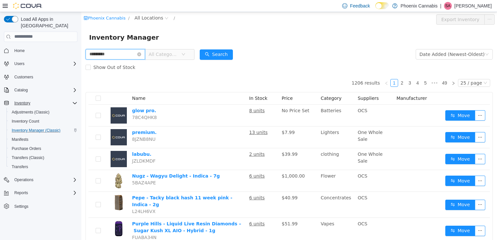
type input "*********"
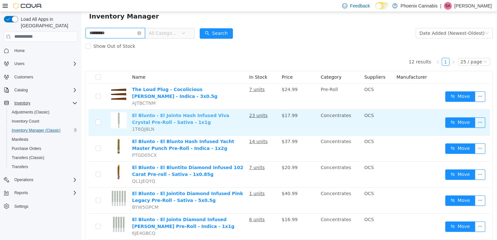
scroll to position [33, 0]
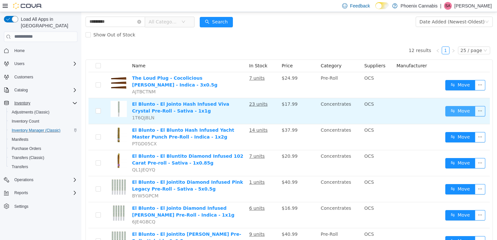
click at [461, 115] on button "Move" at bounding box center [461, 111] width 30 height 10
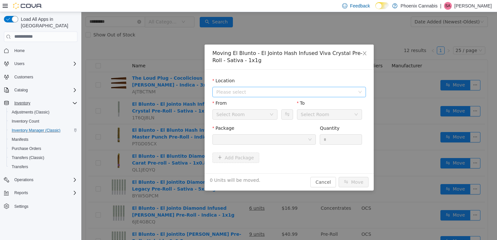
click at [292, 91] on span "Please select" at bounding box center [285, 92] width 139 height 7
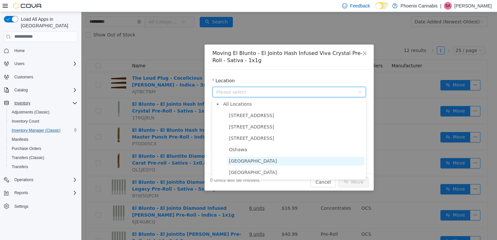
click at [266, 162] on span "University Shops Plaza" at bounding box center [253, 160] width 48 height 5
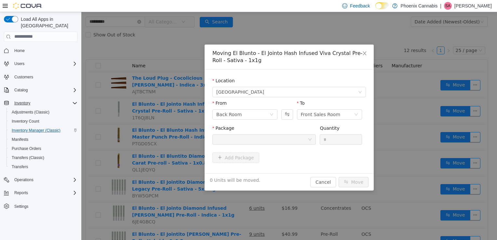
click at [280, 140] on div at bounding box center [261, 139] width 91 height 10
click at [363, 52] on icon "icon: close" at bounding box center [364, 52] width 5 height 5
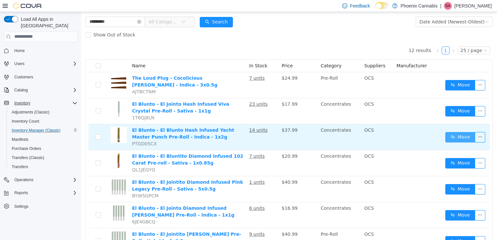
click at [448, 136] on button "Move" at bounding box center [461, 137] width 30 height 10
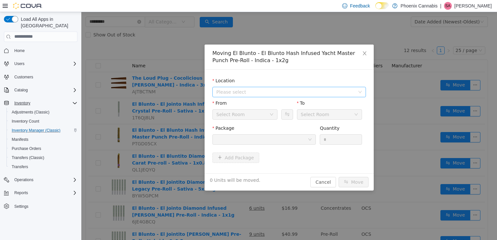
click at [355, 91] on span "Please select" at bounding box center [287, 92] width 142 height 10
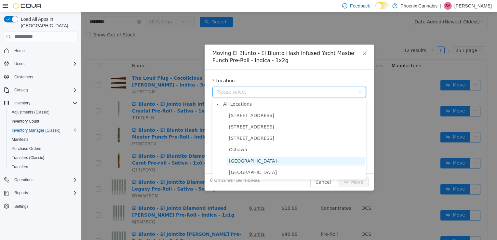
click at [300, 165] on span "University Shops Plaza" at bounding box center [296, 161] width 137 height 9
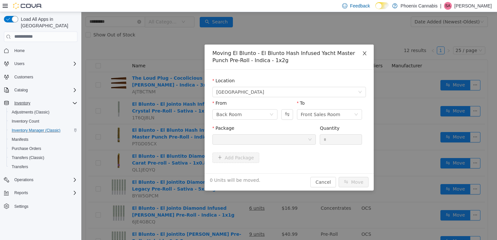
click at [367, 50] on span "Close" at bounding box center [365, 53] width 18 height 18
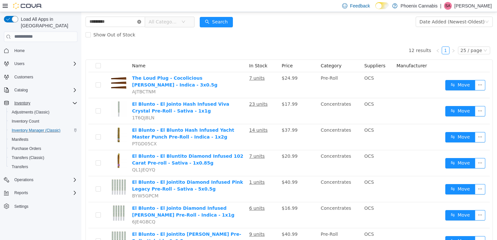
click at [141, 22] on icon "icon: close-circle" at bounding box center [139, 22] width 4 height 4
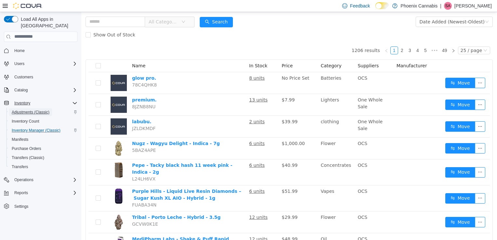
click at [30, 110] on span "Adjustments (Classic)" at bounding box center [31, 112] width 38 height 5
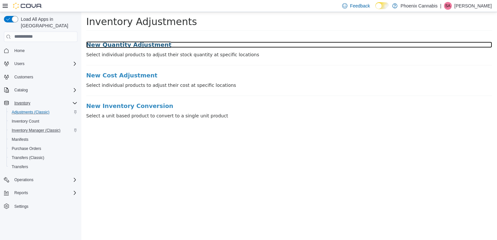
click at [125, 45] on h3 "New Quantity Adjustment" at bounding box center [289, 44] width 406 height 7
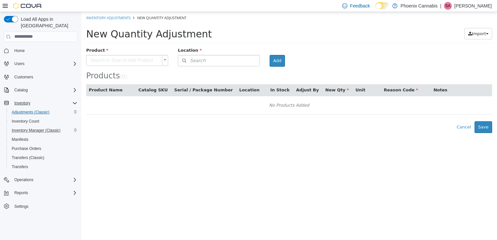
click at [145, 59] on body "× Inventory Adjustments New Quantity Adjustment New Quantity Adjustment Import …" at bounding box center [289, 72] width 416 height 121
drag, startPoint x: 145, startPoint y: 59, endPoint x: 137, endPoint y: 62, distance: 9.5
click at [137, 62] on body "× Inventory Adjustments New Quantity Adjustment New Quantity Adjustment Import …" at bounding box center [289, 72] width 416 height 121
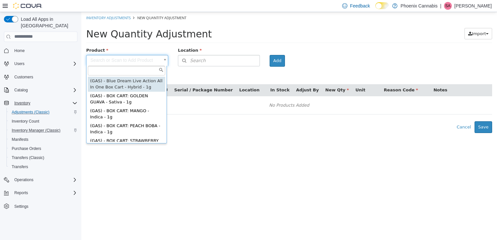
paste input "**********"
type input "*"
click at [113, 71] on input "text" at bounding box center [126, 69] width 77 height 9
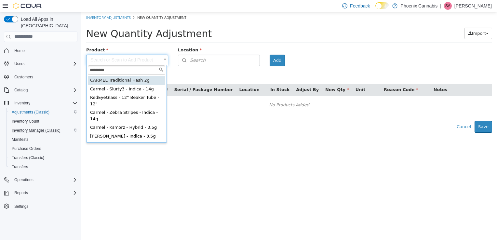
click at [118, 65] on input "*********" at bounding box center [126, 69] width 77 height 9
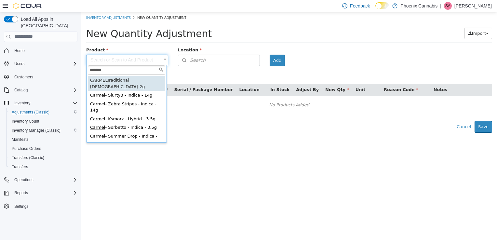
type input "******"
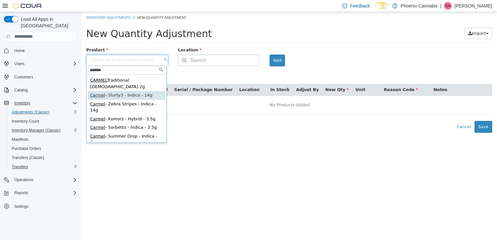
click at [26, 164] on span "Transfers" at bounding box center [20, 166] width 16 height 5
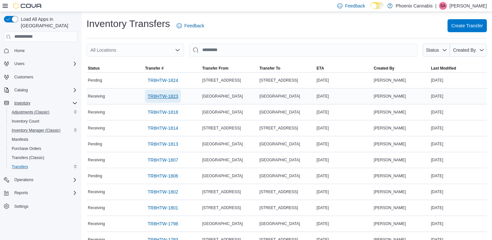
click at [164, 96] on span "TR8HTW-1823" at bounding box center [163, 96] width 31 height 7
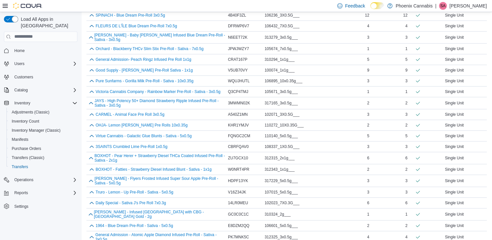
scroll to position [348, 0]
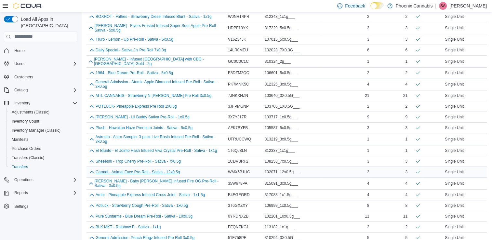
drag, startPoint x: 176, startPoint y: 165, endPoint x: 159, endPoint y: 166, distance: 17.3
click at [159, 170] on button "Carmel - Animal Face Pre-Roll - Sativa - 12x0.5g" at bounding box center [138, 172] width 84 height 5
click at [26, 110] on span "Adjustments (Classic)" at bounding box center [31, 112] width 38 height 5
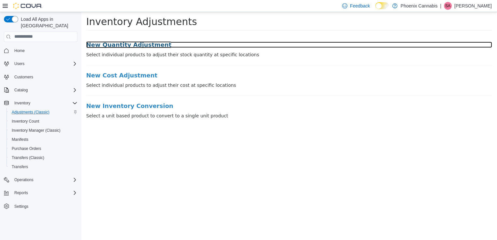
click at [112, 45] on h3 "New Quantity Adjustment" at bounding box center [289, 44] width 406 height 7
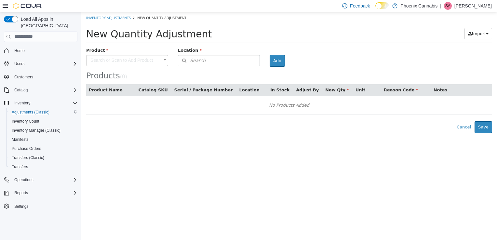
click at [121, 60] on body "× Inventory Adjustments New Quantity Adjustment New Quantity Adjustment Import …" at bounding box center [289, 72] width 416 height 121
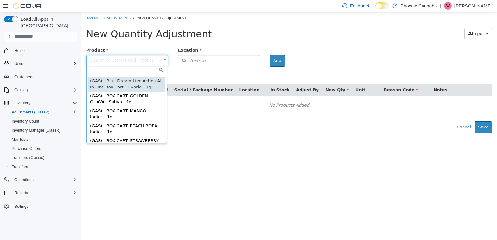
click at [118, 68] on input "text" at bounding box center [126, 70] width 77 height 10
click at [225, 76] on body "× Inventory Adjustments New Quantity Adjustment New Quantity Adjustment Import …" at bounding box center [289, 72] width 416 height 121
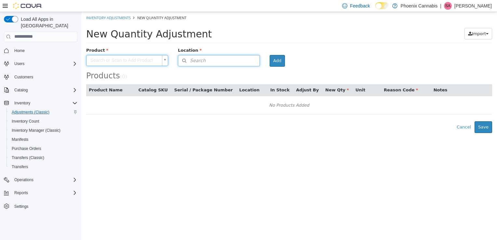
click at [247, 62] on button "Search" at bounding box center [219, 60] width 82 height 11
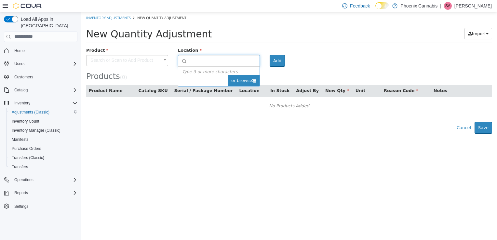
click at [251, 82] on span "or browse" at bounding box center [244, 80] width 32 height 11
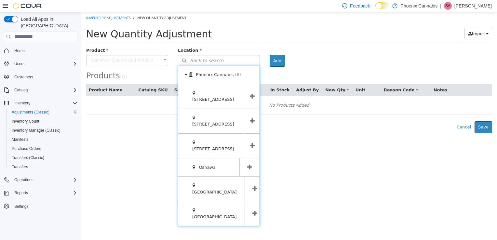
click at [253, 186] on icon at bounding box center [255, 189] width 5 height 6
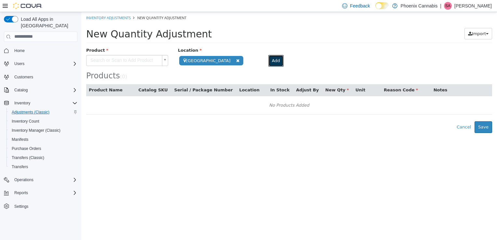
click at [275, 61] on button "Add" at bounding box center [276, 61] width 15 height 12
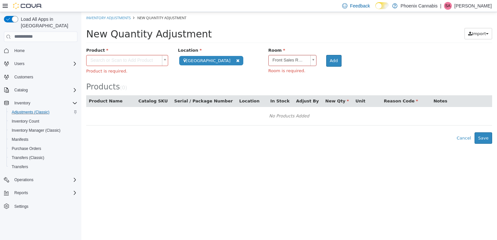
scroll to position [0, 0]
click at [141, 60] on body "**********" at bounding box center [289, 78] width 416 height 132
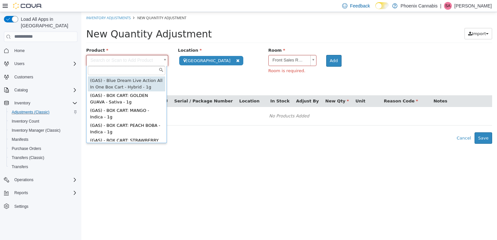
click at [132, 70] on input "text" at bounding box center [126, 69] width 77 height 9
paste input "**********"
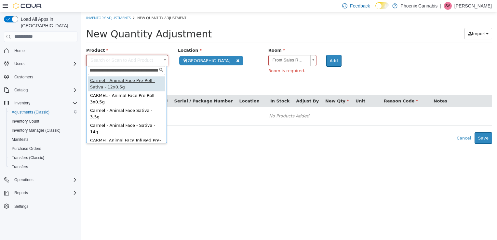
type input "**********"
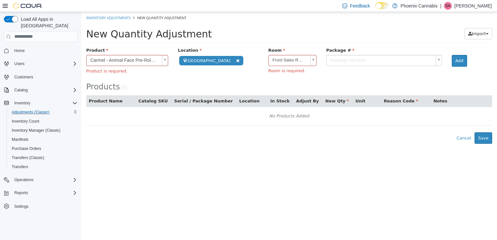
click at [437, 58] on body "**********" at bounding box center [289, 78] width 416 height 132
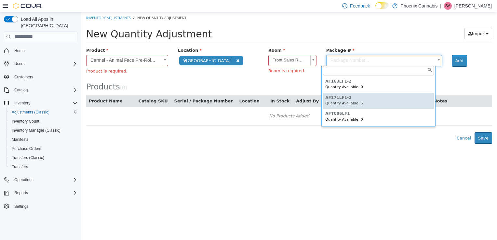
scroll to position [5, 0]
type input "**********"
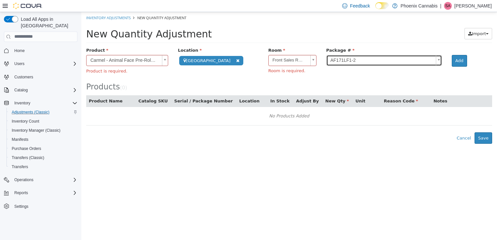
scroll to position [0, 0]
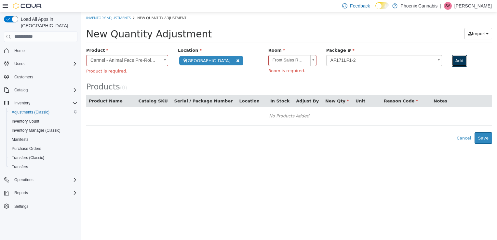
click at [458, 60] on button "Add" at bounding box center [459, 61] width 15 height 12
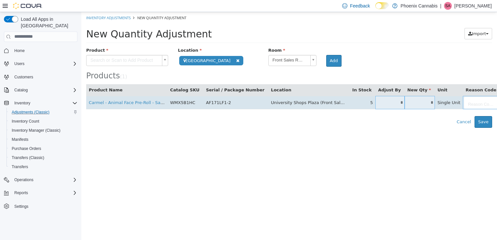
click at [405, 103] on input "*" at bounding box center [420, 102] width 30 height 5
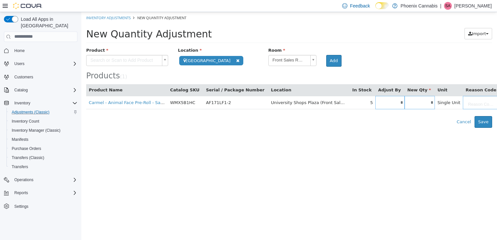
type input "*"
type input "**"
click at [464, 105] on body "**********" at bounding box center [289, 70] width 416 height 116
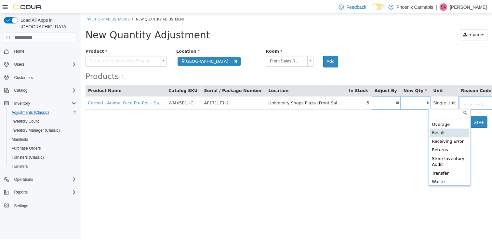
scroll to position [166, 0]
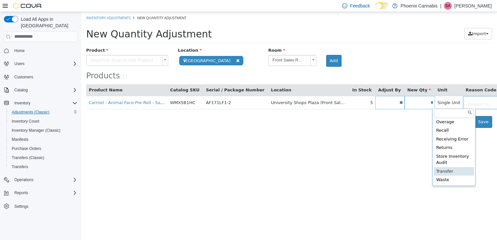
type input "**********"
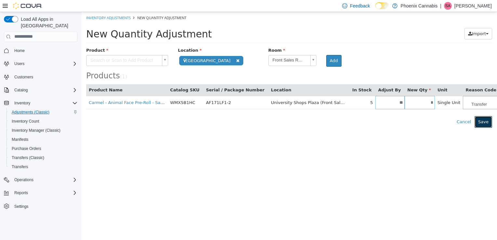
click at [484, 123] on button "Save" at bounding box center [484, 122] width 18 height 12
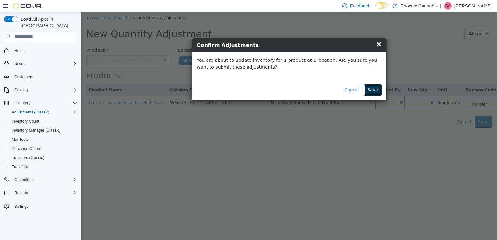
click at [378, 92] on button "Save" at bounding box center [373, 90] width 18 height 12
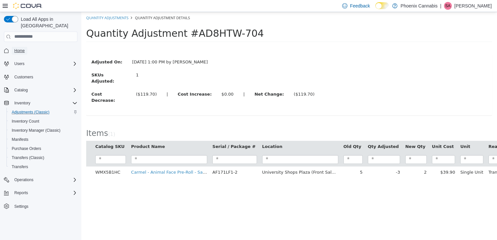
click at [16, 48] on span "Home" at bounding box center [19, 50] width 10 height 5
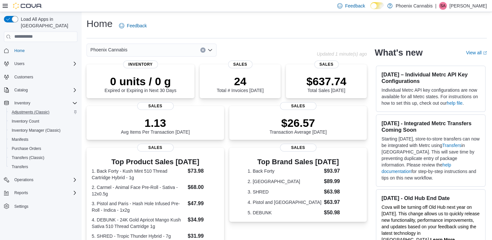
click at [161, 50] on div "Phoenix Cannabis" at bounding box center [152, 50] width 130 height 13
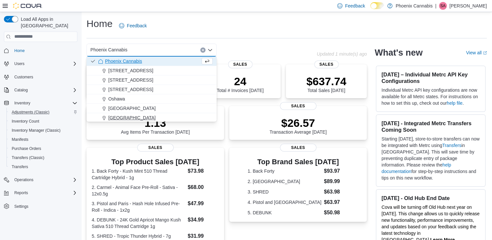
click at [137, 118] on div "Waterloo" at bounding box center [155, 118] width 115 height 7
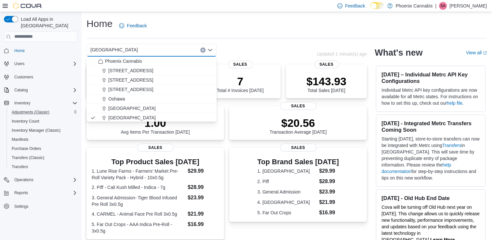
click at [168, 49] on div "Waterloo" at bounding box center [152, 50] width 130 height 13
click at [144, 59] on div "Phoenix Cannabis" at bounding box center [155, 60] width 115 height 7
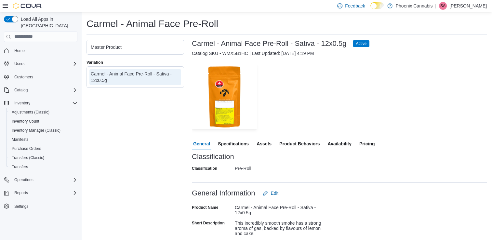
drag, startPoint x: 168, startPoint y: 73, endPoint x: 119, endPoint y: 143, distance: 85.1
click at [119, 143] on div "Master Product Variation Carmel - Animal Face Pre-Roll - Sativa - 12x0.5g" at bounding box center [136, 154] width 98 height 228
drag, startPoint x: 165, startPoint y: 74, endPoint x: 90, endPoint y: 78, distance: 74.7
click at [90, 78] on div "Carmel - Animal Face Pre-Roll - Sativa - 12x0.5g" at bounding box center [136, 77] width 92 height 16
drag, startPoint x: 108, startPoint y: 80, endPoint x: 85, endPoint y: 70, distance: 25.4
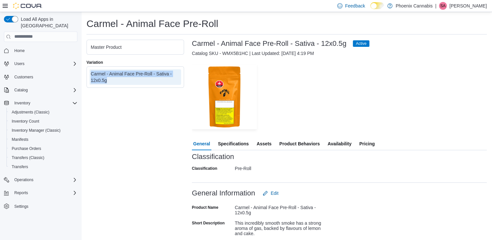
click at [85, 70] on div "Carmel - Animal Face Pre-Roll Master Product Variation Carmel - Animal Face Pre…" at bounding box center [286, 142] width 411 height 261
drag, startPoint x: 85, startPoint y: 70, endPoint x: 106, endPoint y: 75, distance: 22.0
copy div "Carmel - Animal Face Pre-Roll - Sativa - 12x0.5g"
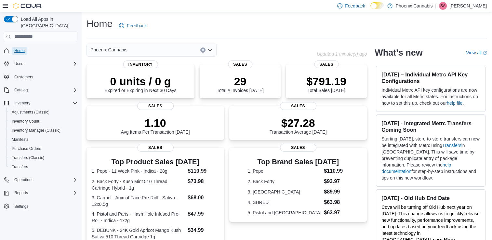
click at [24, 48] on span "Home" at bounding box center [19, 50] width 10 height 5
click at [21, 48] on span "Home" at bounding box center [19, 50] width 10 height 5
click at [71, 99] on div "Inventory" at bounding box center [45, 103] width 66 height 8
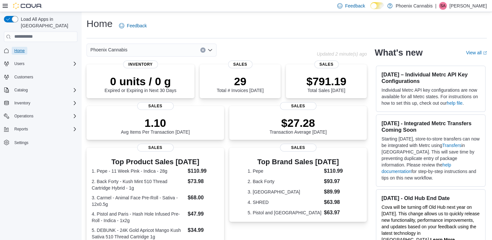
click at [17, 48] on span "Home" at bounding box center [19, 50] width 10 height 5
click at [18, 48] on span "Home" at bounding box center [19, 50] width 10 height 5
